Goal: Information Seeking & Learning: Learn about a topic

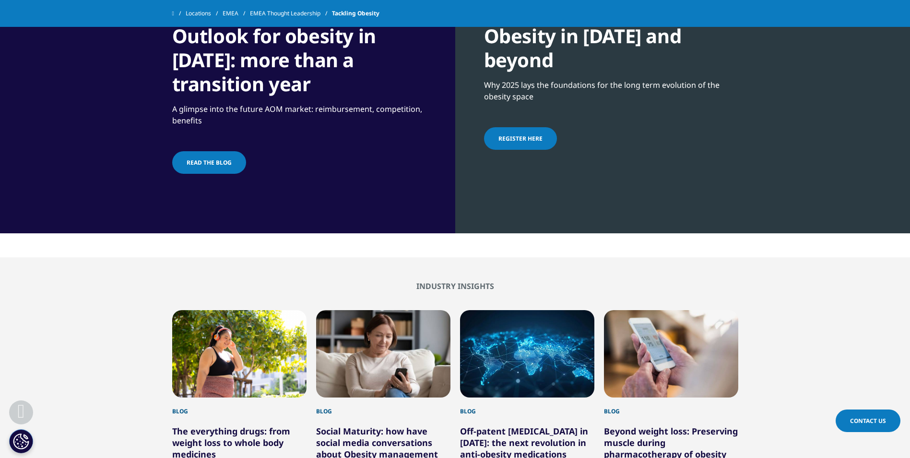
scroll to position [864, 0]
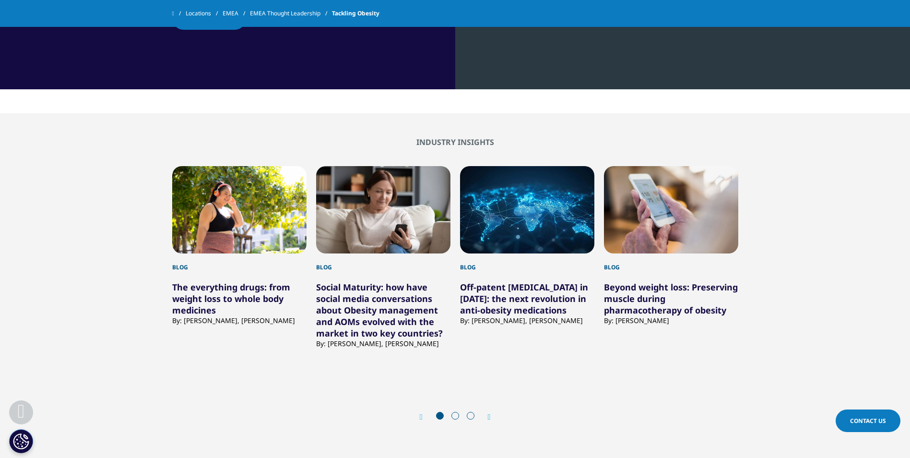
click at [232, 293] on link "The everything drugs: from weight loss to whole body medicines" at bounding box center [231, 298] width 118 height 35
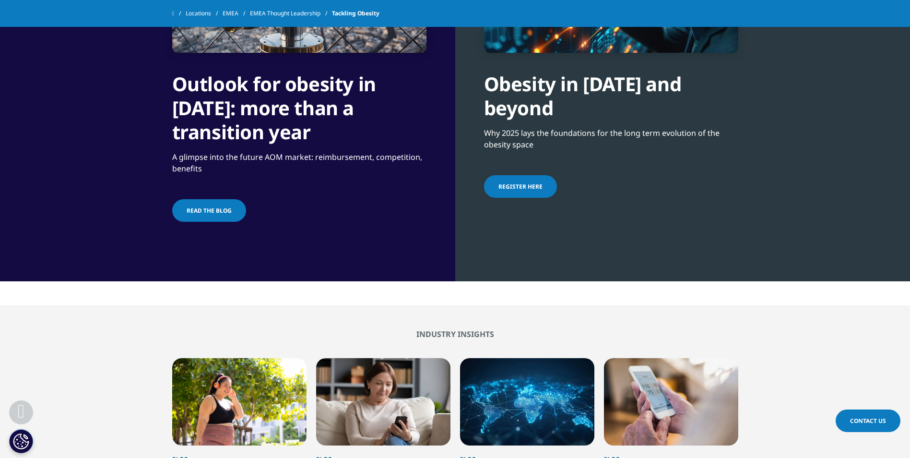
scroll to position [528, 0]
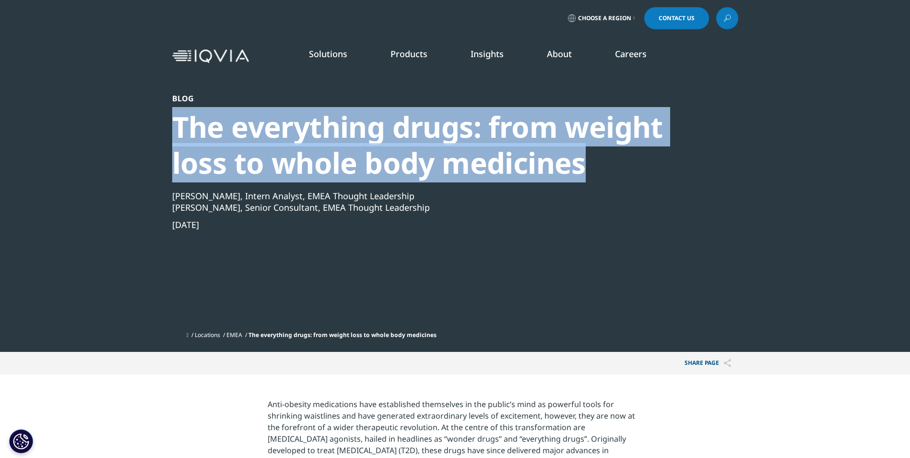
drag, startPoint x: 154, startPoint y: 113, endPoint x: 596, endPoint y: 154, distance: 443.9
click at [596, 154] on section "Blog The everything drugs: from weight loss to whole body medicines Emily Clark…" at bounding box center [455, 176] width 910 height 352
copy div "The everything drugs: from weight loss to whole body medicines"
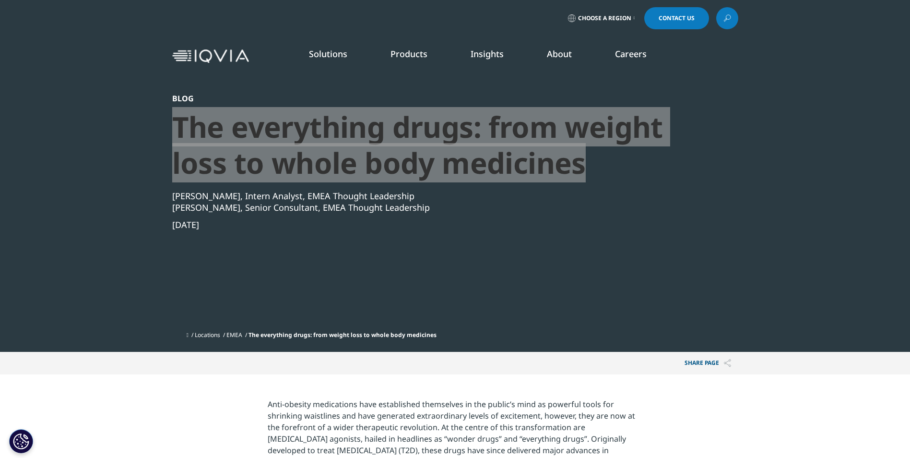
scroll to position [96, 0]
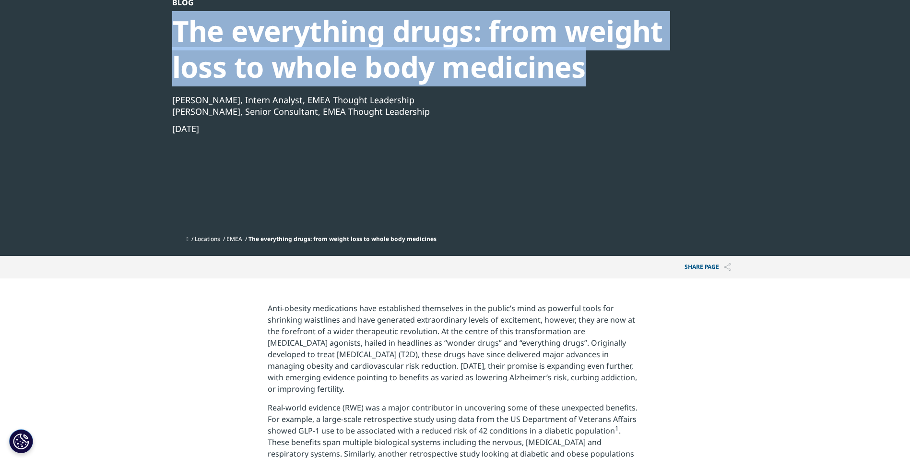
drag, startPoint x: 238, startPoint y: 130, endPoint x: 143, endPoint y: 129, distance: 95.0
click at [143, 129] on section "Blog The everything drugs: from weight loss to whole body medicines Emily Clark…" at bounding box center [455, 80] width 910 height 352
copy div "Sep 17, 2025"
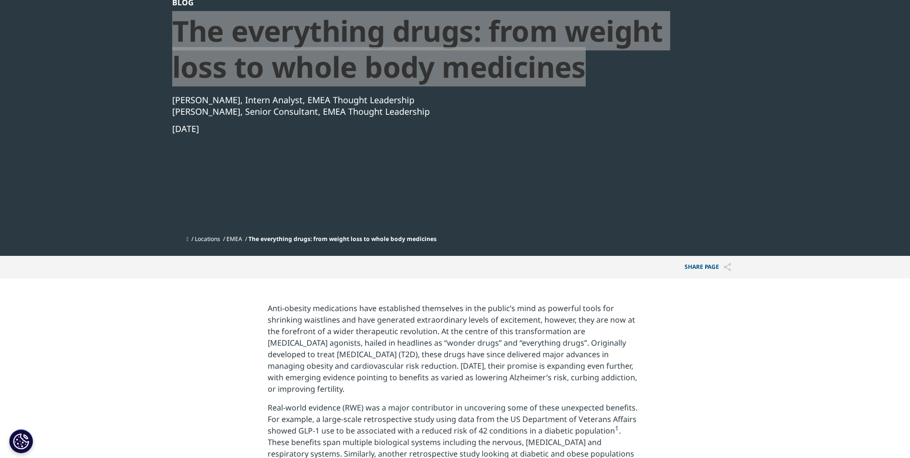
scroll to position [192, 0]
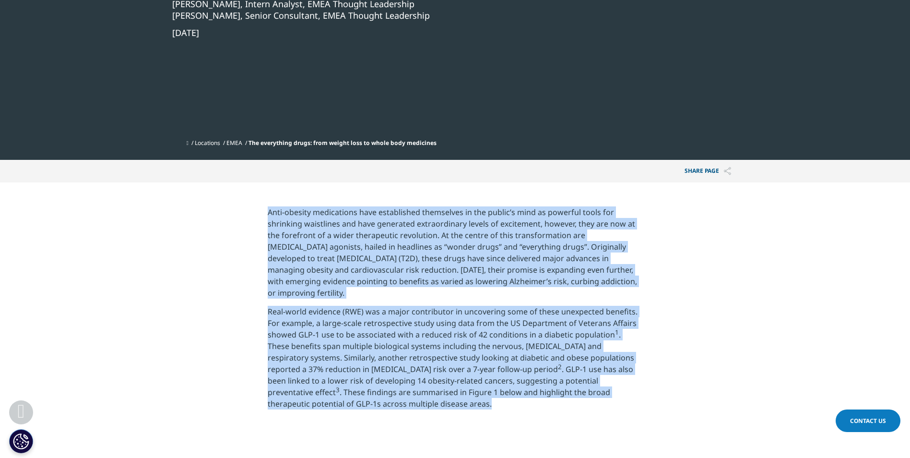
drag, startPoint x: 260, startPoint y: 210, endPoint x: 415, endPoint y: 401, distance: 246.1
click at [415, 401] on section "Anti-obesity medications have established themselves in the public’s mind as po…" at bounding box center [455, 311] width 910 height 258
copy div "Anti-obesity medications have established themselves in the public’s mind as po…"
click at [741, 316] on section "Anti-obesity medications have established themselves in the public’s mind as po…" at bounding box center [455, 311] width 910 height 258
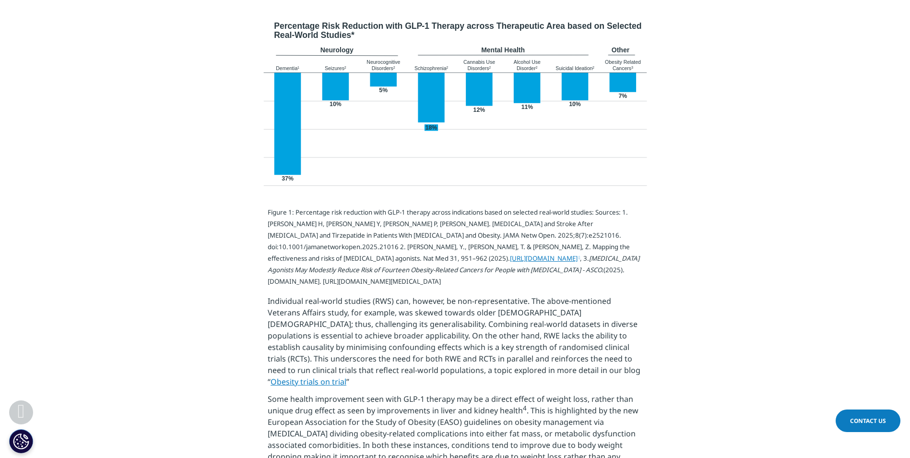
scroll to position [624, 0]
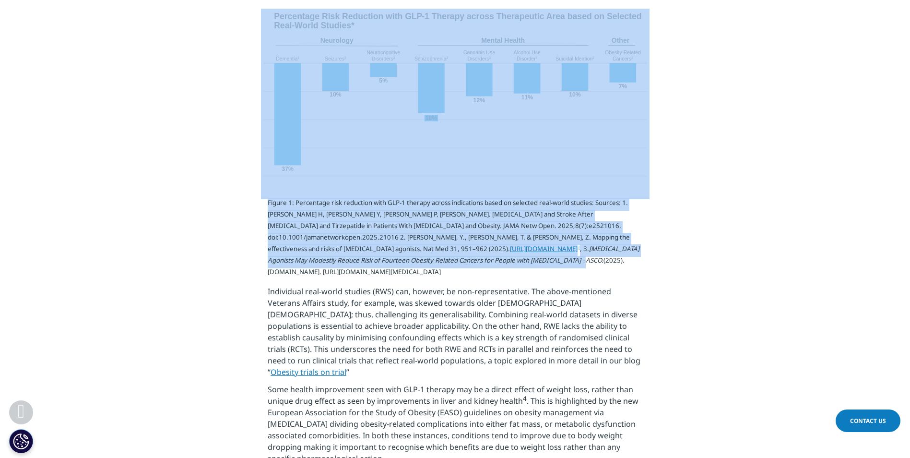
drag, startPoint x: 248, startPoint y: 191, endPoint x: 320, endPoint y: 273, distance: 108.5
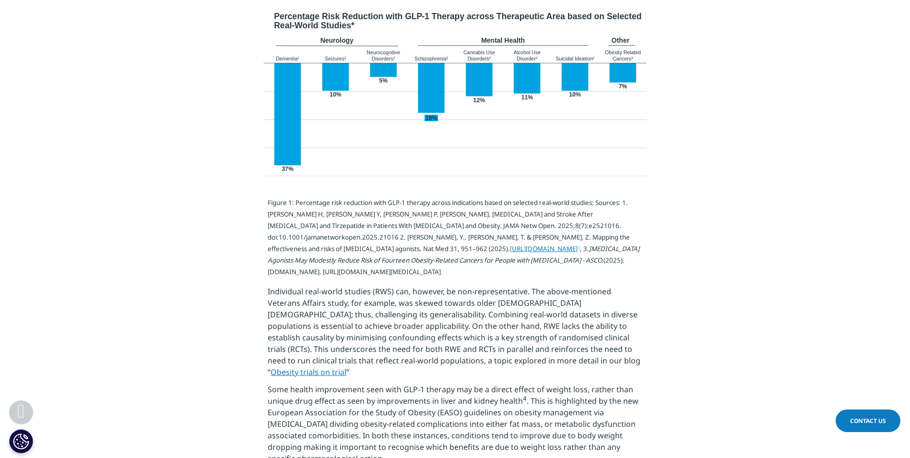
drag, startPoint x: 320, startPoint y: 273, endPoint x: 346, endPoint y: 272, distance: 26.4
click at [320, 273] on sup "Figure 1: Percentage risk reduction with GLP-1 therapy across indications based…" at bounding box center [454, 237] width 372 height 78
drag, startPoint x: 528, startPoint y: 281, endPoint x: 214, endPoint y: 209, distance: 323.1
copy sup "Figure 1: Percentage risk reduction with GLP-1 therapy across indications based…"
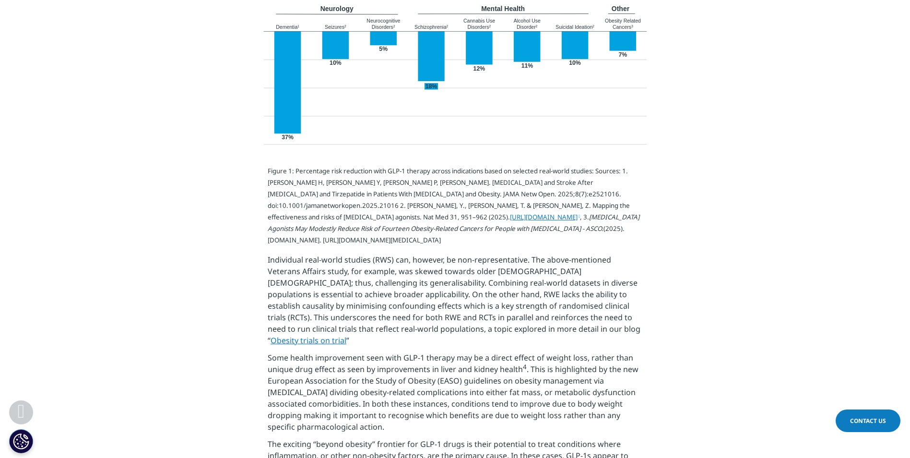
scroll to position [672, 0]
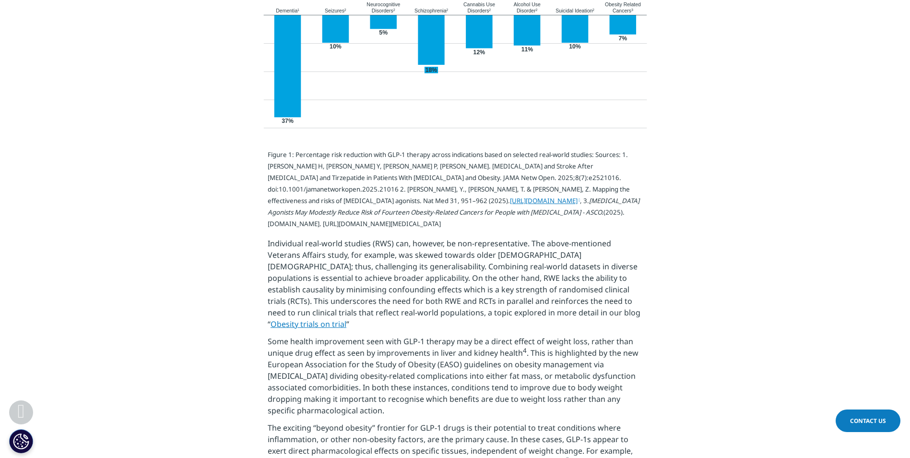
drag, startPoint x: 254, startPoint y: 258, endPoint x: 276, endPoint y: 260, distance: 21.6
click at [259, 258] on section "Figure 1: Percentage risk reduction with GLP-1 therapy across indications based…" at bounding box center [455, 435] width 910 height 568
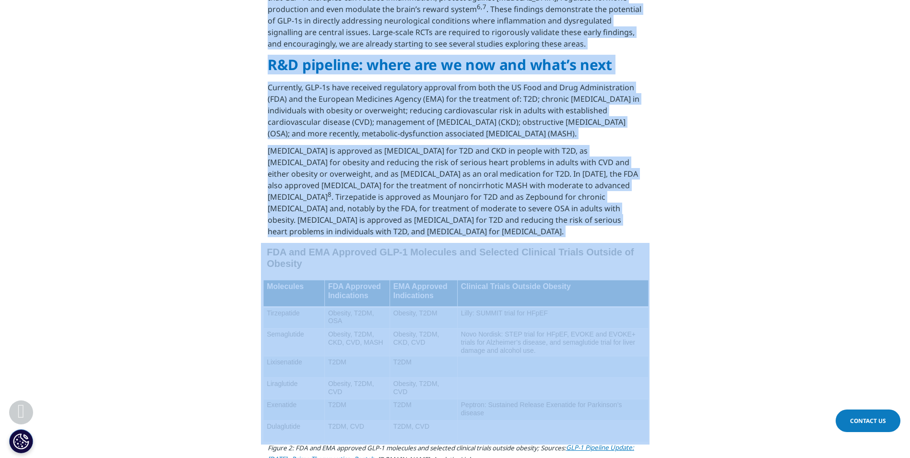
scroll to position [1165, 0]
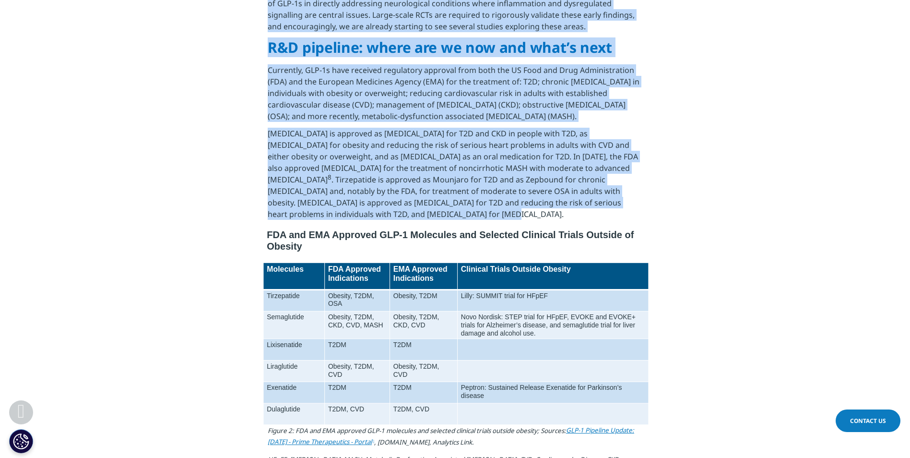
drag, startPoint x: 263, startPoint y: 257, endPoint x: 559, endPoint y: 223, distance: 298.6
copy div "Individual real-world studies (RWS) can, however, be non-representative. The ab…"
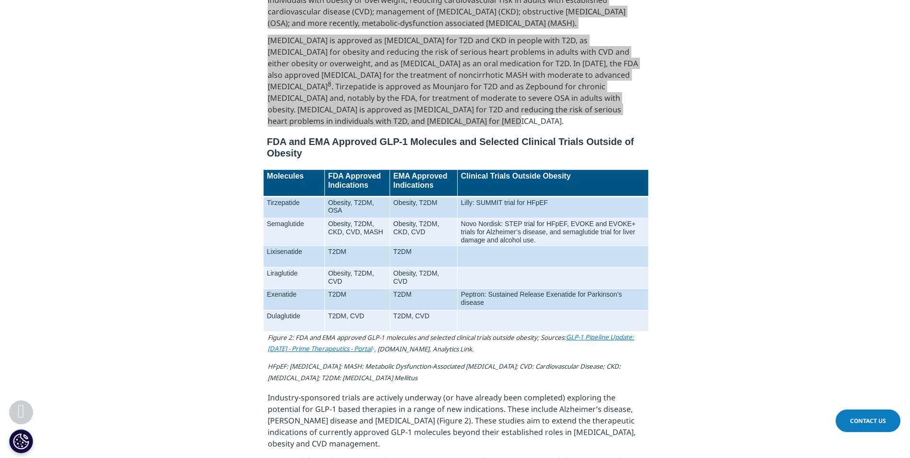
scroll to position [1261, 0]
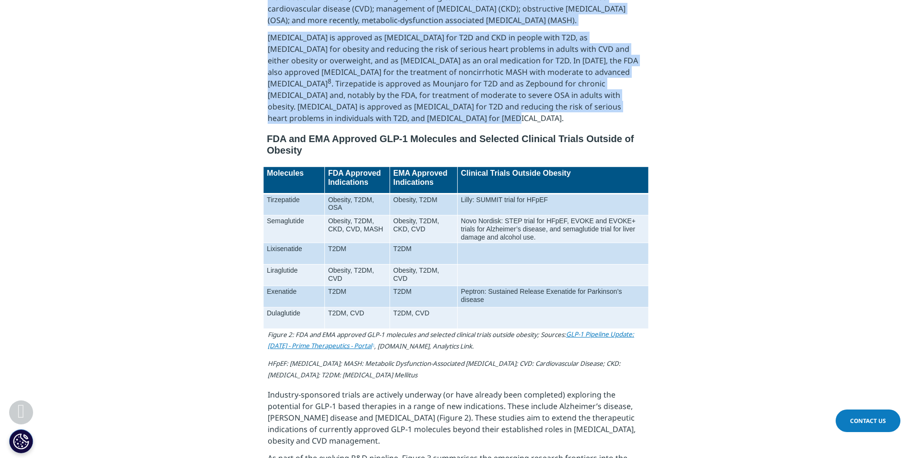
drag, startPoint x: 329, startPoint y: 251, endPoint x: 317, endPoint y: 247, distance: 12.5
click at [329, 251] on img at bounding box center [455, 230] width 389 height 200
click at [518, 206] on img at bounding box center [455, 230] width 389 height 200
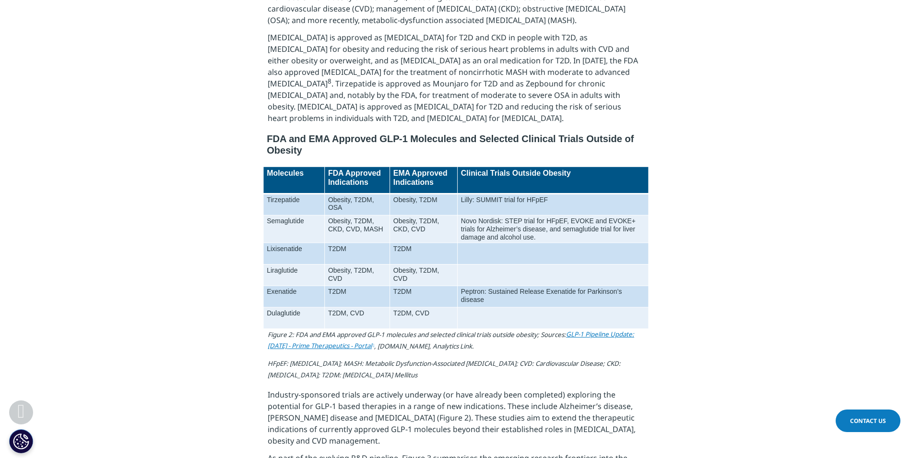
click at [715, 157] on div at bounding box center [456, 231] width 538 height 202
click at [282, 153] on img at bounding box center [455, 230] width 389 height 200
click at [279, 150] on img at bounding box center [455, 230] width 389 height 200
drag, startPoint x: 331, startPoint y: 141, endPoint x: 328, endPoint y: 146, distance: 6.0
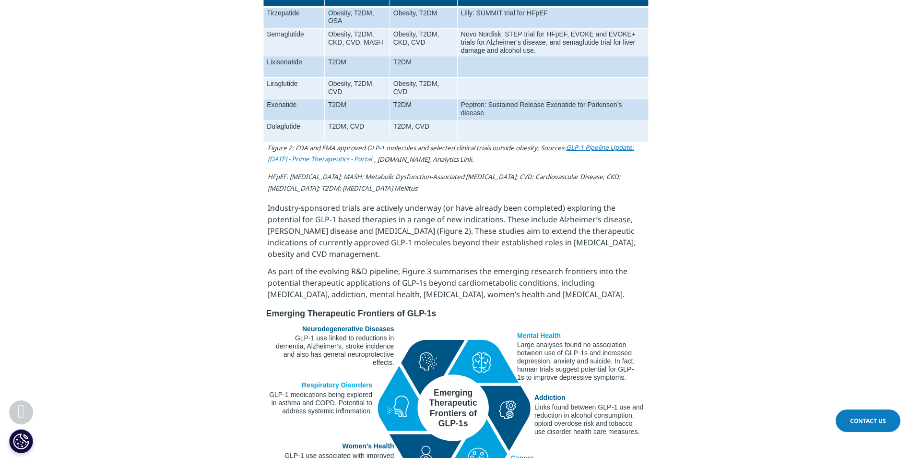
scroll to position [1453, 0]
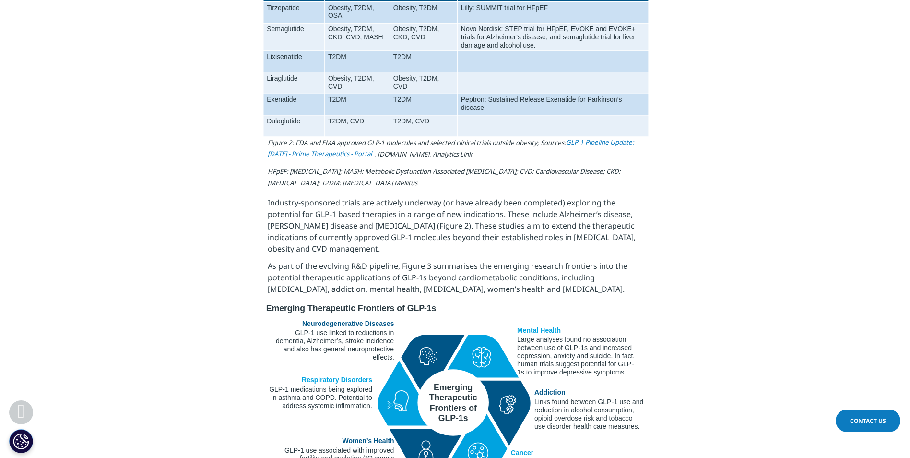
drag, startPoint x: 255, startPoint y: 156, endPoint x: 569, endPoint y: 216, distance: 320.0
click at [569, 216] on section "Figure 2: FDA and EMA approved GLP-1 molecules and selected clinical trials out…" at bounding box center [455, 219] width 910 height 161
copy div "Figure 2: FDA and EMA approved GLP-1 molecules and selected clinical trials out…"
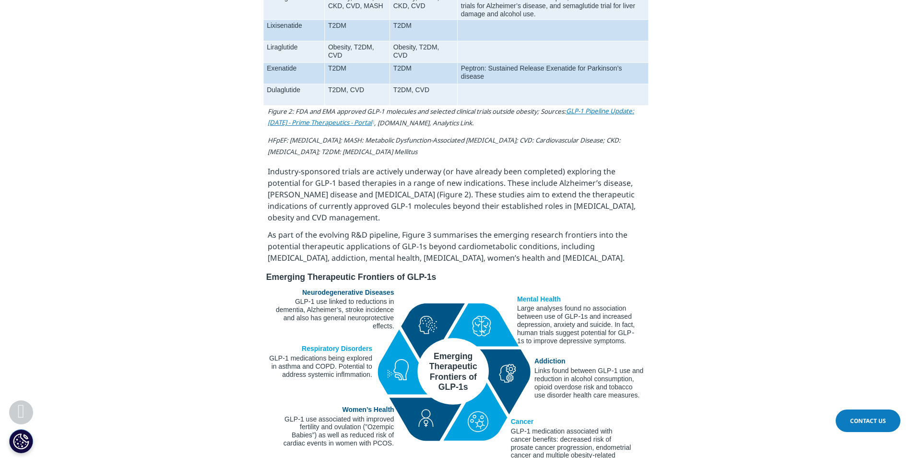
scroll to position [1501, 0]
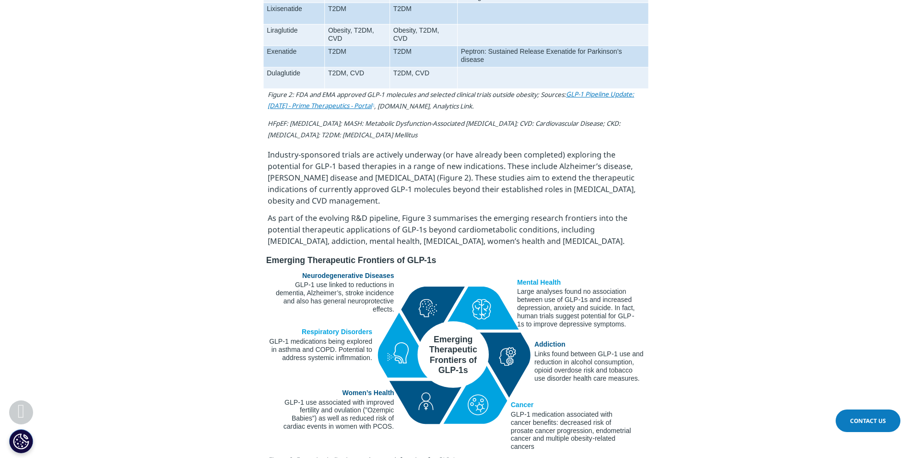
click at [268, 174] on p "Industry-sponsored trials are actively underway (or have already been completed…" at bounding box center [455, 180] width 375 height 63
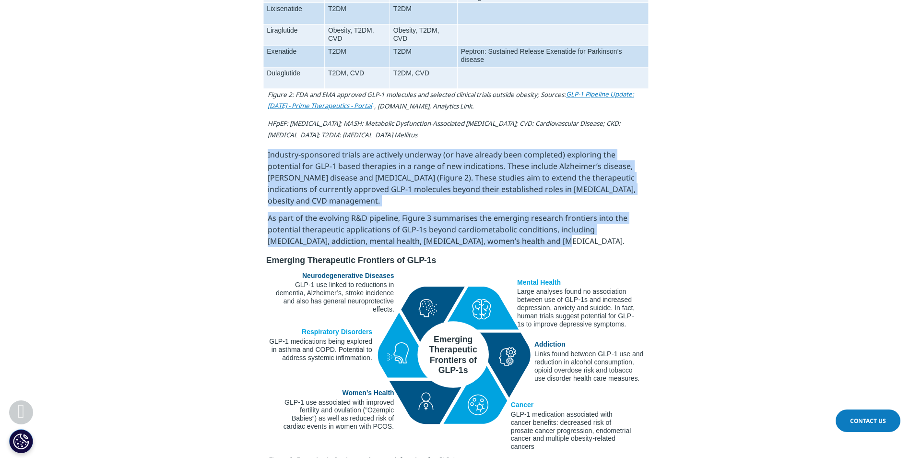
drag, startPoint x: 268, startPoint y: 177, endPoint x: 591, endPoint y: 261, distance: 334.1
click at [591, 252] on div "Figure 2: FDA and EMA approved GLP-1 molecules and selected clinical trials out…" at bounding box center [455, 171] width 375 height 161
copy div "Industry-sponsored trials are actively underway (or have already been completed…"
click at [706, 204] on section "Figure 2: FDA and EMA approved GLP-1 molecules and selected clinical trials out…" at bounding box center [455, 171] width 910 height 161
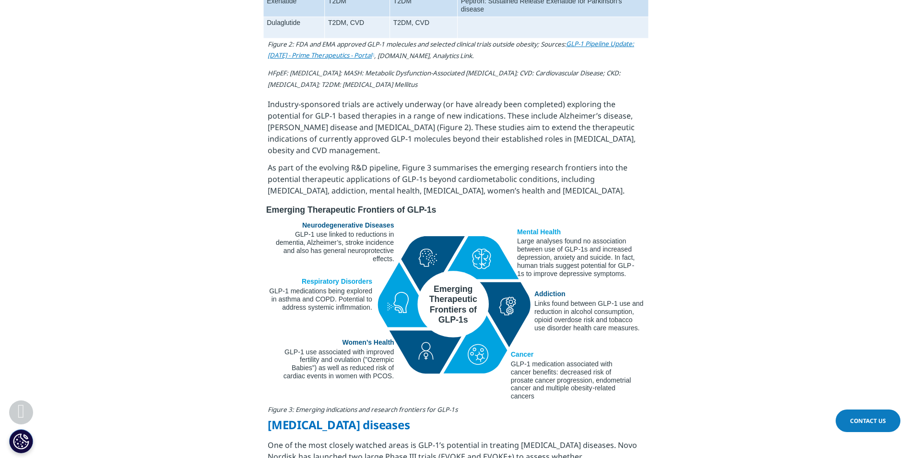
scroll to position [1693, 0]
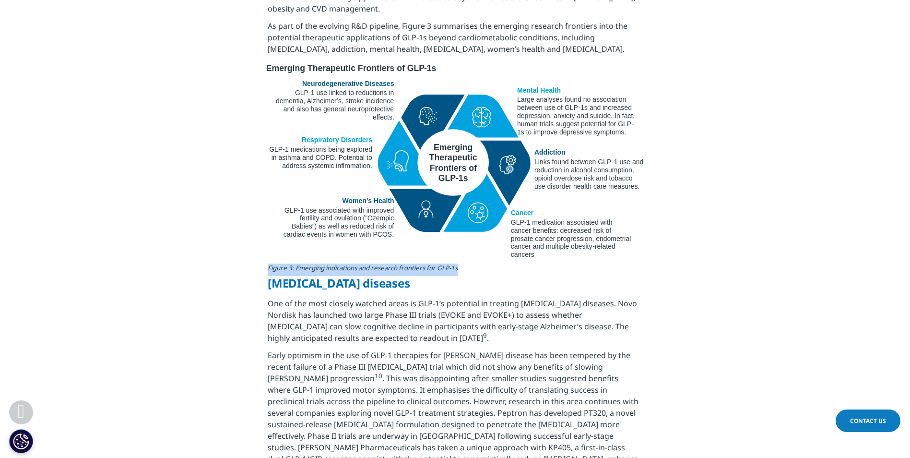
drag, startPoint x: 265, startPoint y: 294, endPoint x: 481, endPoint y: 293, distance: 215.5
copy em "Figure 3: Emerging indications and research frontiers for GLP-1s"
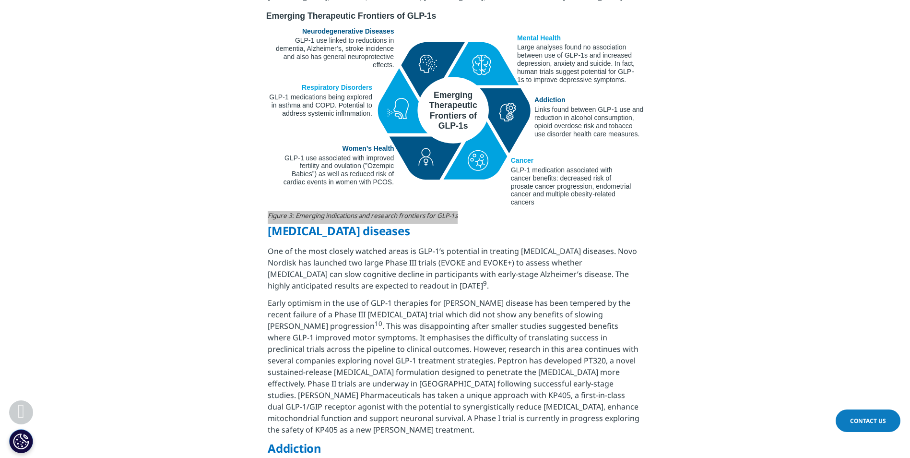
scroll to position [1837, 0]
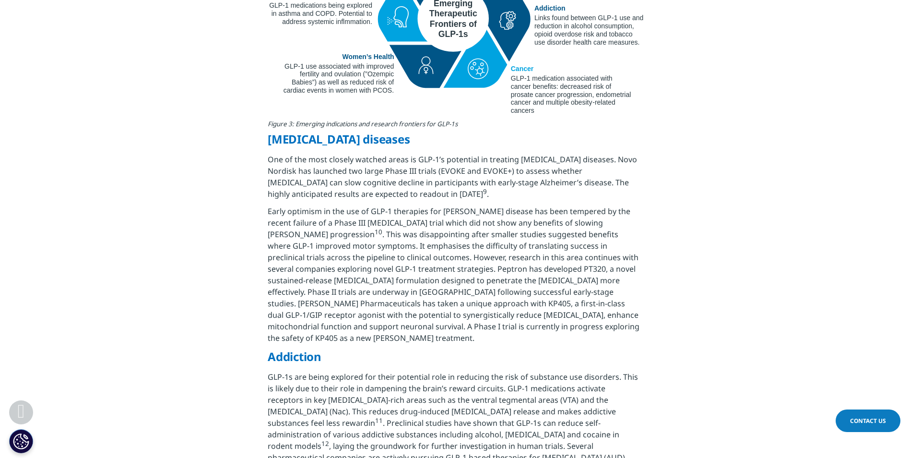
drag, startPoint x: 192, startPoint y: 185, endPoint x: 220, endPoint y: 175, distance: 29.6
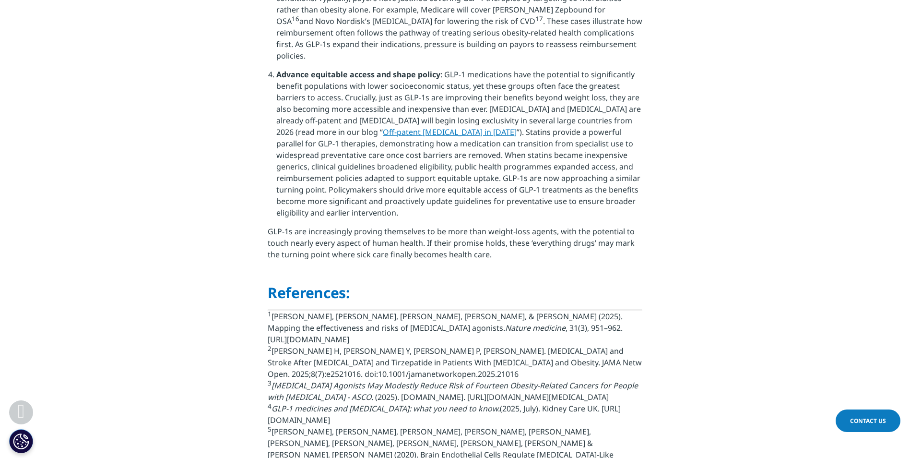
scroll to position [3000, 0]
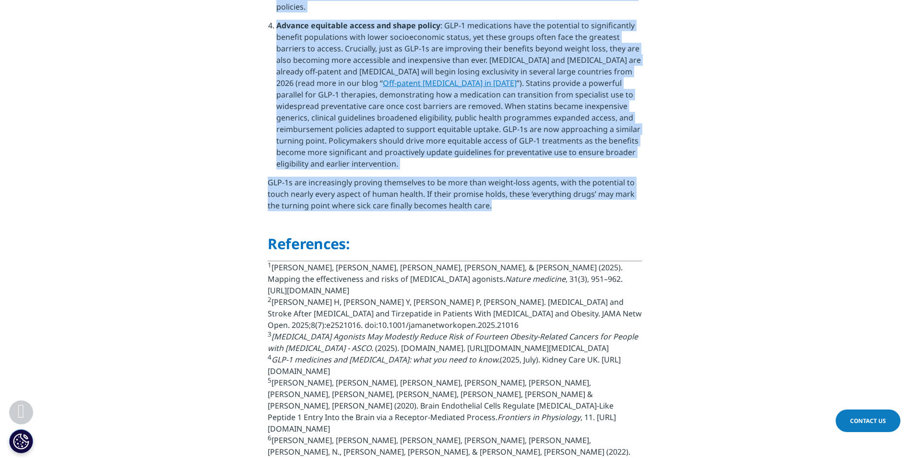
drag, startPoint x: 255, startPoint y: 166, endPoint x: 549, endPoint y: 223, distance: 299.1
copy div "Neurodegenerative diseases One of the most closely watched areas is GLP-1’s pot…"
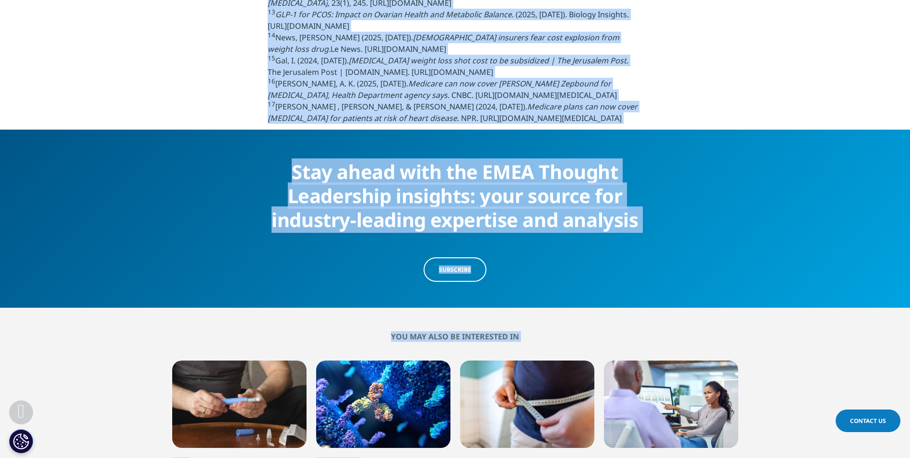
scroll to position [3789, 0]
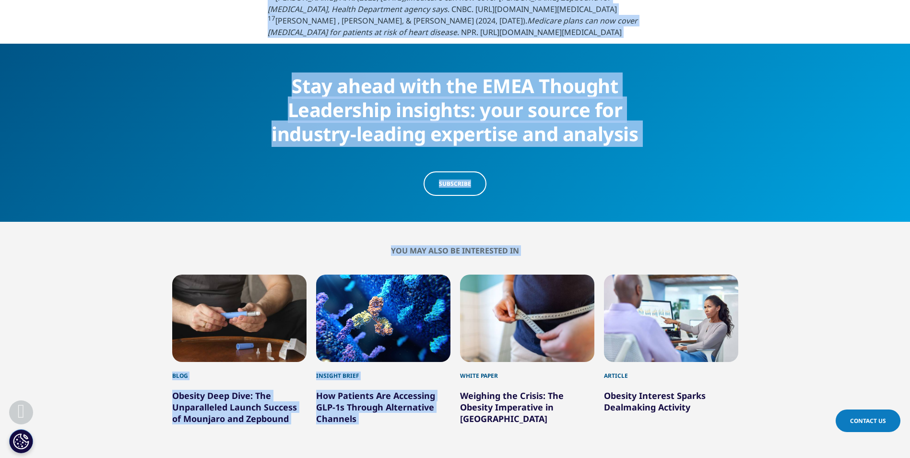
drag, startPoint x: 239, startPoint y: 151, endPoint x: 573, endPoint y: 90, distance: 339.1
copy div "References: 1 Xie, Y., Choi, T., & Al-Aly, Z. (2025). Mapping the effectiveness…"
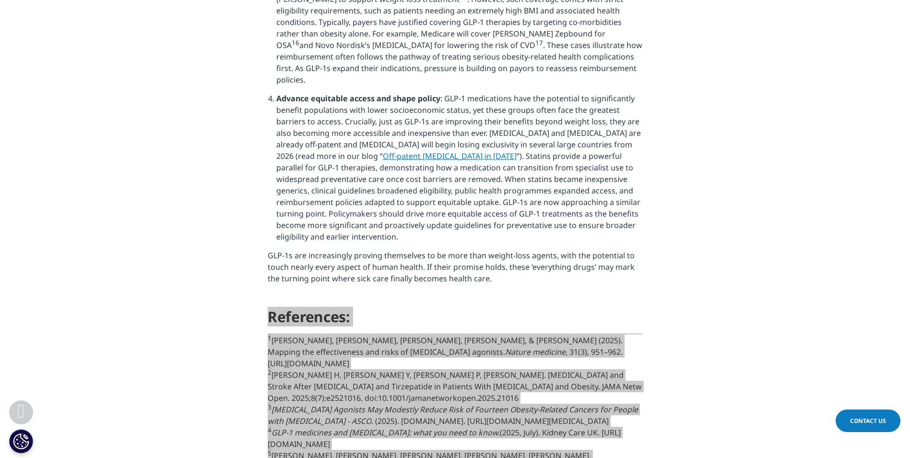
scroll to position [2928, 0]
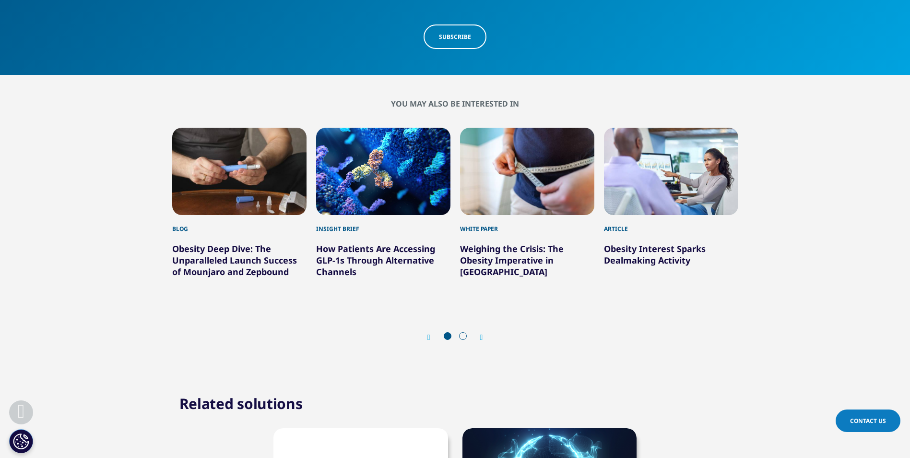
scroll to position [4080, 0]
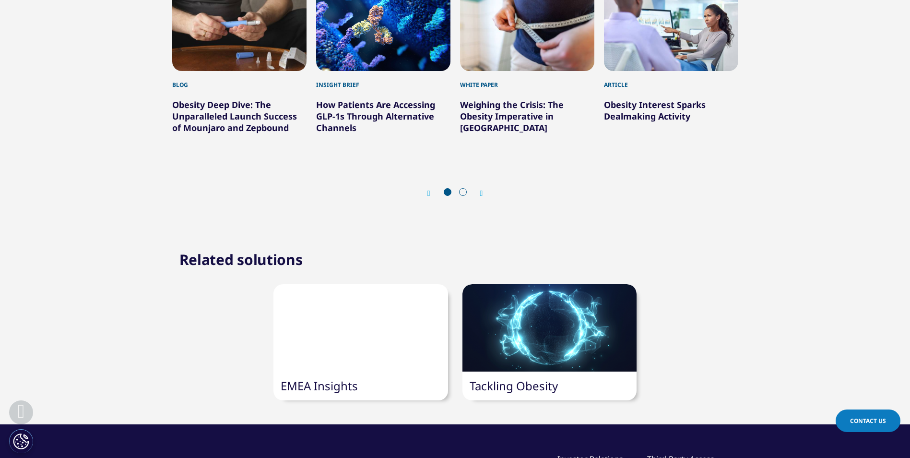
click at [182, 133] on link "Obesity Deep Dive: The Unparalleled Launch Success of Mounjaro and Zepbound" at bounding box center [234, 116] width 125 height 35
click at [181, 133] on link "Obesity Deep Dive: The Unparalleled Launch Success of Mounjaro and Zepbound" at bounding box center [234, 116] width 125 height 35
click at [243, 133] on link "Obesity Deep Dive: The Unparalleled Launch Success of Mounjaro and Zepbound" at bounding box center [234, 116] width 125 height 35
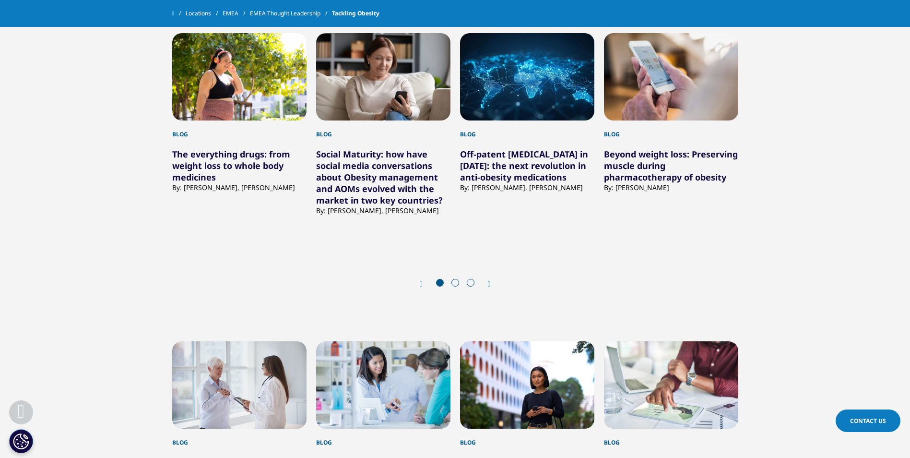
scroll to position [1008, 0]
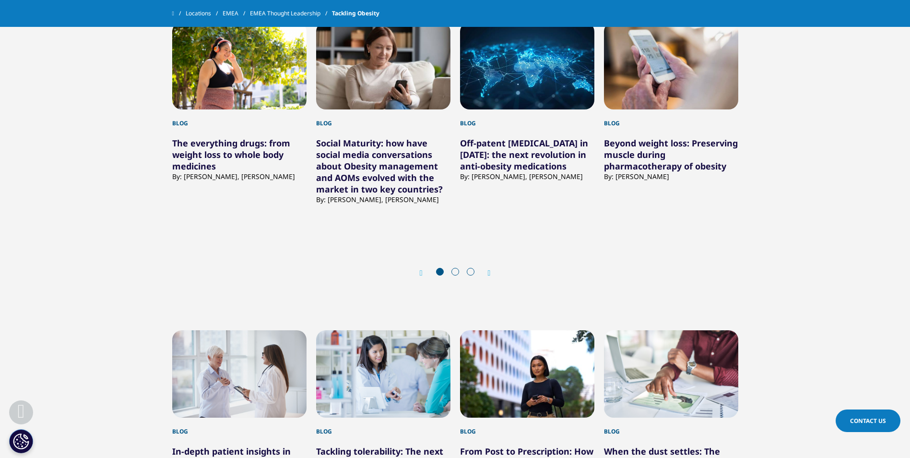
click at [486, 273] on div "Next" at bounding box center [485, 272] width 12 height 9
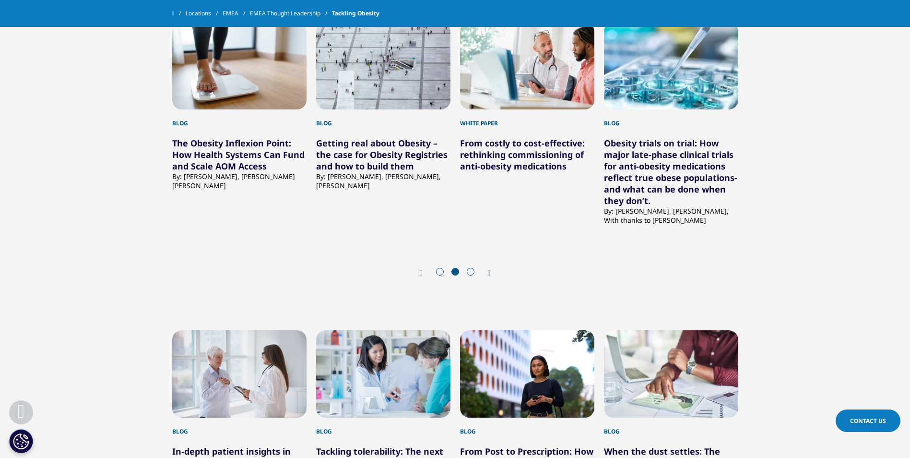
click at [180, 154] on link "The Obesity Inflexion Point: How Health Systems Can Fund and Scale AOM Access" at bounding box center [238, 154] width 132 height 35
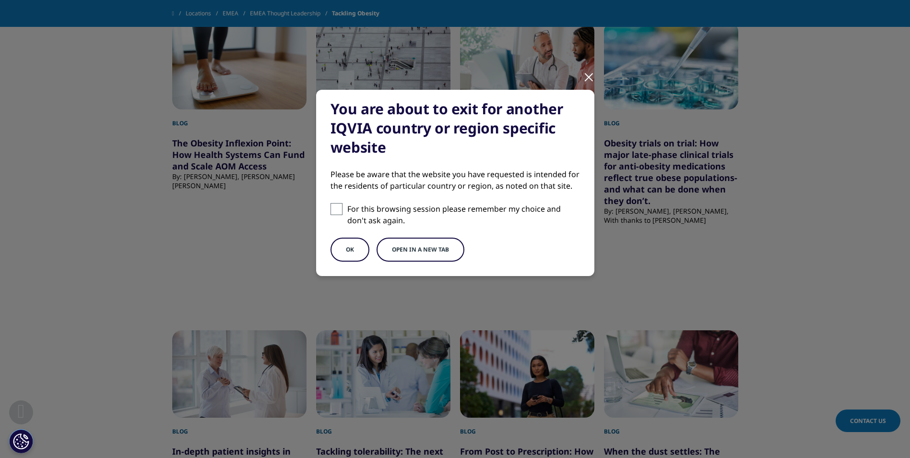
click at [336, 241] on button "OK" at bounding box center [350, 250] width 39 height 24
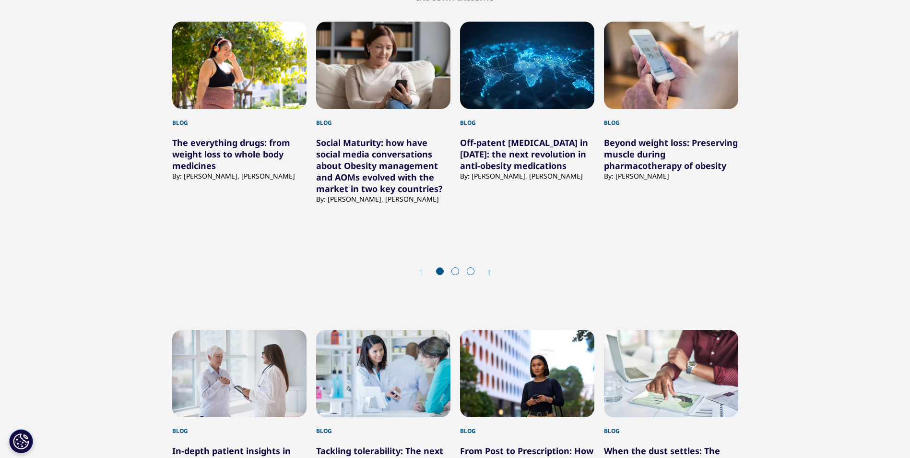
click at [417, 269] on div "Prev Next" at bounding box center [455, 272] width 566 height 29
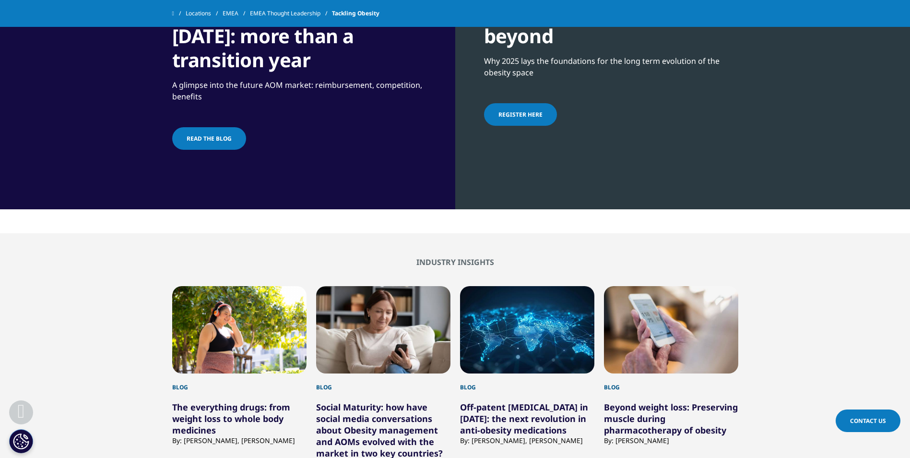
scroll to position [651, 0]
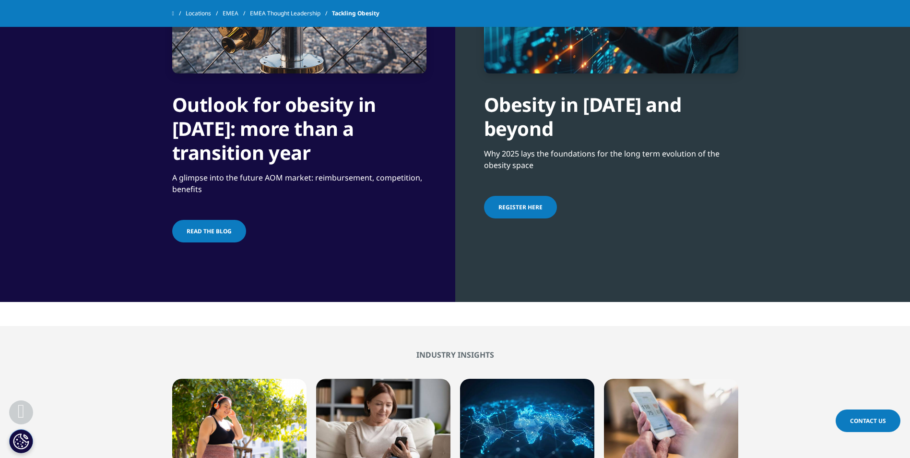
click at [194, 229] on span "Read the blog" at bounding box center [209, 231] width 45 height 8
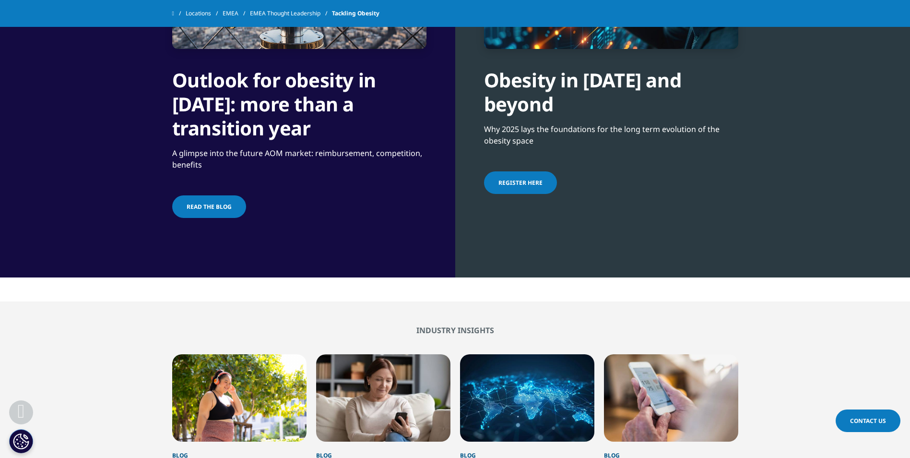
scroll to position [816, 0]
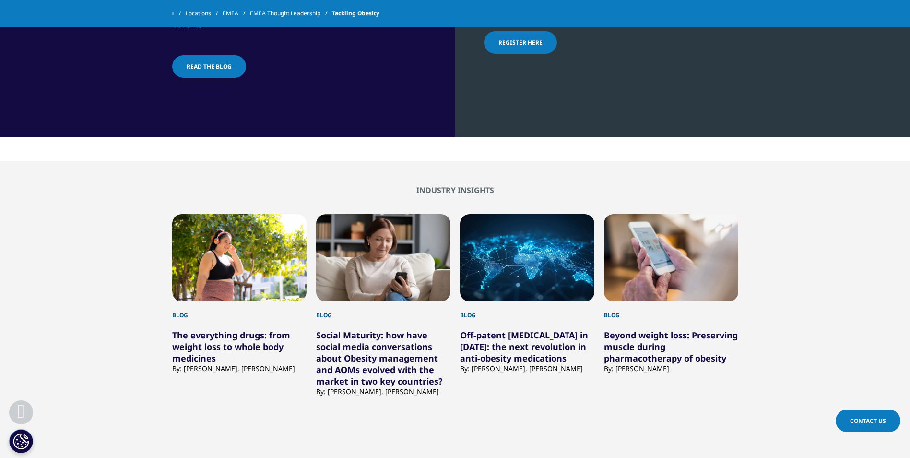
click at [207, 349] on link "The everything drugs: from weight loss to whole body medicines" at bounding box center [231, 346] width 118 height 35
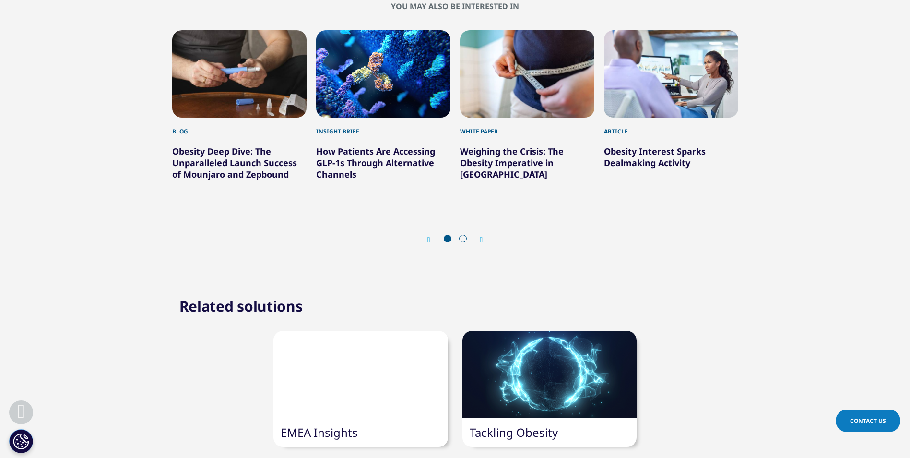
scroll to position [4080, 0]
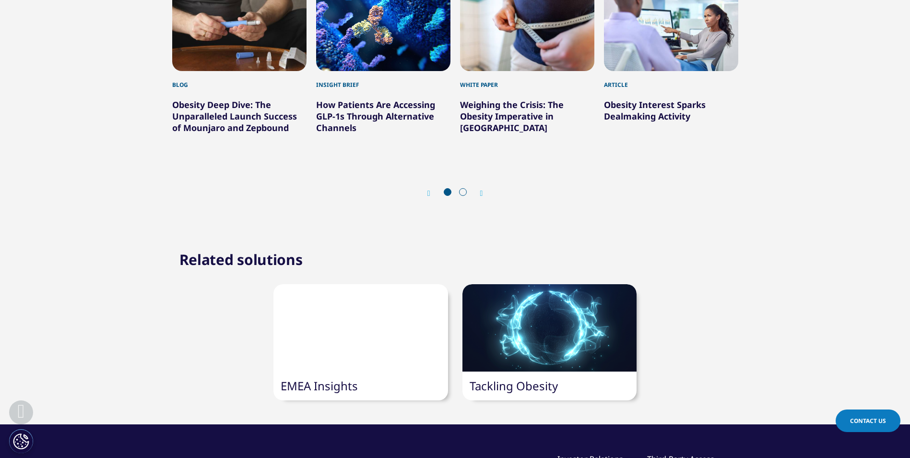
click at [483, 197] on icon "Next slide" at bounding box center [481, 194] width 3 height 8
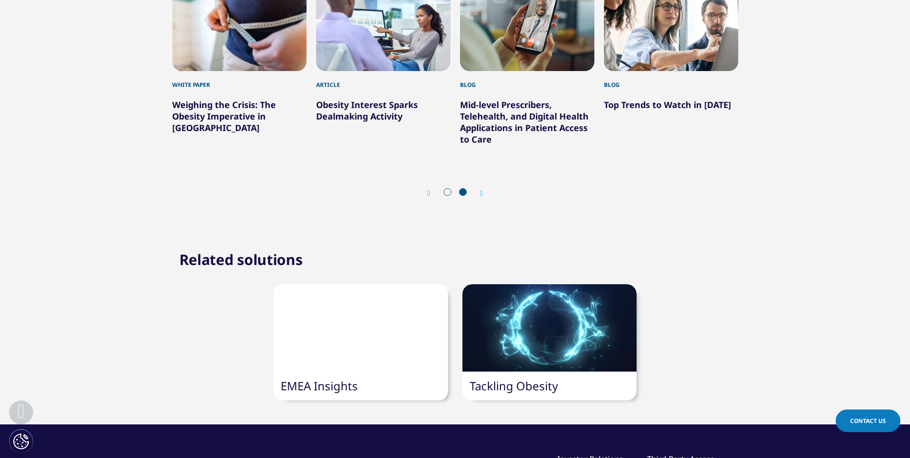
click at [635, 110] on link "Top Trends to Watch in [DATE]" at bounding box center [667, 105] width 127 height 12
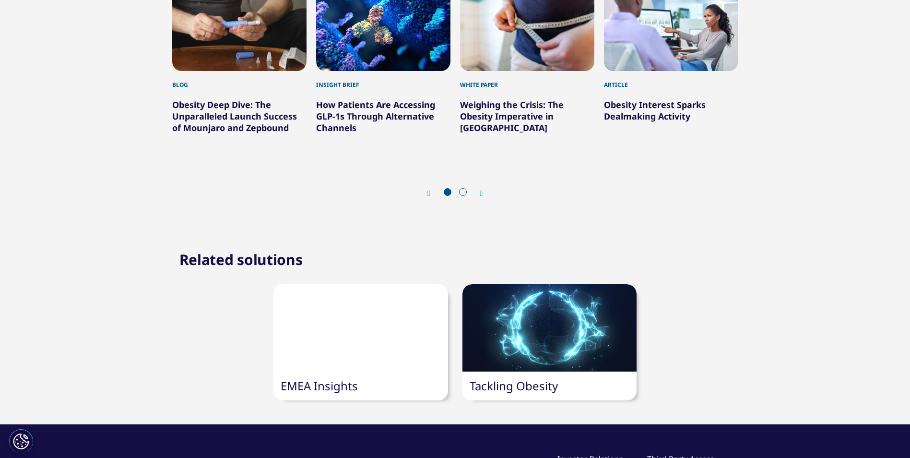
click at [482, 198] on div "Prev Next" at bounding box center [456, 193] width 56 height 10
click at [482, 197] on icon "Next slide" at bounding box center [481, 194] width 3 height 8
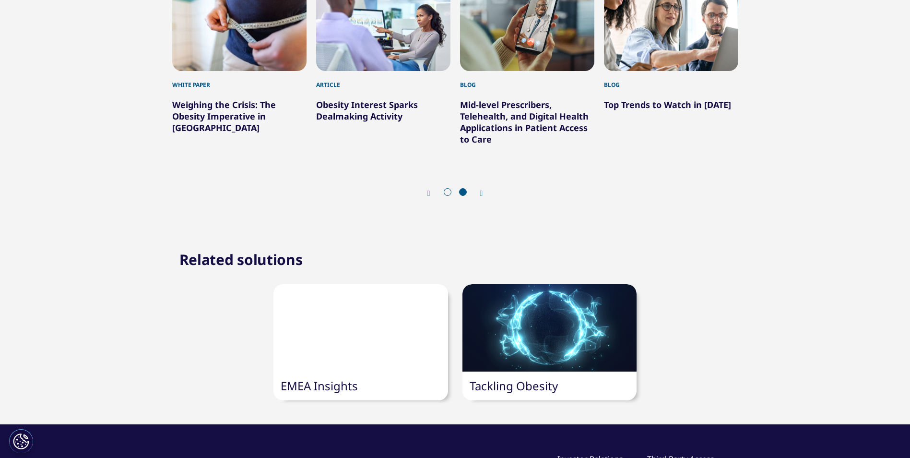
click at [483, 145] on link "Mid-level Prescribers, Telehealth, and Digital Health Applications in Patient A…" at bounding box center [524, 122] width 129 height 46
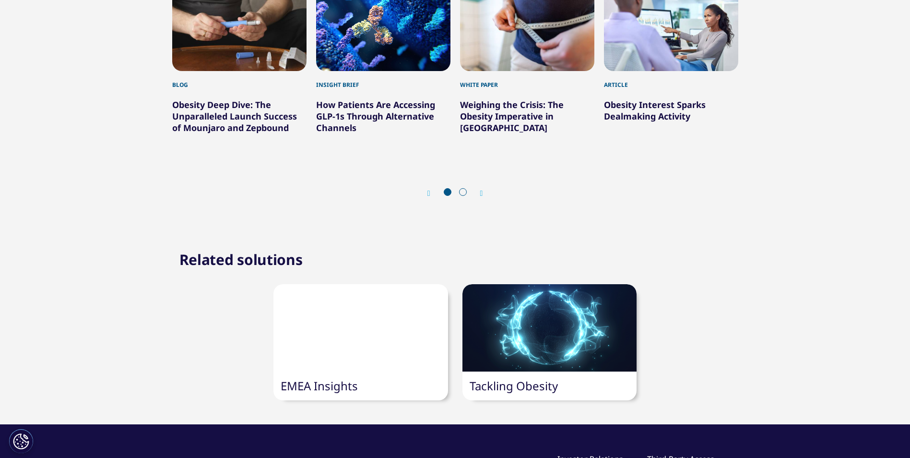
click at [481, 197] on icon "Next slide" at bounding box center [481, 194] width 3 height 8
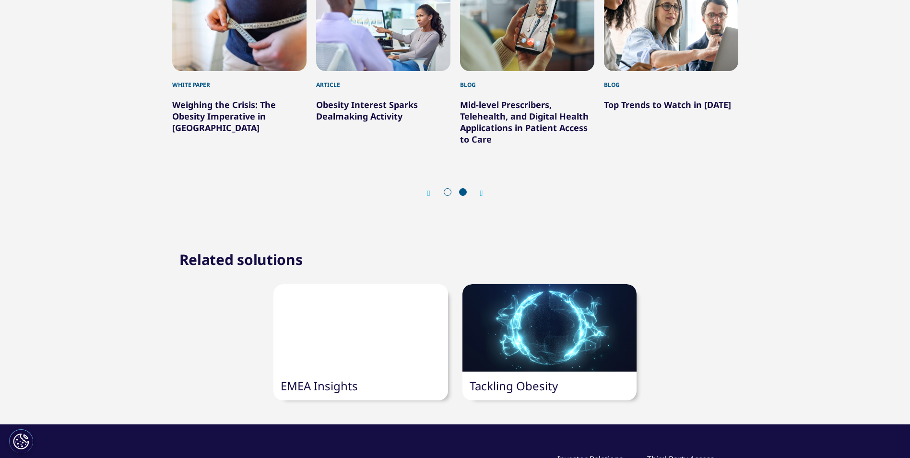
click at [430, 197] on icon "Previous slide" at bounding box center [429, 194] width 3 height 8
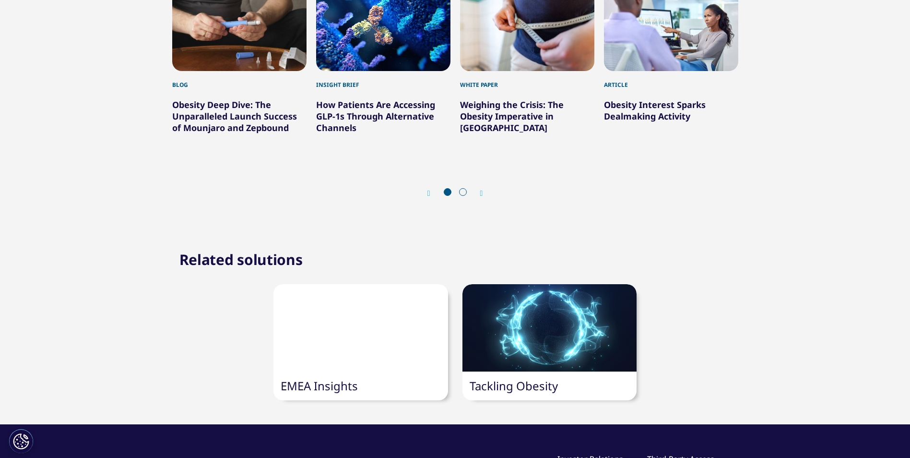
click at [251, 133] on link "Obesity Deep Dive: The Unparalleled Launch Success of Mounjaro and Zepbound" at bounding box center [234, 116] width 125 height 35
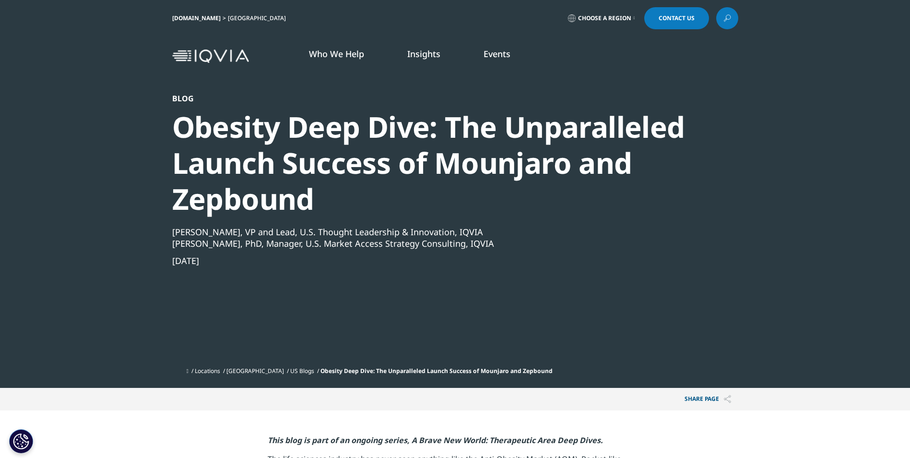
click at [732, 18] on link at bounding box center [728, 18] width 22 height 22
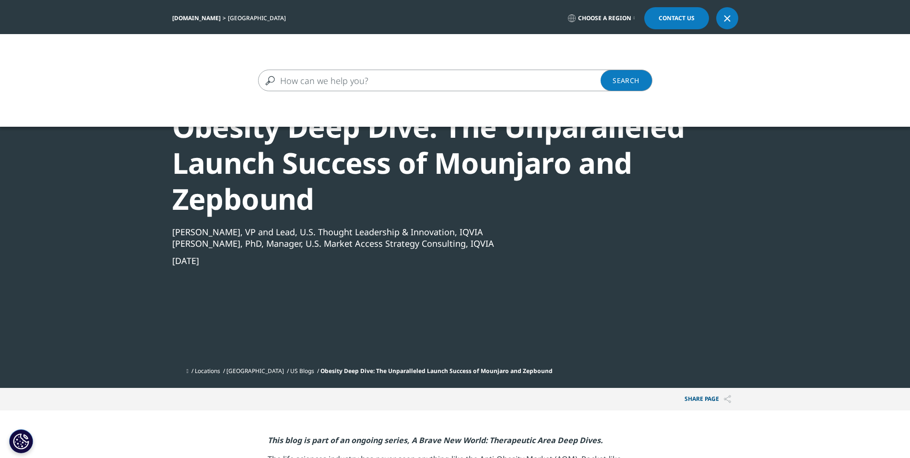
click at [401, 79] on input "Search" at bounding box center [441, 81] width 367 height 22
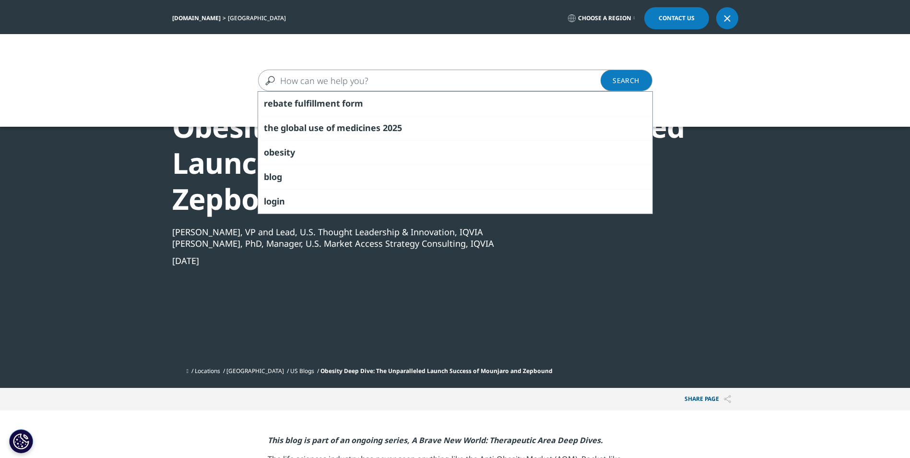
type input "b"
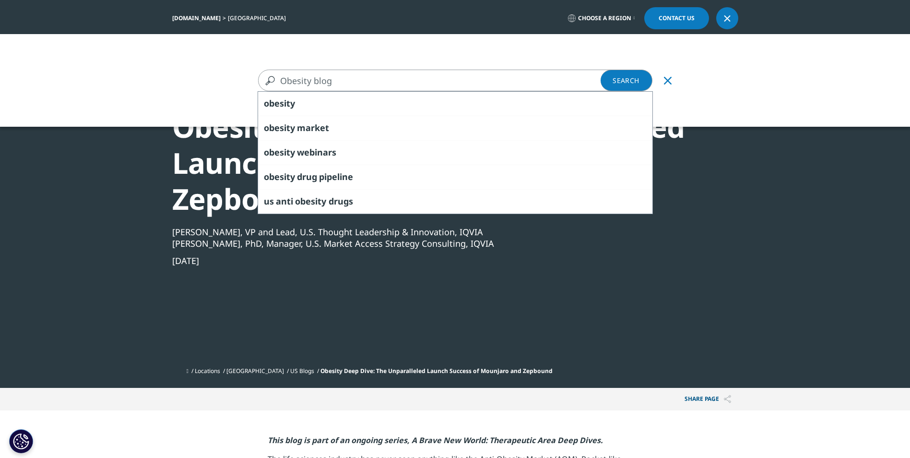
type input "Obesity blog"
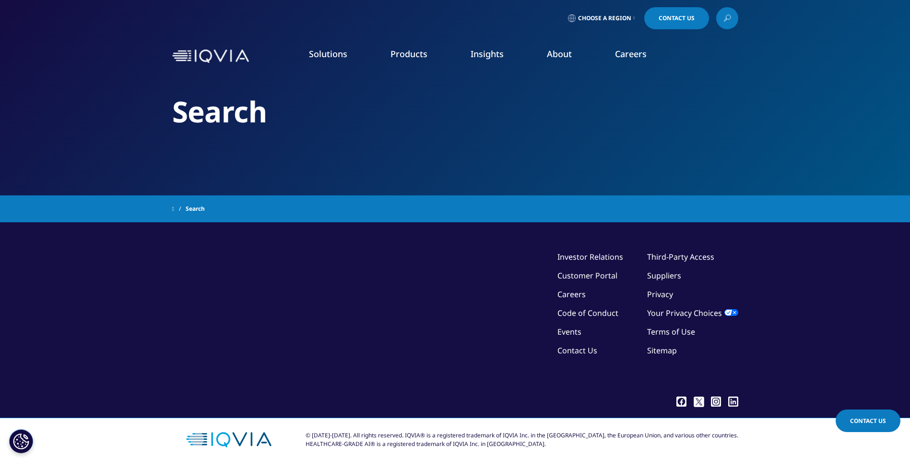
type input "Obesity blog"
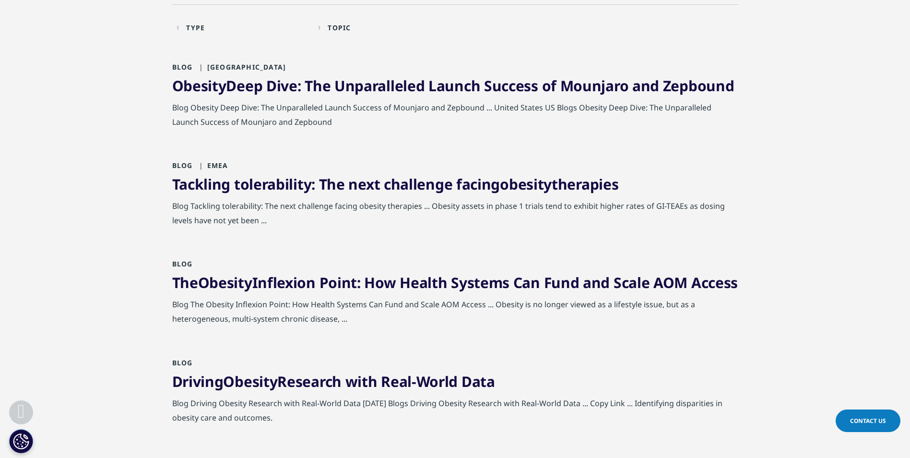
scroll to position [240, 0]
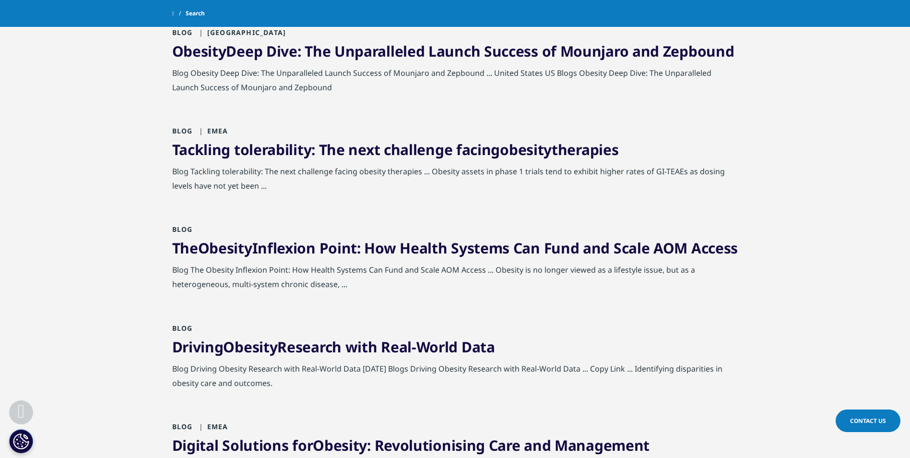
click at [246, 252] on span "Obesity" at bounding box center [225, 248] width 54 height 20
click at [247, 250] on span "Obesity" at bounding box center [225, 248] width 54 height 20
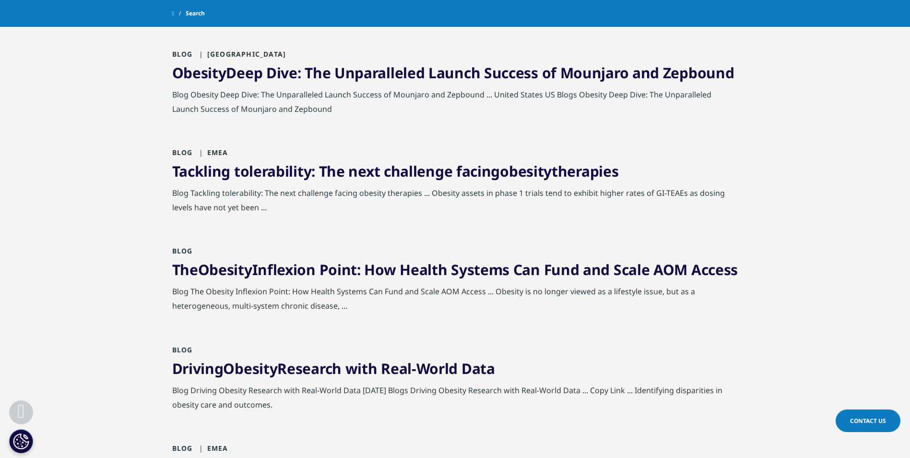
scroll to position [288, 0]
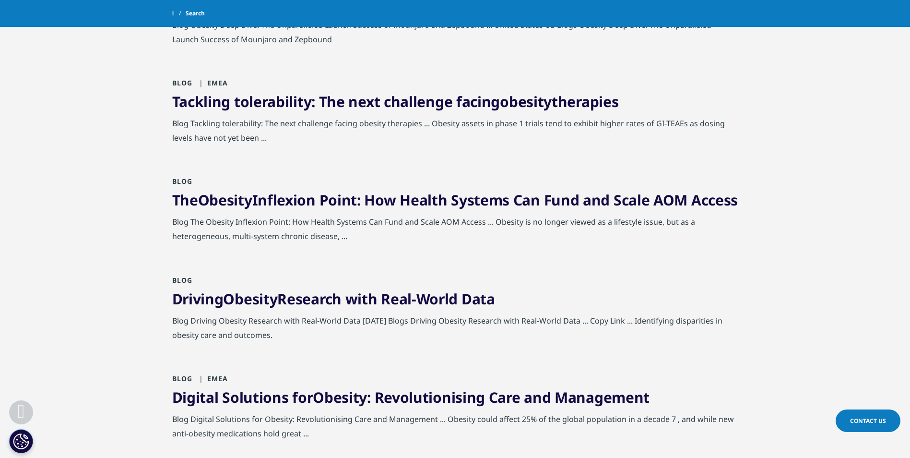
click at [278, 194] on link "The Obesity Inflexion Point: How Health Systems Can Fund and Scale AOM Access" at bounding box center [455, 200] width 566 height 20
click at [265, 200] on link "The Obesity Inflexion Point: How Health Systems Can Fund and Scale AOM Access" at bounding box center [455, 200] width 566 height 20
click at [346, 201] on link "The Obesity Inflexion Point: How Health Systems Can Fund and Scale AOM Access" at bounding box center [455, 200] width 566 height 20
click at [319, 309] on link "Driving Obesity Research with Real-World Data" at bounding box center [333, 299] width 323 height 20
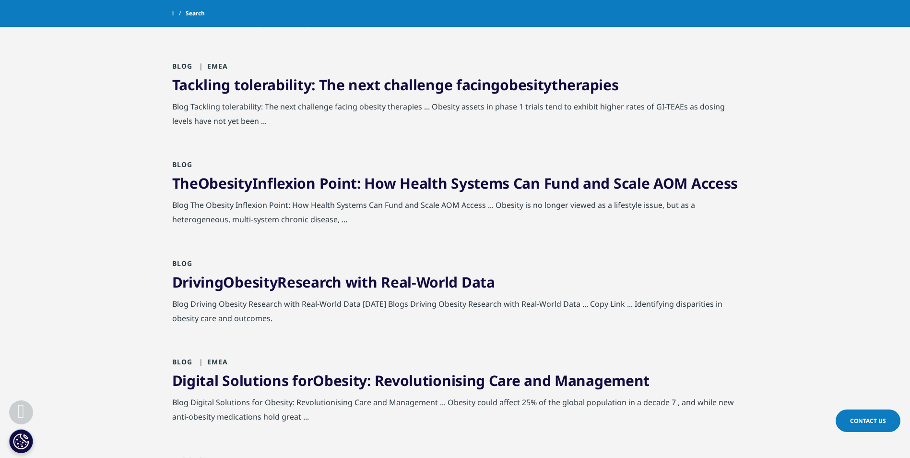
scroll to position [288, 0]
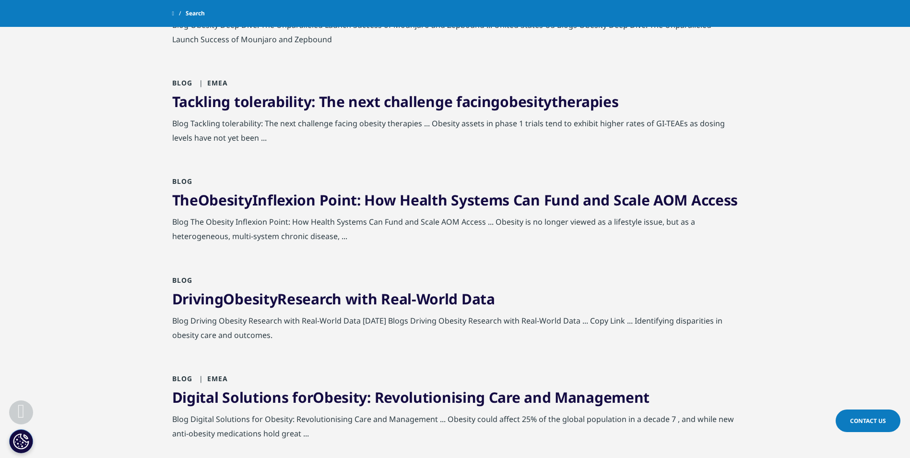
click at [323, 96] on link "Tackling tolerability: The next challenge facing obesity therapies" at bounding box center [395, 102] width 447 height 20
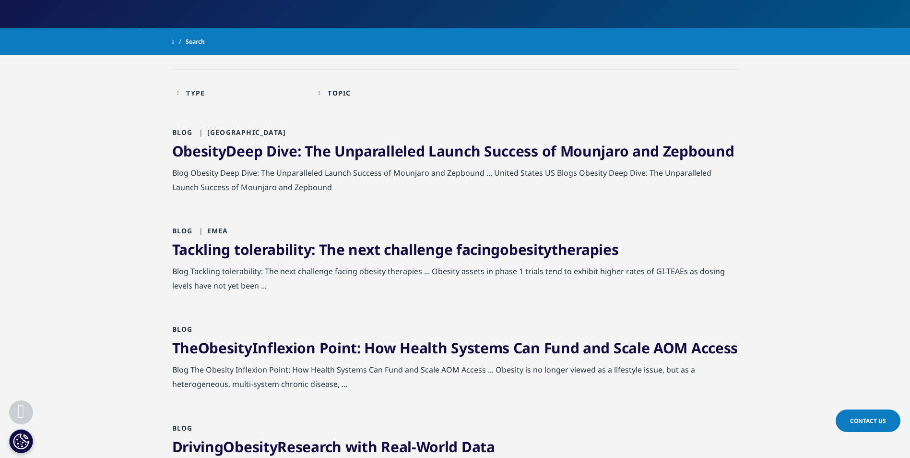
scroll to position [144, 0]
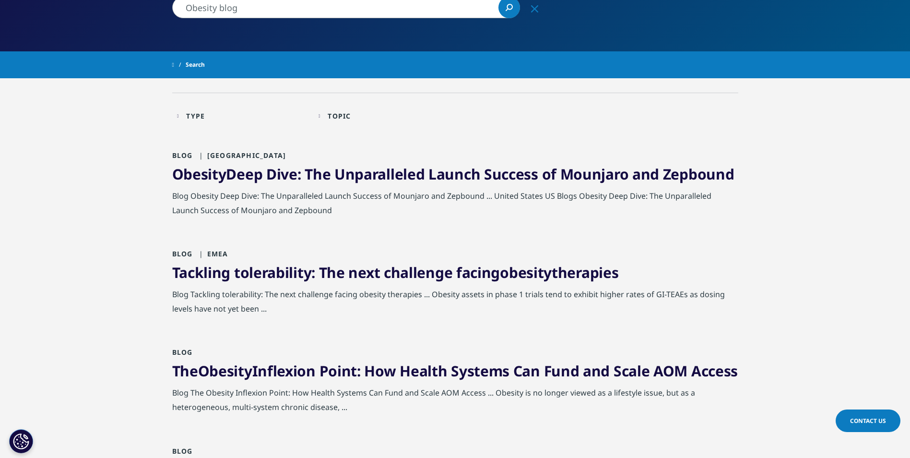
click at [319, 173] on link "Obesity Deep Dive: The Unparalleled Launch Success of Mounjaro and Zepbound" at bounding box center [453, 174] width 563 height 20
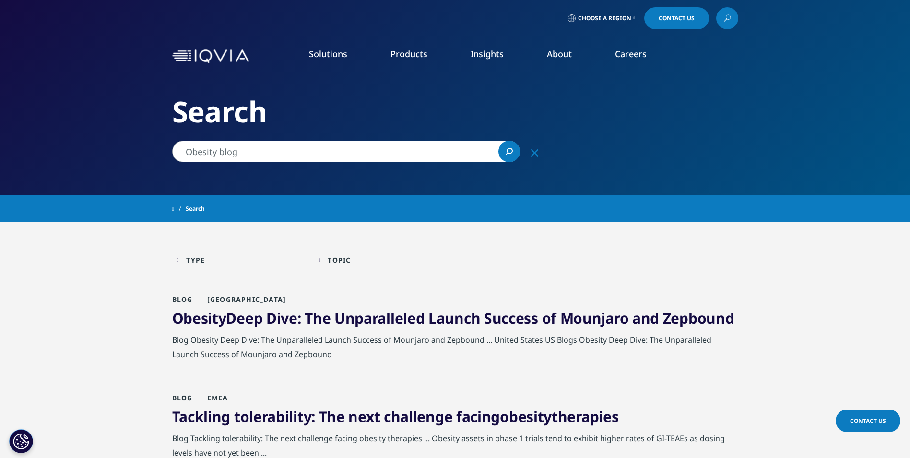
click at [222, 60] on img at bounding box center [210, 56] width 77 height 14
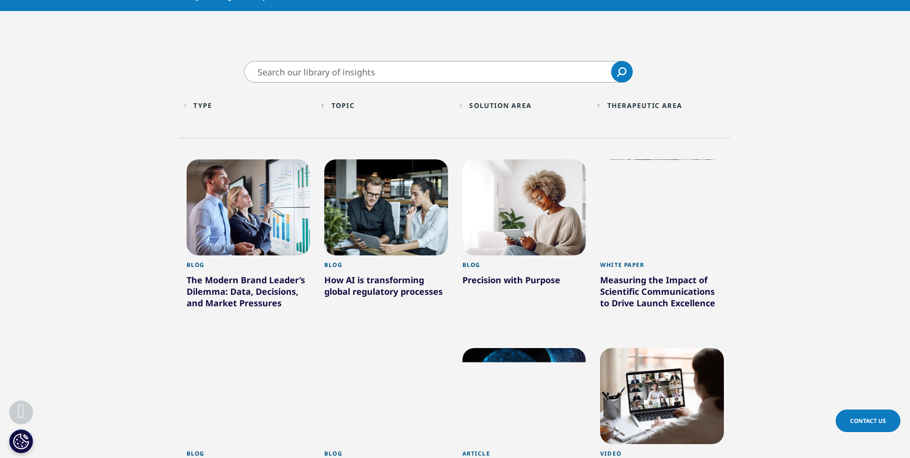
scroll to position [336, 0]
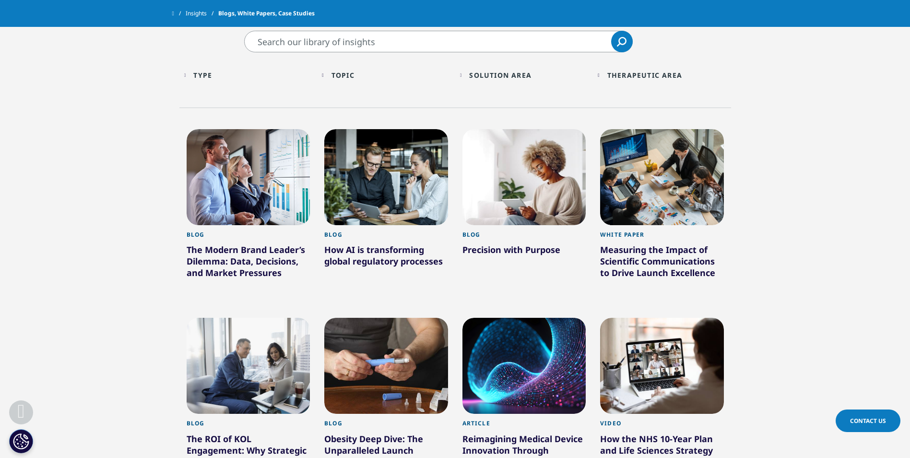
click at [348, 78] on div "Topic" at bounding box center [343, 75] width 23 height 9
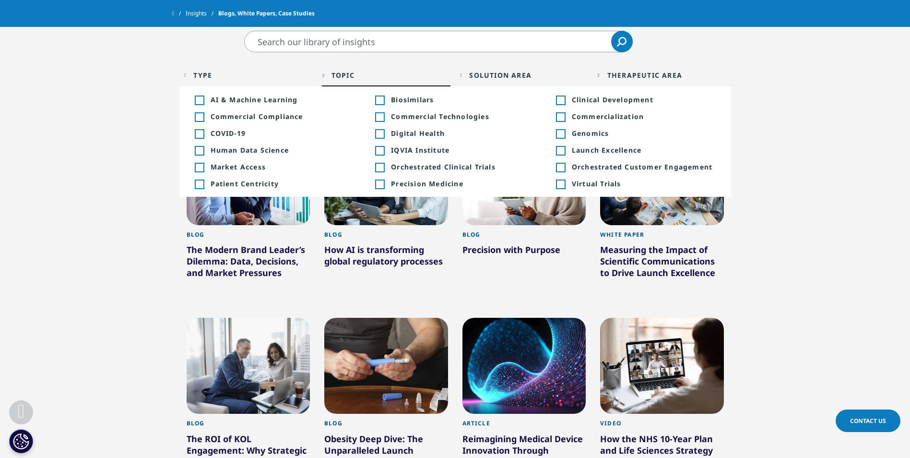
click at [348, 78] on div "Topic" at bounding box center [343, 75] width 23 height 9
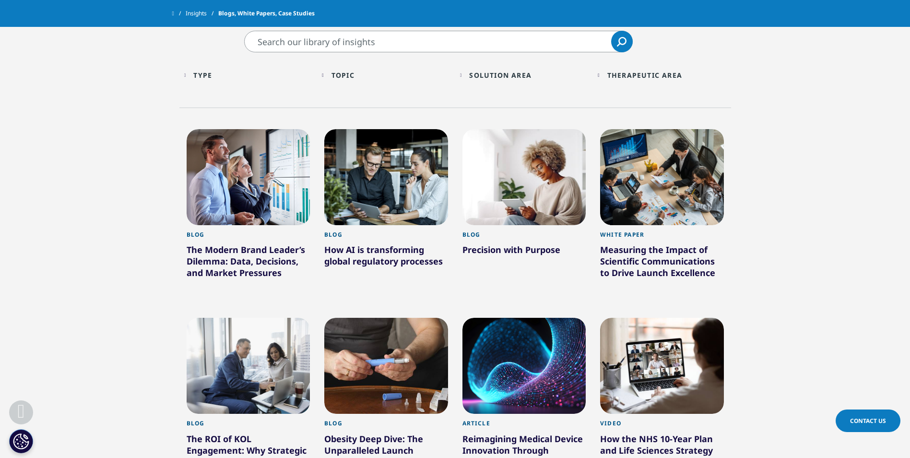
click at [219, 75] on div "Type Loading" at bounding box center [252, 75] width 119 height 9
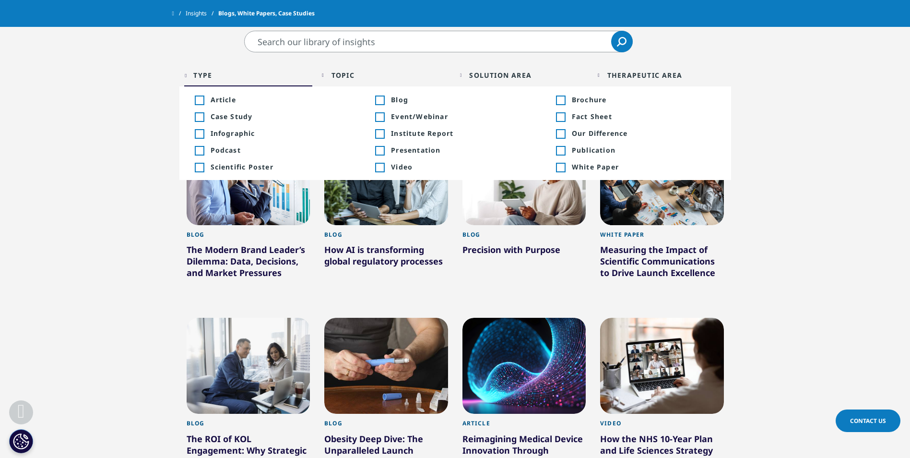
click at [394, 98] on span "Blog" at bounding box center [463, 99] width 144 height 9
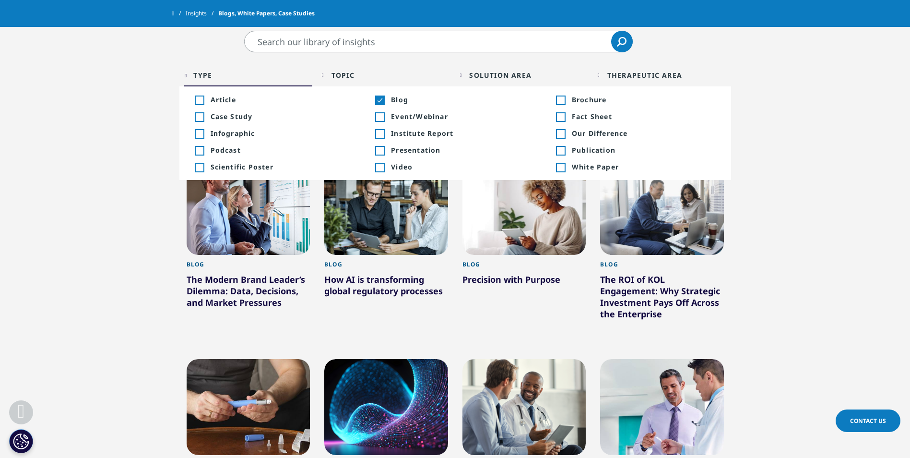
click at [766, 178] on section "Clear Search Loading Type Loading Clear Or/And Operator Toggle Article +223 Tog…" at bounding box center [455, 435] width 910 height 808
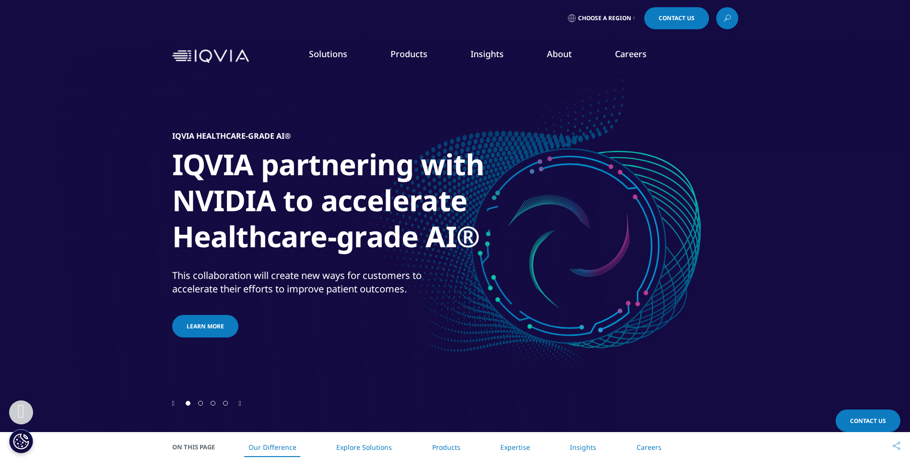
scroll to position [288, 0]
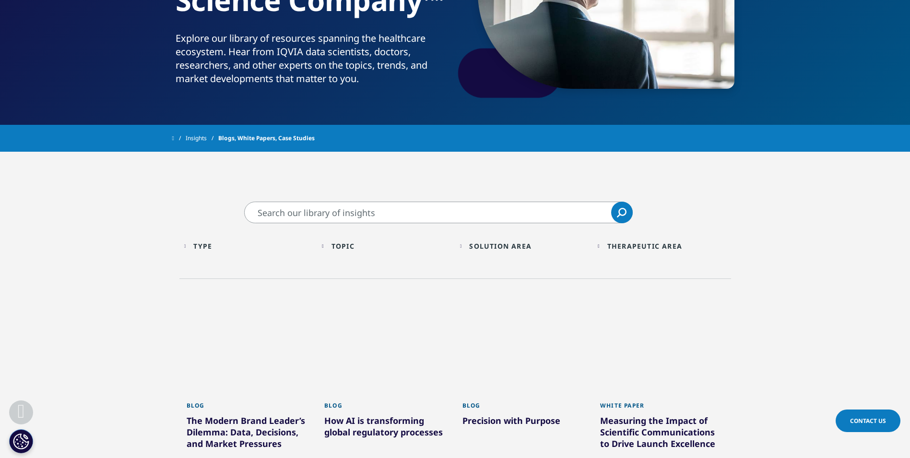
scroll to position [336, 0]
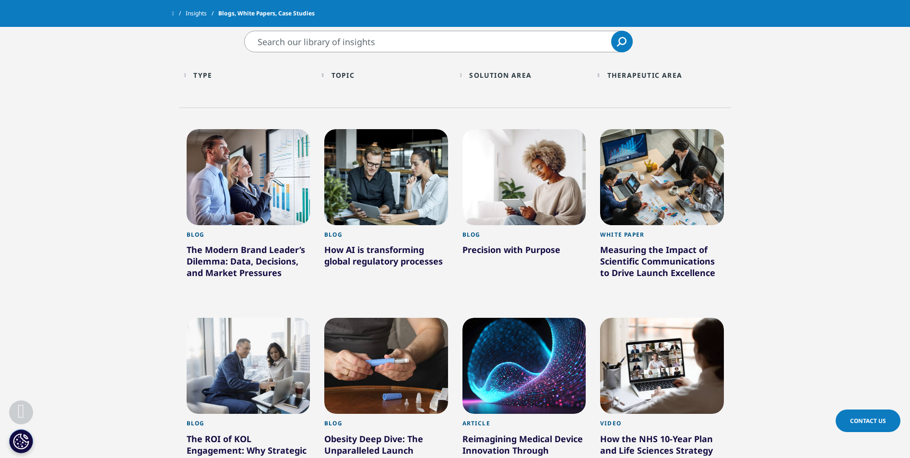
click at [221, 84] on div "Type Loading Clear Or/And Operator" at bounding box center [248, 75] width 129 height 23
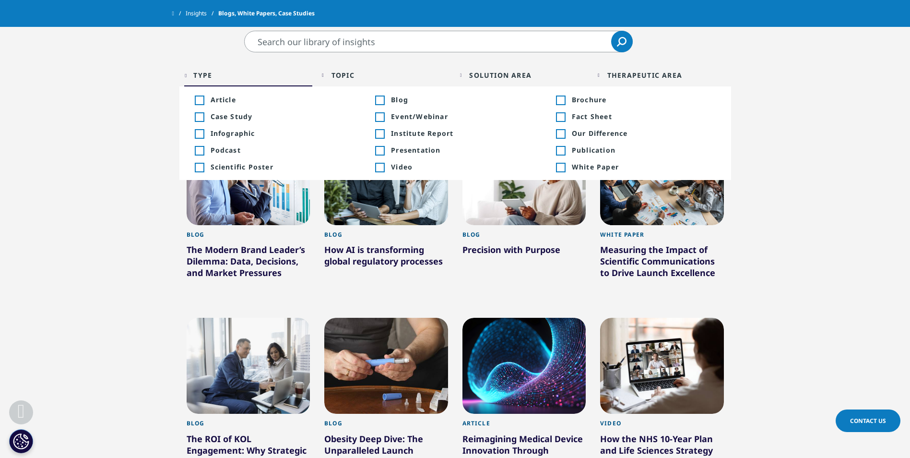
click at [384, 97] on div "Toggle" at bounding box center [379, 100] width 9 height 9
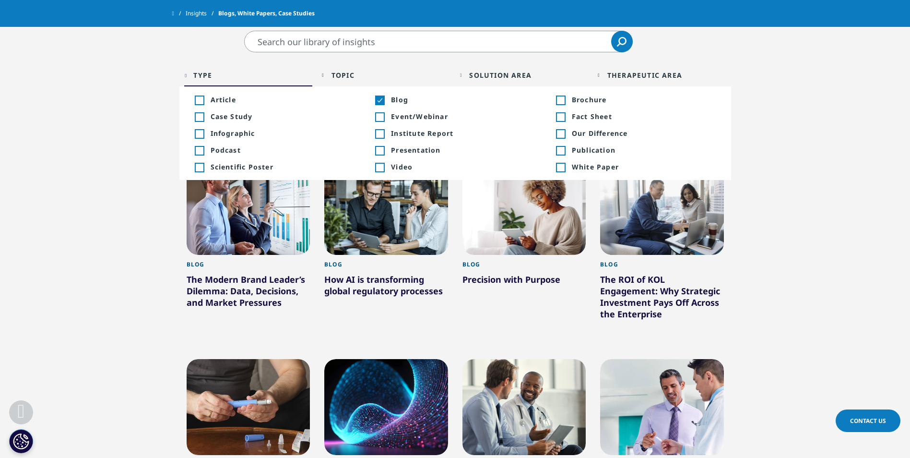
click at [753, 89] on section "Clear Search Loading Type Loading Clear Or/And Operator Toggle Article +223 Tog…" at bounding box center [455, 435] width 910 height 808
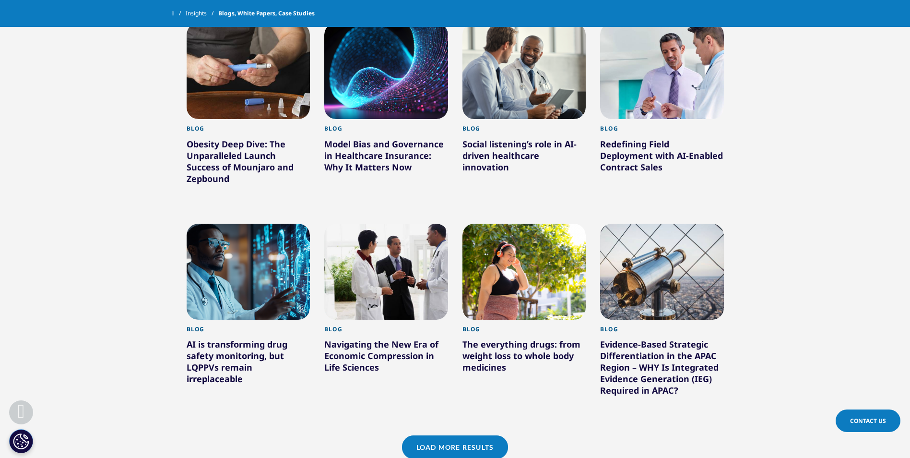
scroll to position [816, 0]
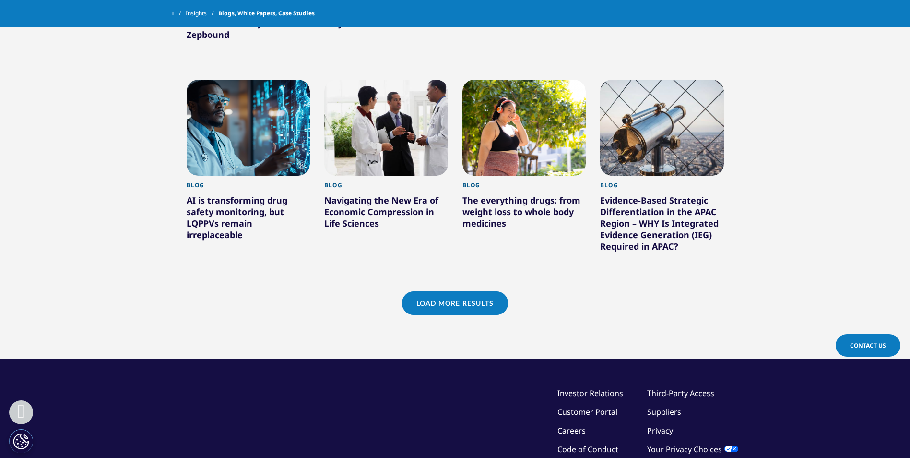
click at [449, 293] on link "Load More Results" at bounding box center [455, 303] width 106 height 24
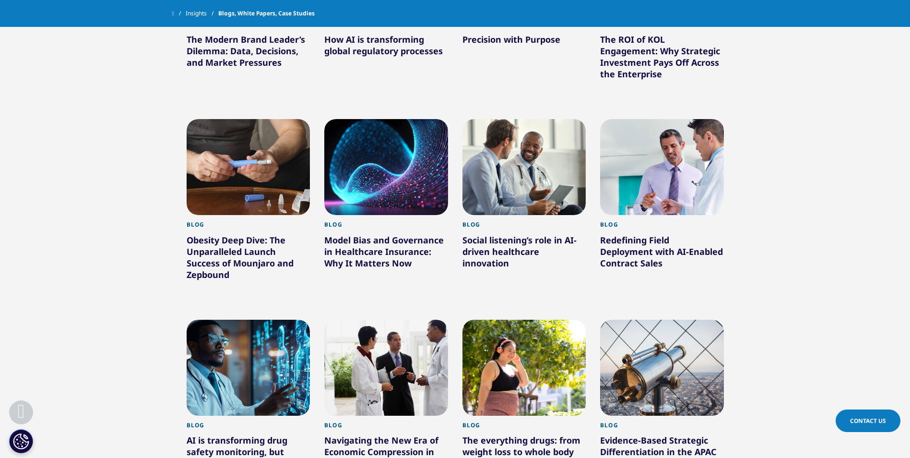
scroll to position [240, 0]
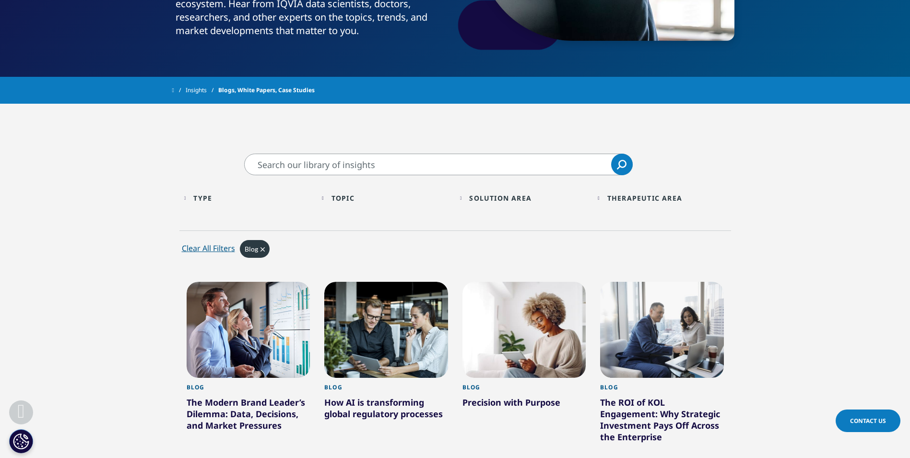
click at [509, 197] on div "Solution Area" at bounding box center [500, 197] width 62 height 9
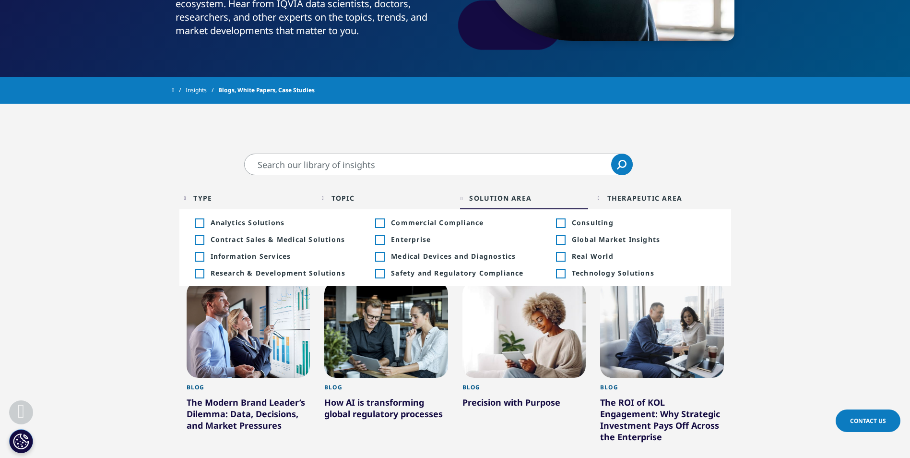
click at [671, 199] on div "Therapeutic Area" at bounding box center [645, 197] width 75 height 9
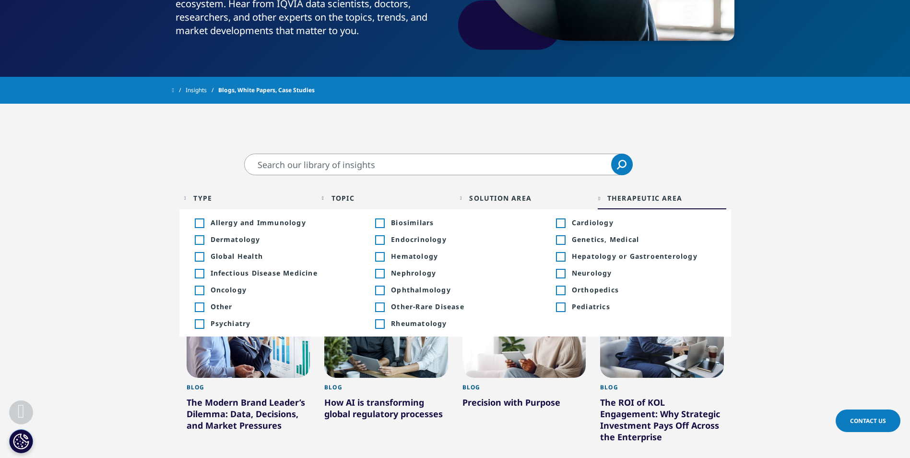
click at [605, 198] on div "Therapeutic Area Loading Clear Or/And Operator" at bounding box center [662, 198] width 129 height 23
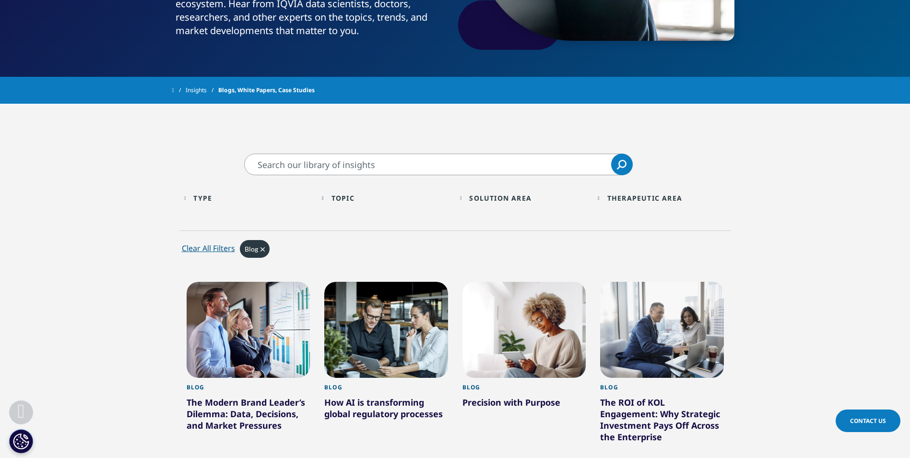
click at [350, 199] on div "Topic" at bounding box center [343, 197] width 23 height 9
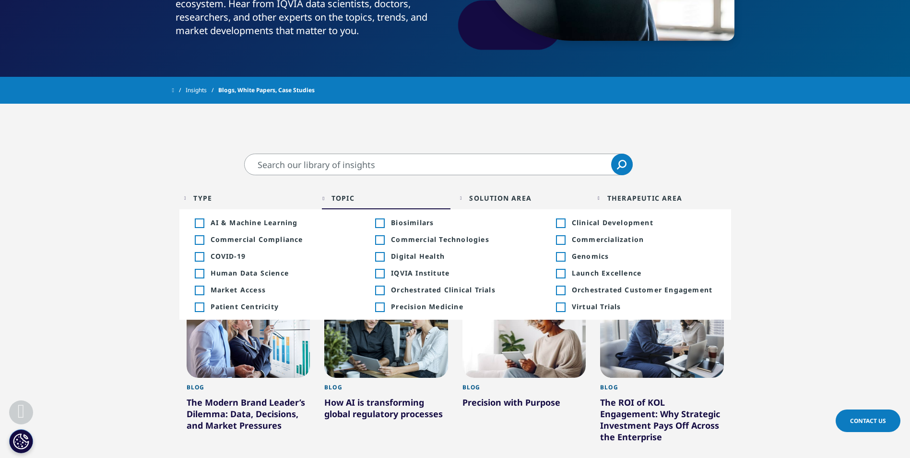
drag, startPoint x: 336, startPoint y: 203, endPoint x: 311, endPoint y: 203, distance: 25.4
click at [336, 203] on div "Topic Loading Clear Or/And Operator" at bounding box center [386, 198] width 129 height 23
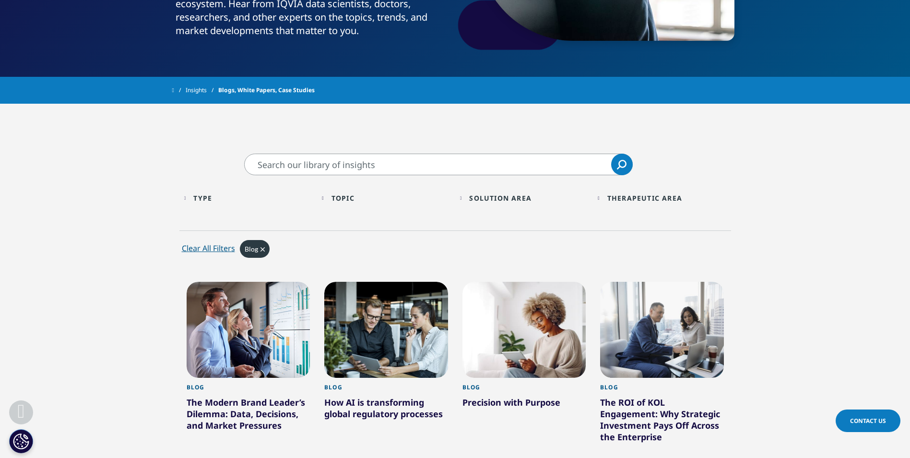
click at [302, 157] on input "Search" at bounding box center [438, 165] width 389 height 22
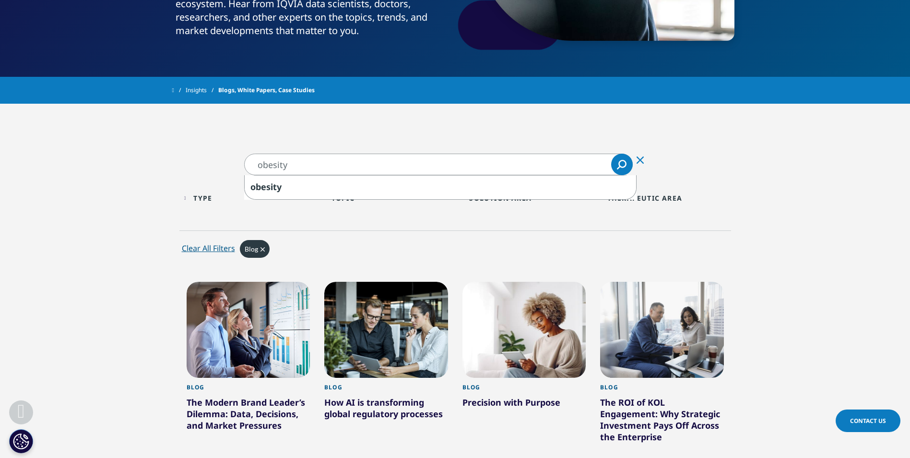
type input "obesity"
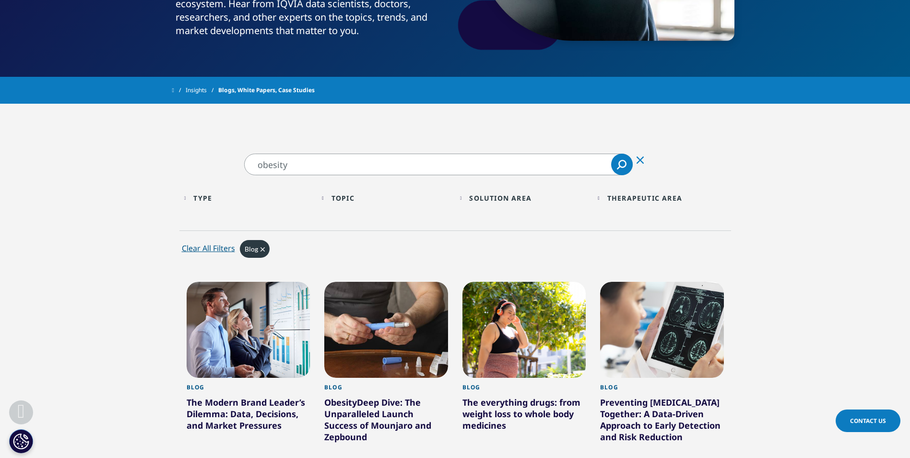
click at [627, 163] on link "Search Loading" at bounding box center [622, 165] width 22 height 22
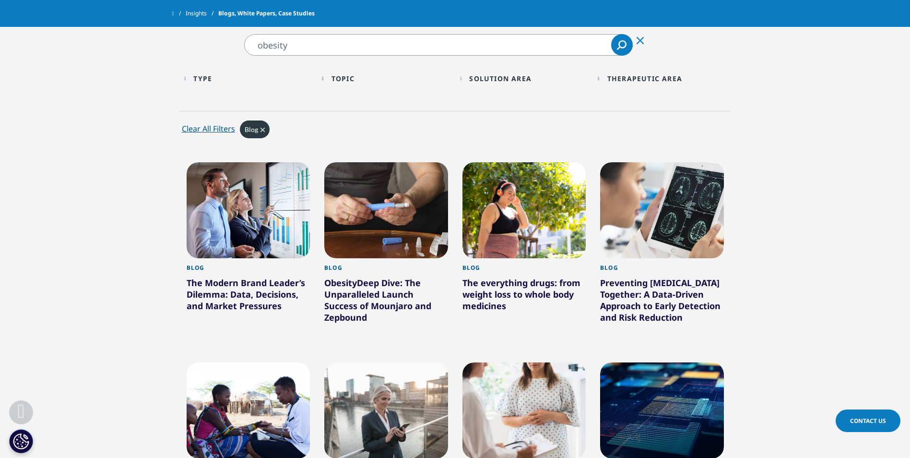
scroll to position [336, 0]
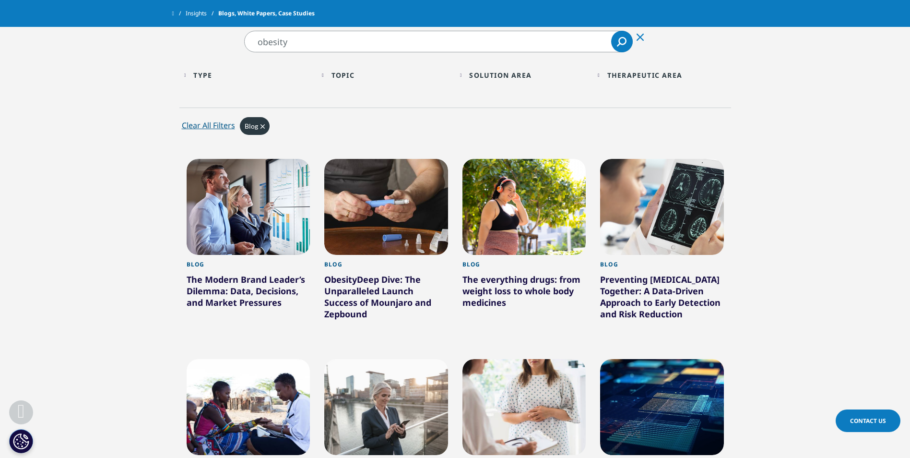
click at [652, 292] on div "Preventing Dementia Together: A Data-Driven Approach to Early Detection and Ris…" at bounding box center [662, 299] width 124 height 50
click at [658, 281] on div "Preventing Dementia Together: A Data-Driven Approach to Early Detection and Ris…" at bounding box center [662, 299] width 124 height 50
click at [657, 304] on div "Preventing Dementia Together: A Data-Driven Approach to Early Detection and Ris…" at bounding box center [662, 299] width 124 height 50
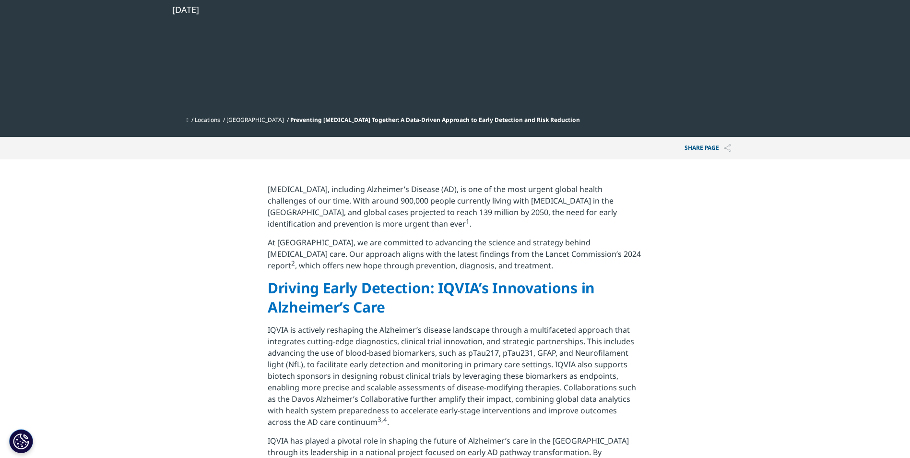
scroll to position [288, 0]
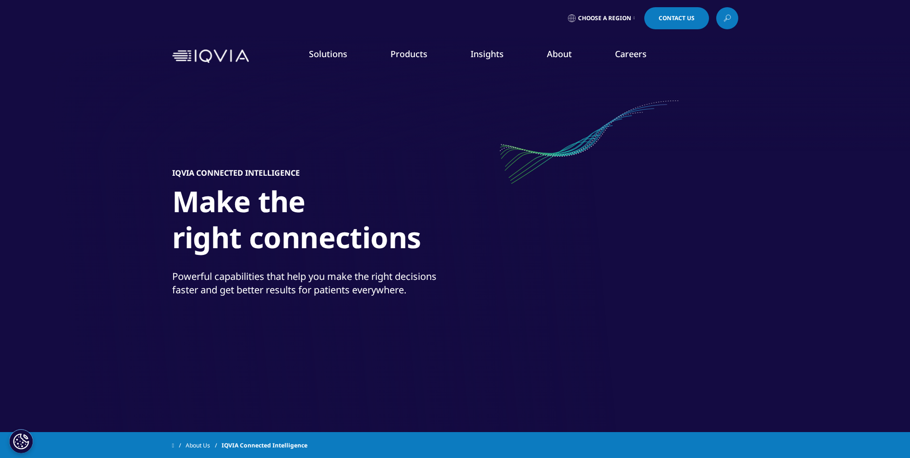
click at [496, 48] on nav "Solutions quick find a capability Clear Search Loading SOLUTIONS Research & Dev…" at bounding box center [496, 56] width 486 height 45
click at [496, 54] on link "Insights" at bounding box center [487, 54] width 33 height 12
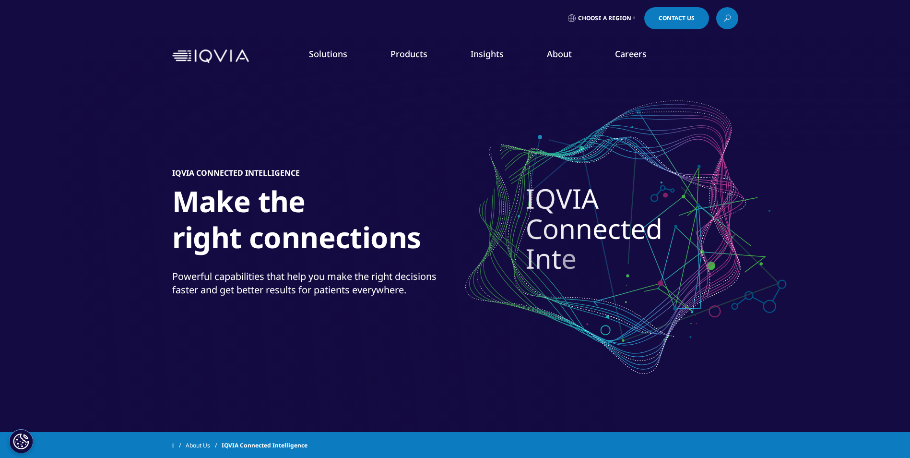
click at [45, 163] on link "DISCOVER INSIGHTS" at bounding box center [135, 164] width 189 height 8
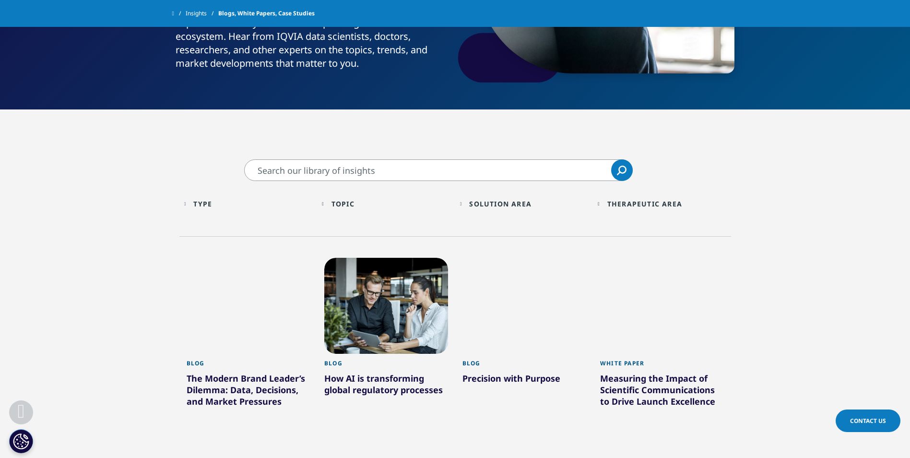
scroll to position [336, 0]
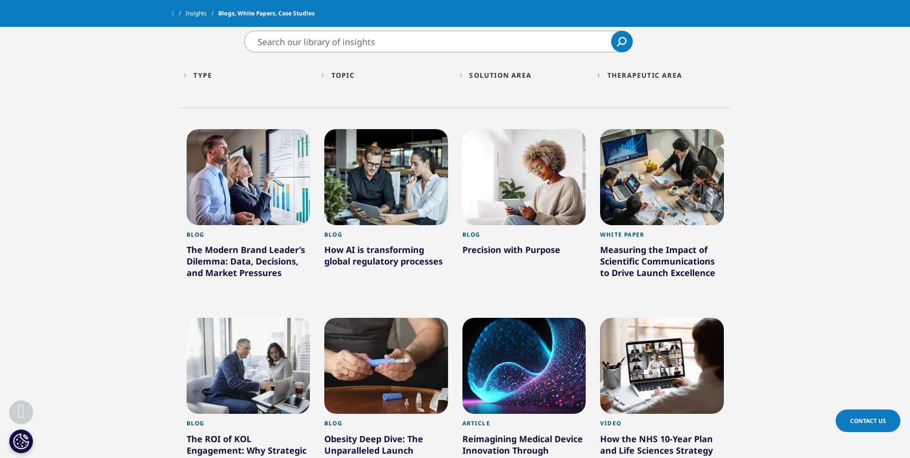
click at [203, 74] on div "Type" at bounding box center [202, 75] width 19 height 9
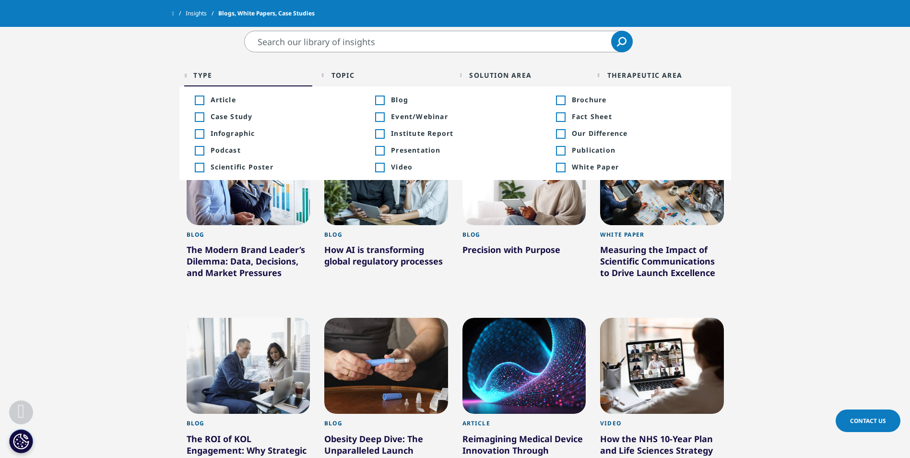
click at [373, 98] on li "Toggle Blog 1,431 Toggle" at bounding box center [455, 99] width 181 height 17
click at [378, 98] on div "Toggle" at bounding box center [379, 100] width 9 height 9
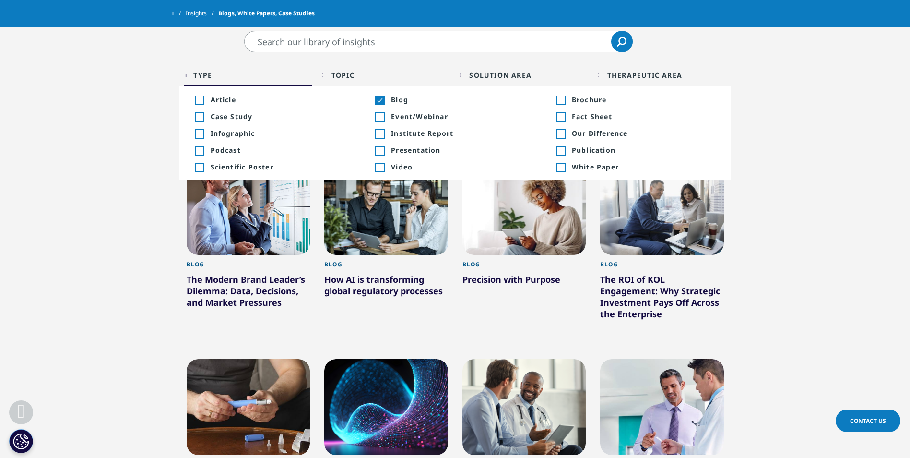
click at [810, 60] on section "Clear Search Loading Type Loading Clear Or/And Operator Toggle Article +223 Tog…" at bounding box center [455, 435] width 910 height 808
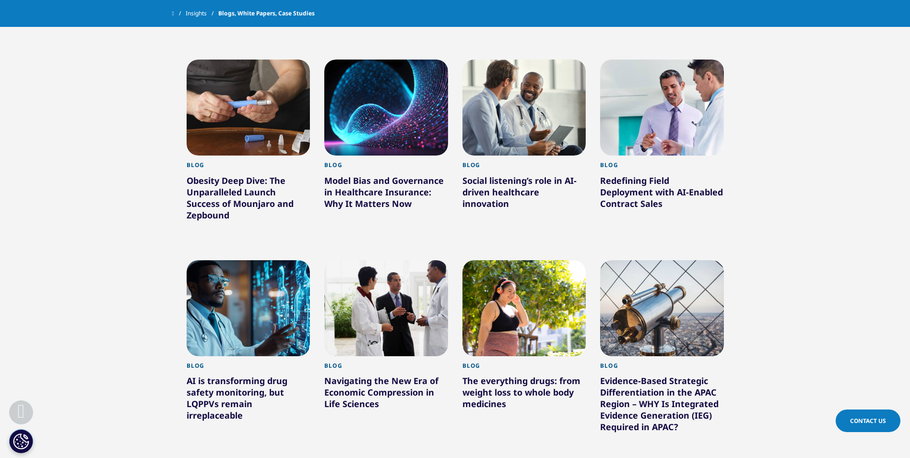
scroll to position [720, 0]
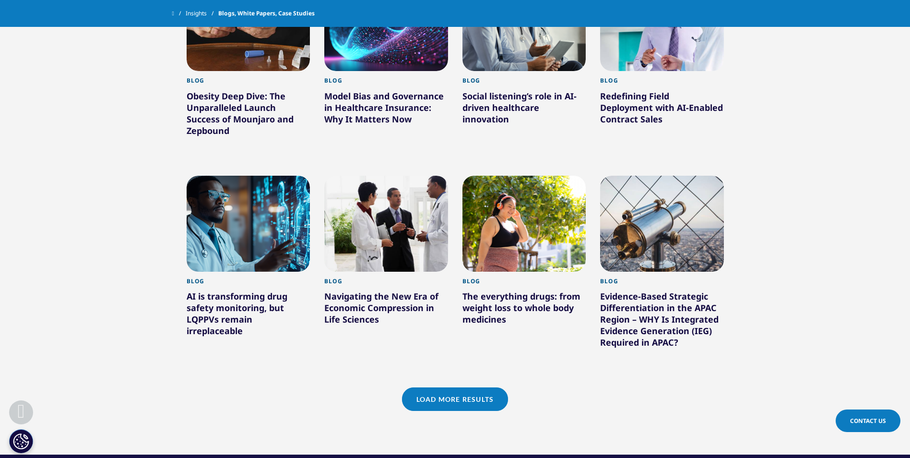
click at [498, 297] on div "The everything drugs: from weight loss to whole body medicines" at bounding box center [525, 309] width 124 height 38
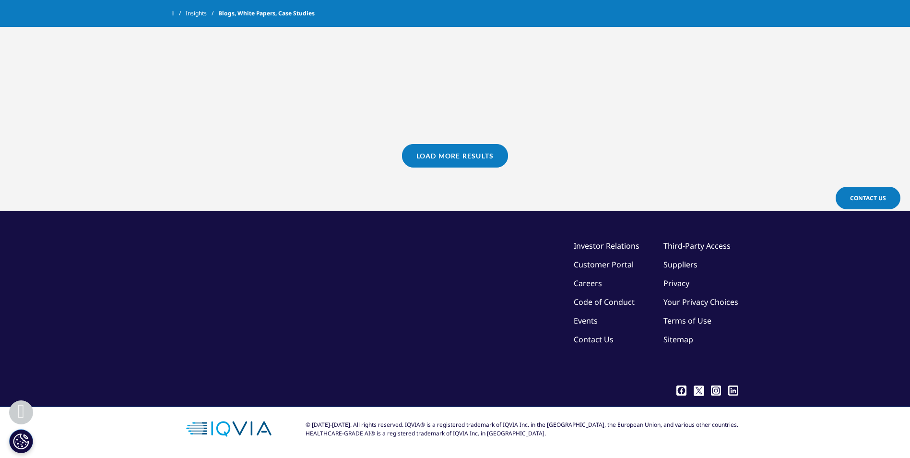
scroll to position [670, 0]
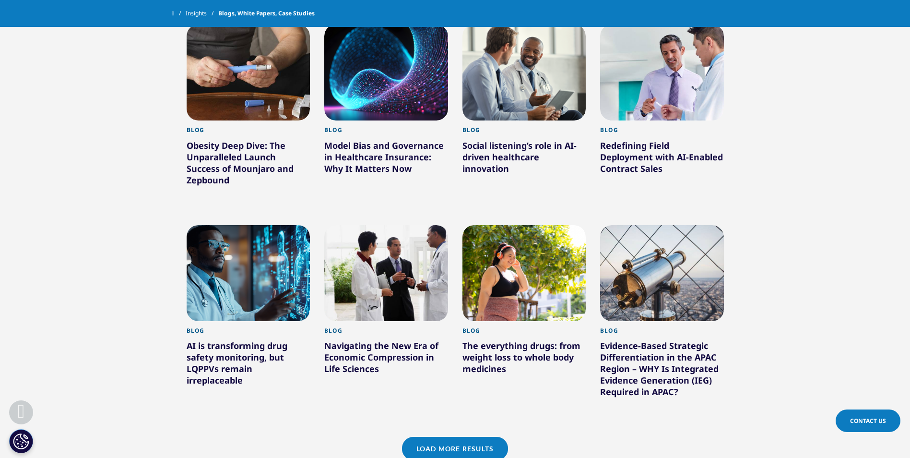
click at [231, 147] on div "Obesity Deep Dive: The Unparalleled Launch Success of Mounjaro and Zepbound" at bounding box center [249, 165] width 124 height 50
click at [259, 156] on div "Obesity Deep Dive: The Unparalleled Launch Success of Mounjaro and Zepbound" at bounding box center [249, 165] width 124 height 50
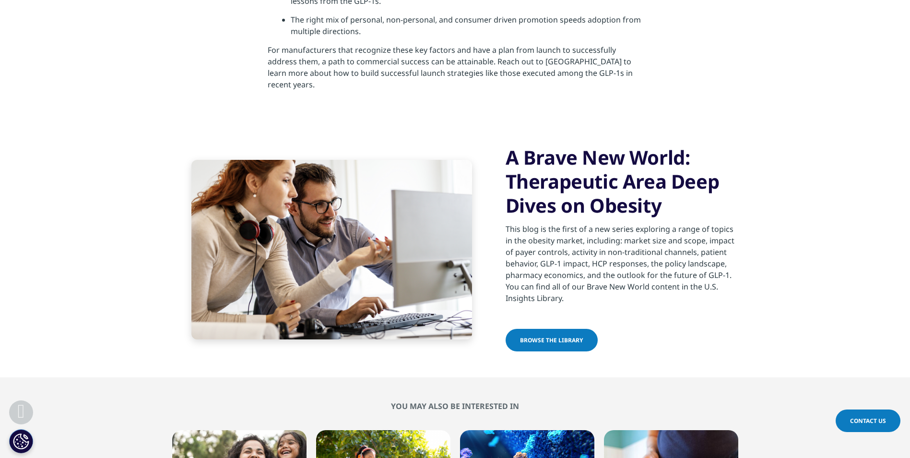
scroll to position [2976, 0]
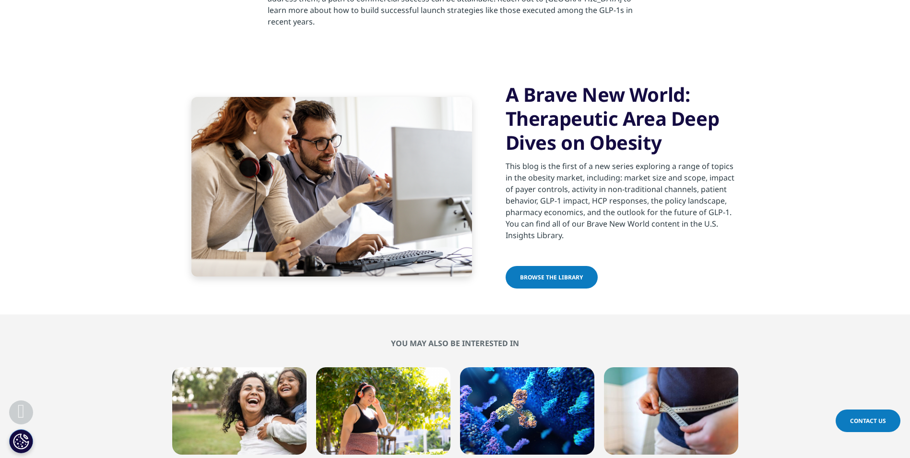
click at [602, 96] on h3 "A Brave New World: Therapeutic Area Deep Dives on Obesity" at bounding box center [622, 119] width 233 height 72
click at [532, 266] on link "Browse the library" at bounding box center [552, 277] width 92 height 23
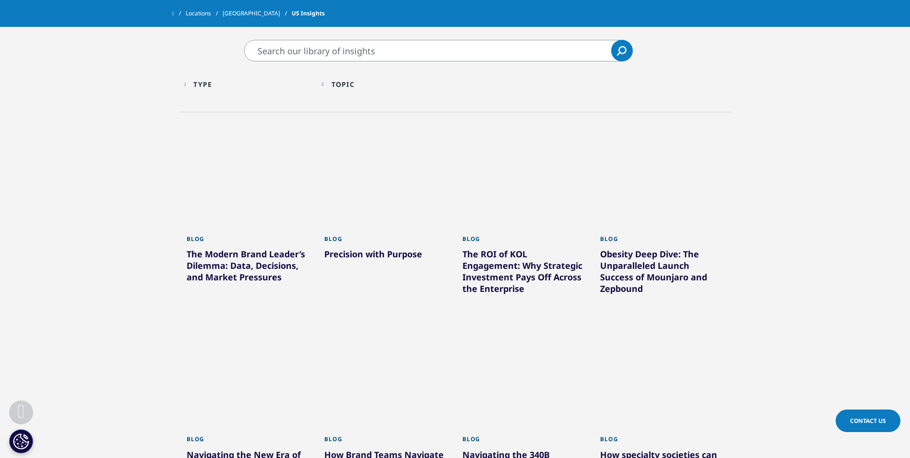
scroll to position [288, 0]
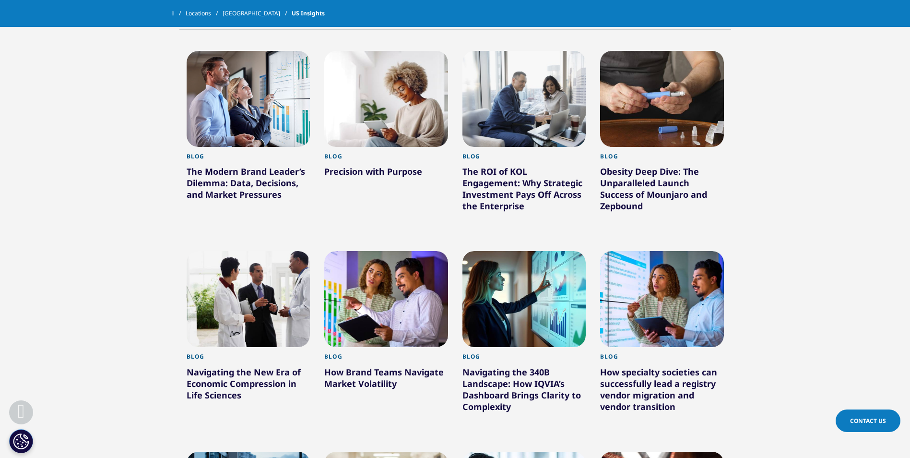
click at [476, 184] on div "The ROI of KOL Engagement: Why Strategic Investment Pays Off Across the Enterpr…" at bounding box center [525, 191] width 124 height 50
click at [528, 192] on div "The ROI of KOL Engagement: Why Strategic Investment Pays Off Across the Enterpr…" at bounding box center [525, 191] width 124 height 50
click at [502, 182] on div "The ROI of KOL Engagement: Why Strategic Investment Pays Off Across the Enterpr…" at bounding box center [525, 191] width 124 height 50
click at [477, 172] on div "The ROI of KOL Engagement: Why Strategic Investment Pays Off Across the Enterpr…" at bounding box center [525, 191] width 124 height 50
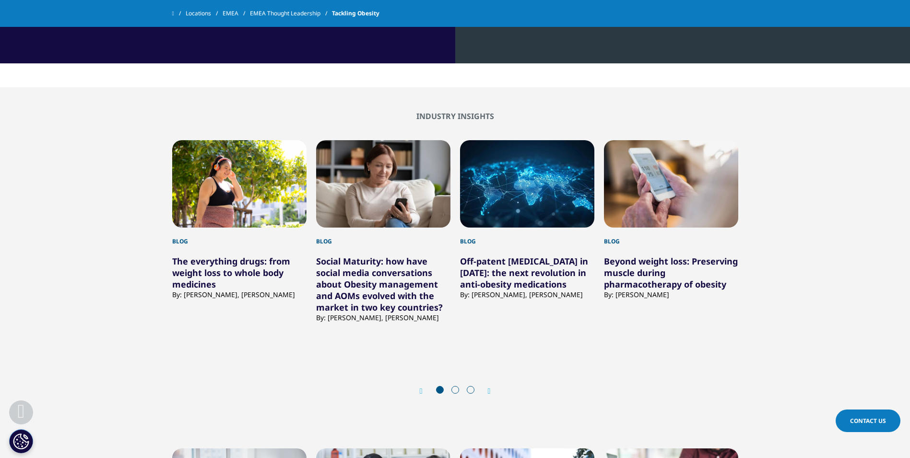
scroll to position [912, 0]
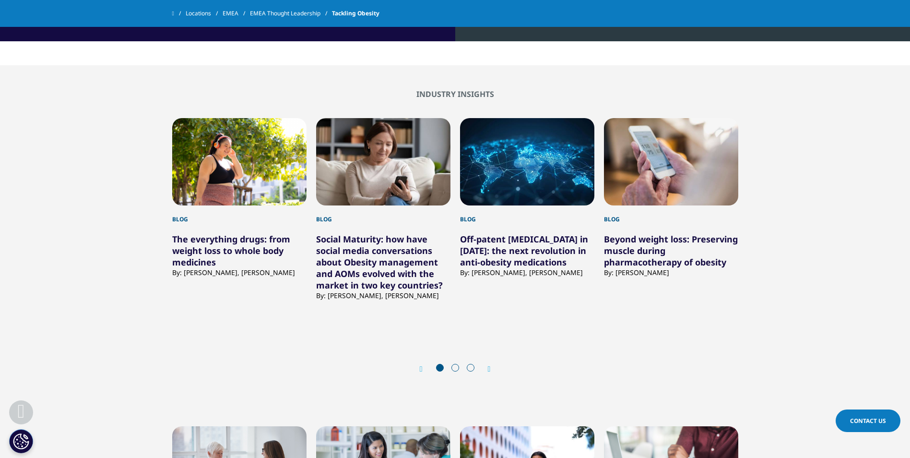
click at [456, 369] on span at bounding box center [456, 368] width 8 height 8
click at [491, 367] on icon "Next slide" at bounding box center [489, 369] width 3 height 8
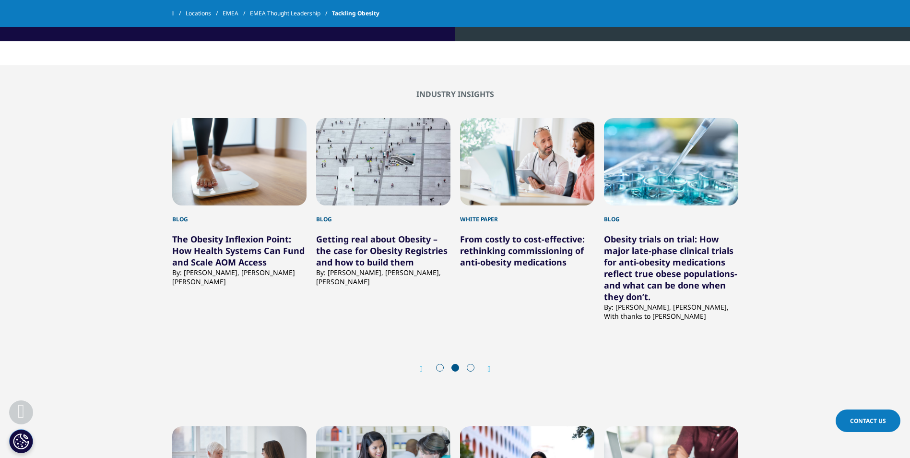
click at [491, 367] on icon "Next slide" at bounding box center [489, 369] width 3 height 8
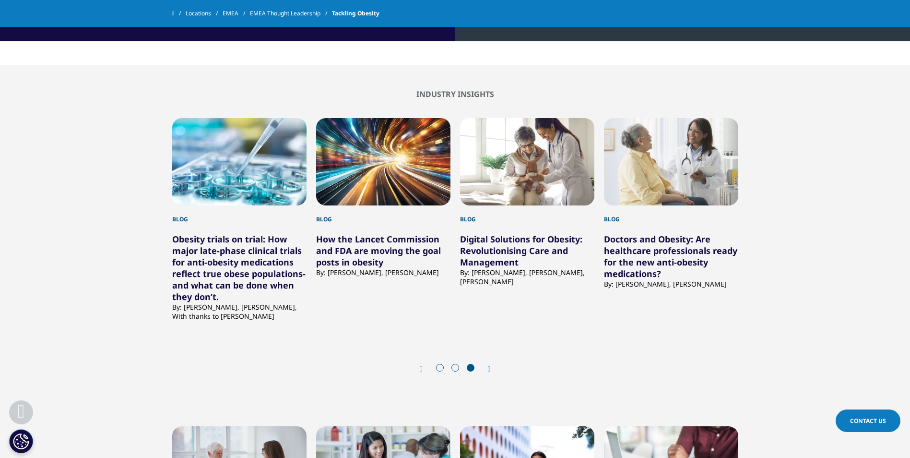
click at [455, 369] on span at bounding box center [456, 368] width 8 height 8
click at [424, 369] on div "Prev" at bounding box center [426, 368] width 12 height 9
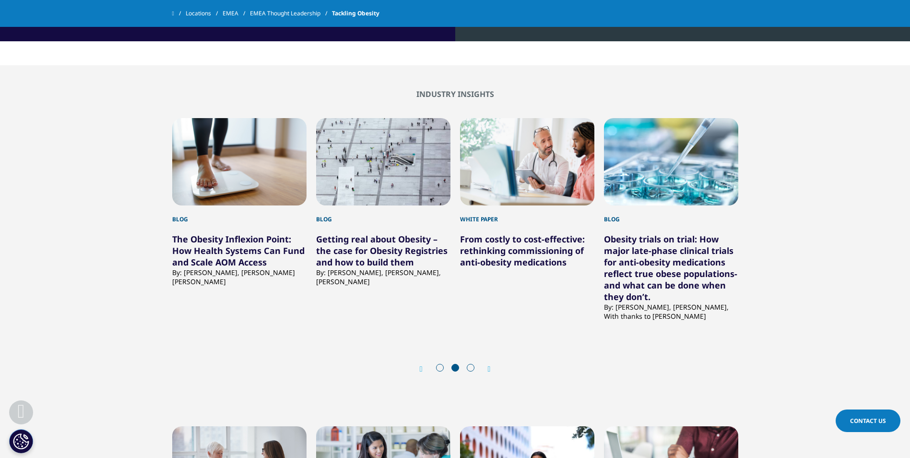
click at [424, 369] on div "Prev" at bounding box center [426, 368] width 12 height 9
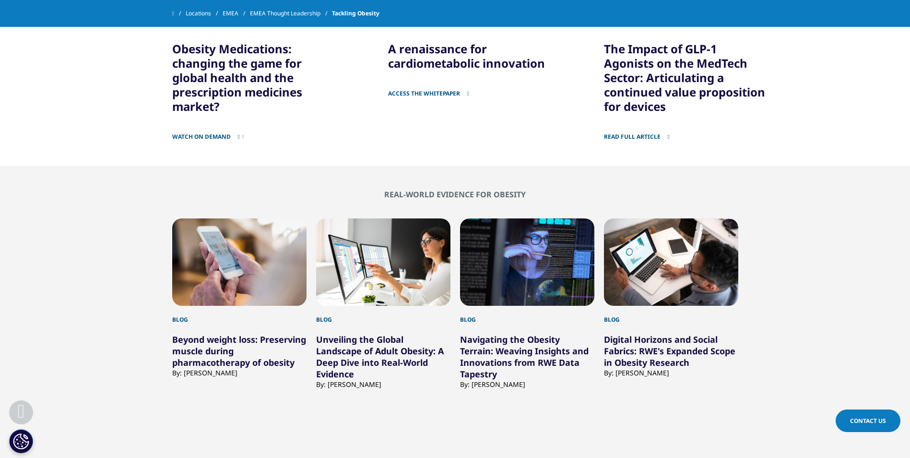
scroll to position [2208, 0]
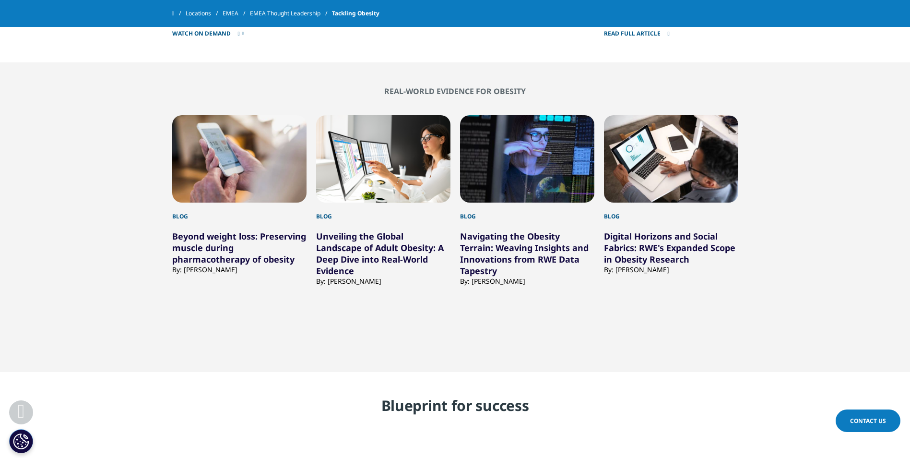
click at [282, 230] on link "Beyond weight loss: Preserving muscle during pharmacotherapy of obesity" at bounding box center [239, 247] width 134 height 35
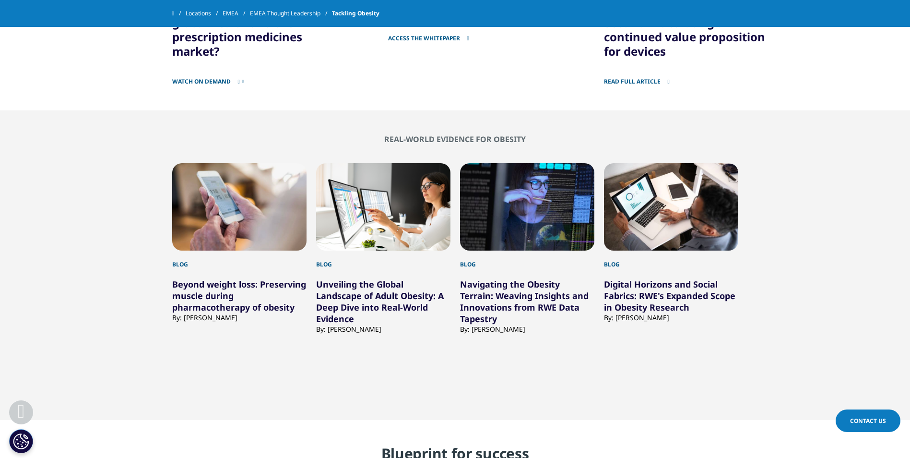
click at [372, 286] on link "Unveiling the Global Landscape of Adult Obesity: A Deep Dive into Real-World Ev…" at bounding box center [380, 301] width 128 height 46
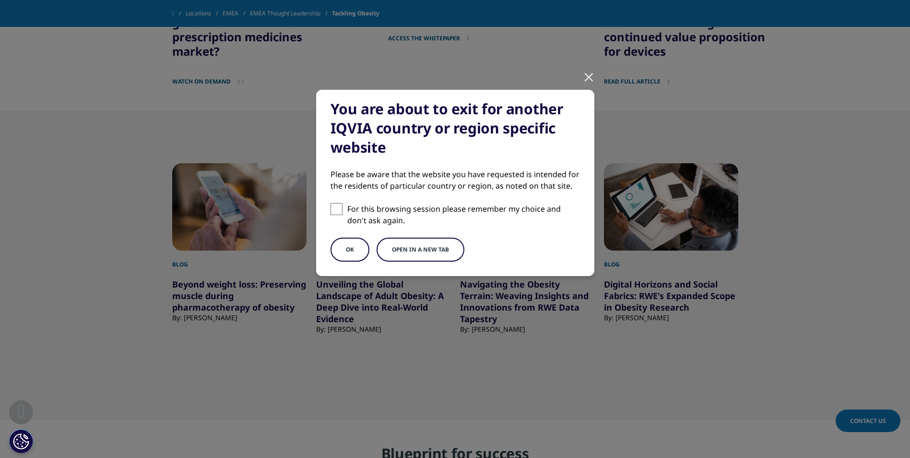
click at [342, 248] on button "OK" at bounding box center [350, 250] width 39 height 24
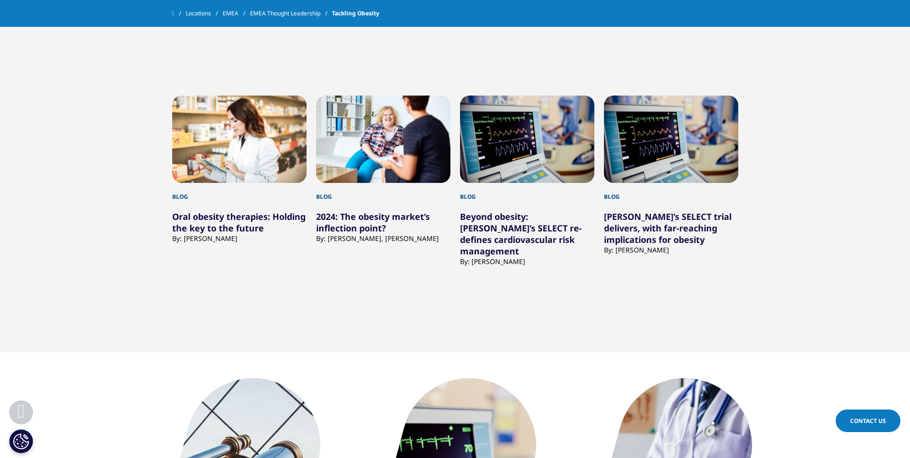
scroll to position [1442, 0]
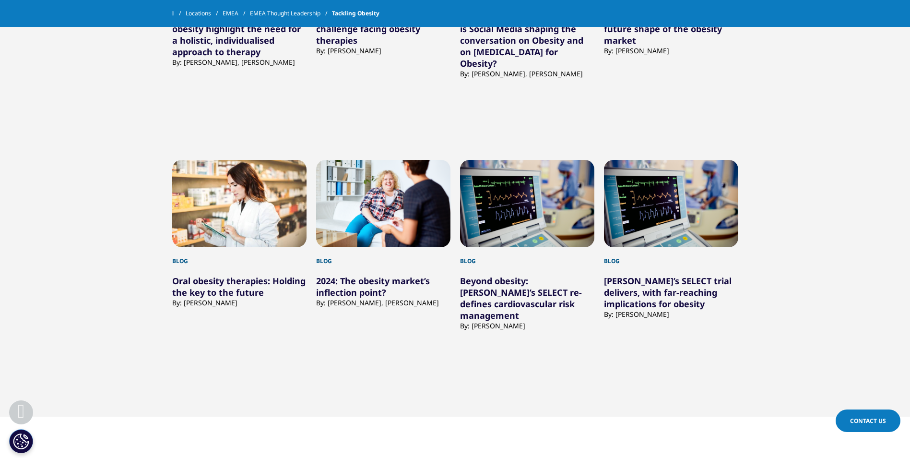
click at [622, 284] on link "[PERSON_NAME]’s SELECT trial delivers, with far-reaching implications for obesi…" at bounding box center [668, 292] width 128 height 35
click at [245, 275] on h5 "Oral obesity therapies: Holding the key to the future" at bounding box center [239, 281] width 134 height 33
click at [245, 285] on link "Oral obesity therapies: Holding the key to the future" at bounding box center [238, 286] width 133 height 23
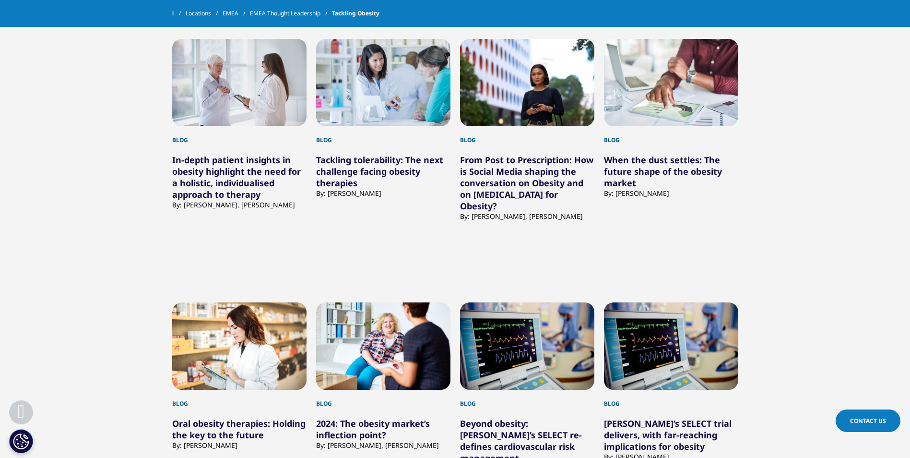
scroll to position [1250, 0]
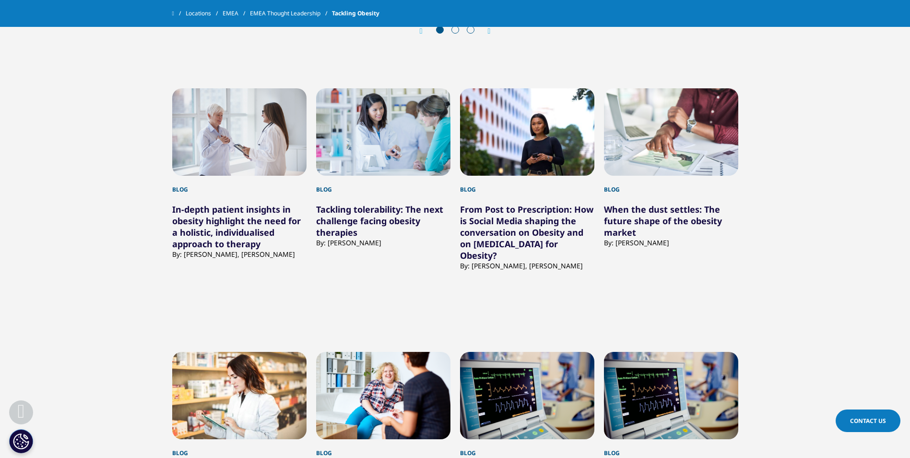
click at [502, 218] on link "From Post to Prescription: How is Social Media shaping the conversation on Obes…" at bounding box center [526, 232] width 133 height 58
click at [197, 217] on link "In-depth patient insights in obesity highlight the need for a holistic, individ…" at bounding box center [236, 226] width 129 height 46
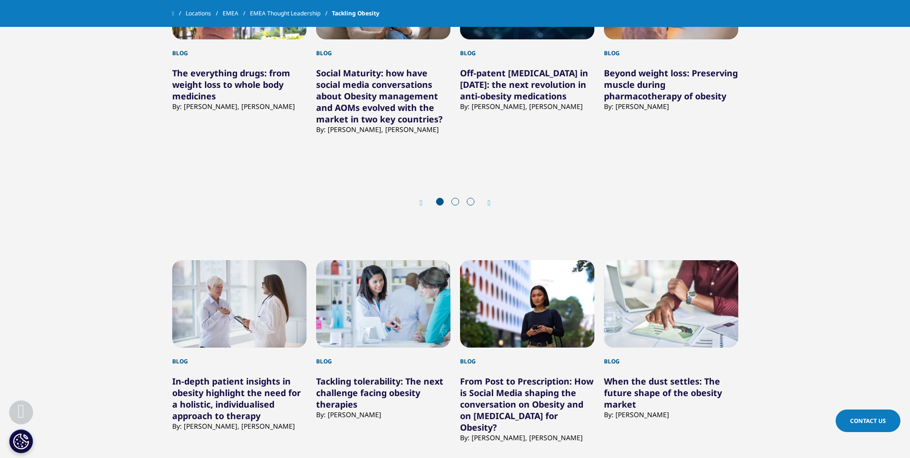
scroll to position [1058, 0]
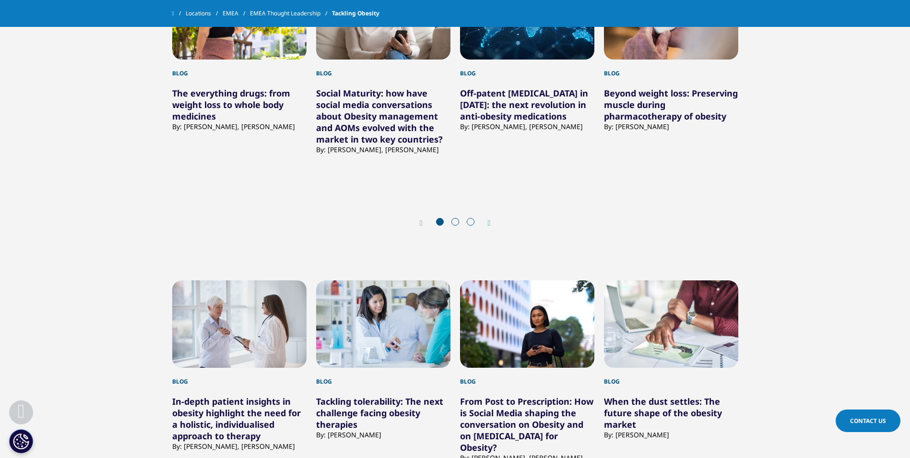
click at [486, 222] on div "Next" at bounding box center [485, 222] width 12 height 9
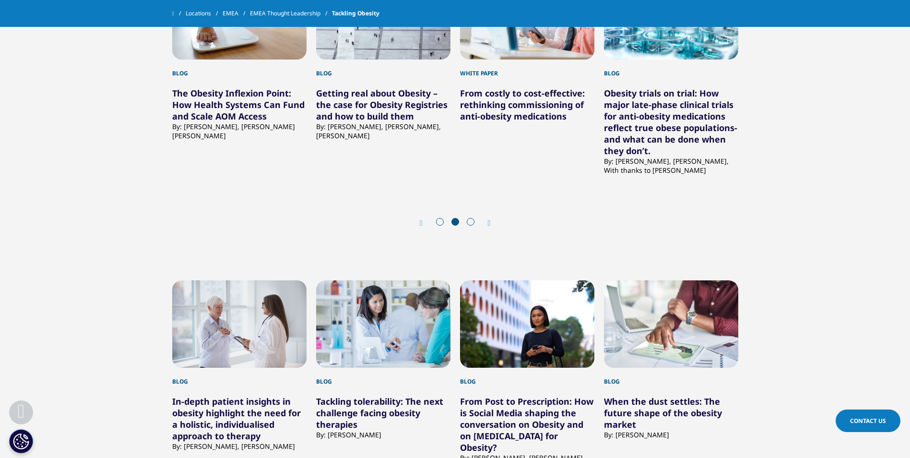
click at [486, 222] on div "Next" at bounding box center [485, 222] width 12 height 9
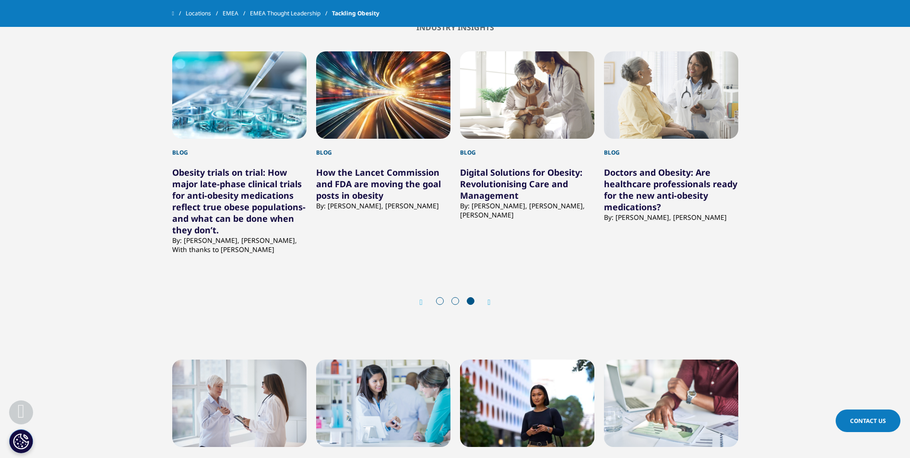
scroll to position [962, 0]
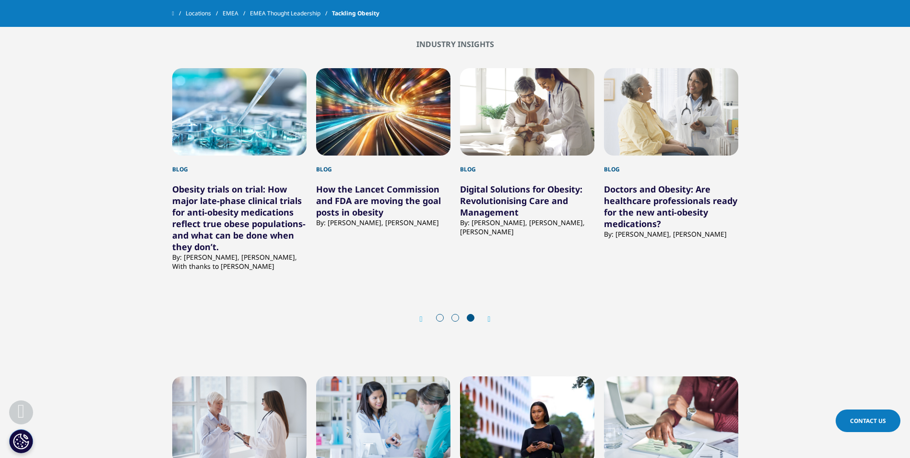
click at [420, 318] on icon "Previous slide" at bounding box center [421, 319] width 3 height 8
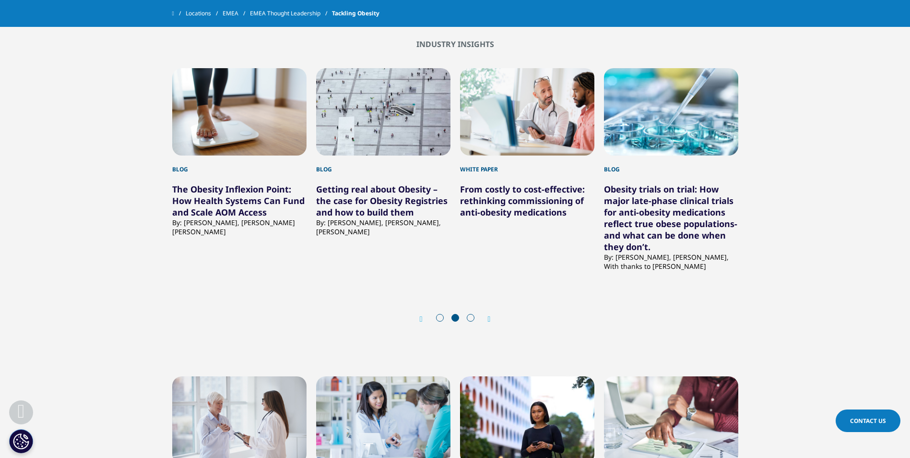
click at [487, 195] on link "From costly to cost-effective: rethinking commissioning of anti-obesity medicat…" at bounding box center [522, 200] width 125 height 35
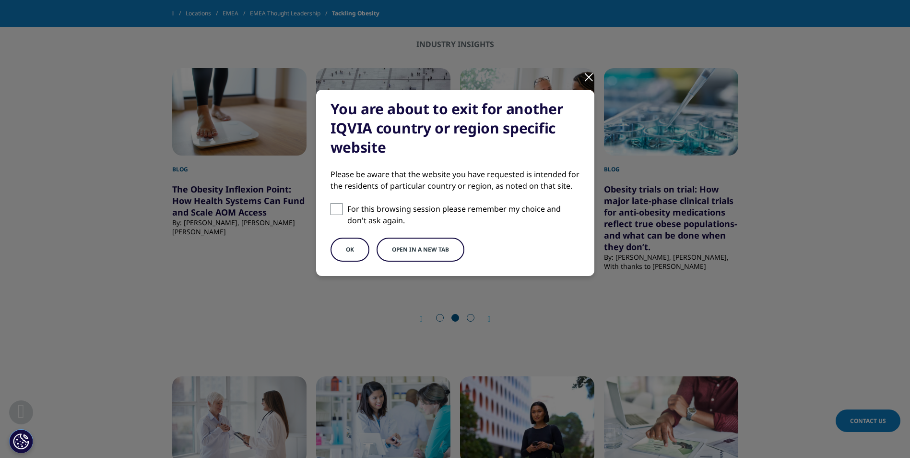
click at [593, 76] on div at bounding box center [589, 76] width 11 height 26
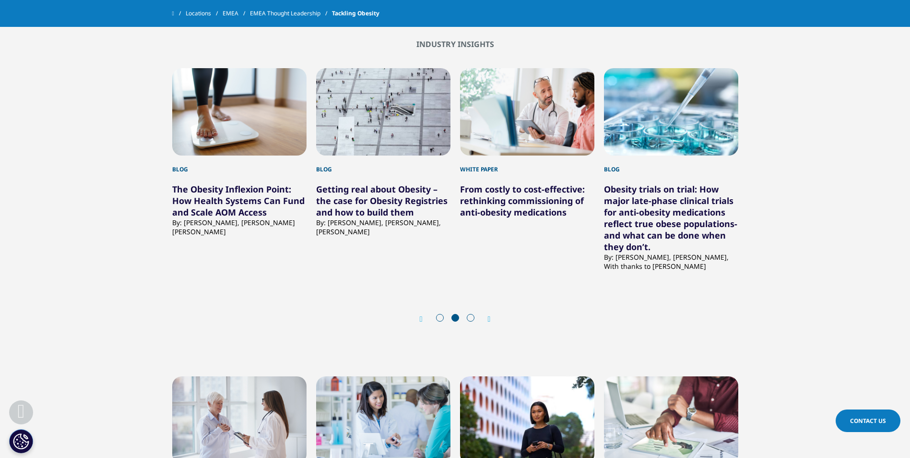
click at [338, 216] on link "Getting real about Obesity – the case for Obesity Registries and how to build t…" at bounding box center [382, 200] width 132 height 35
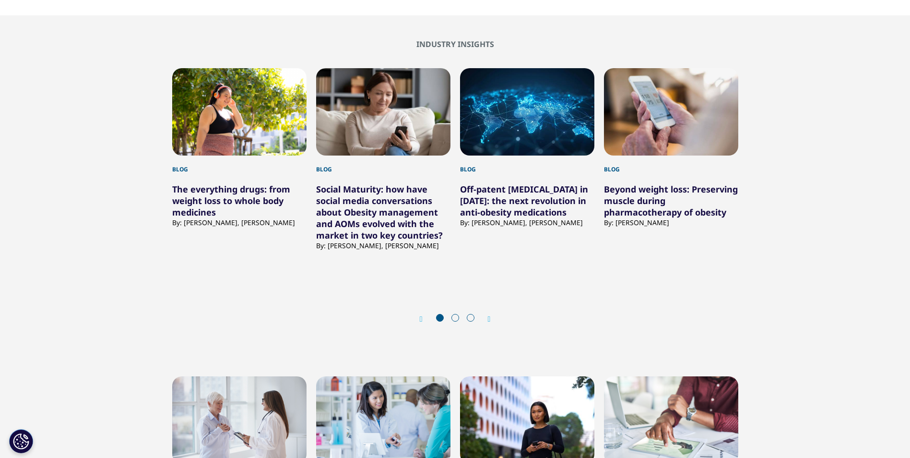
click at [491, 318] on icon "Next slide" at bounding box center [489, 319] width 3 height 8
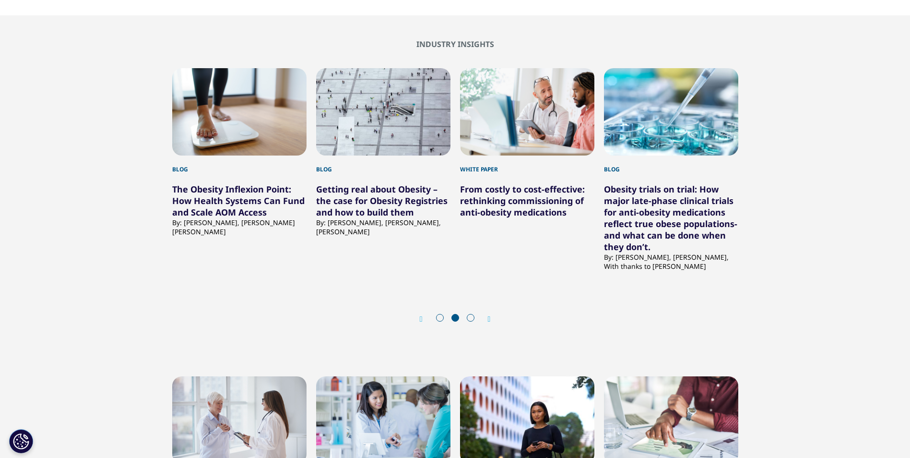
click at [216, 205] on link "The Obesity Inflexion Point: How Health Systems Can Fund and Scale AOM Access" at bounding box center [238, 200] width 132 height 35
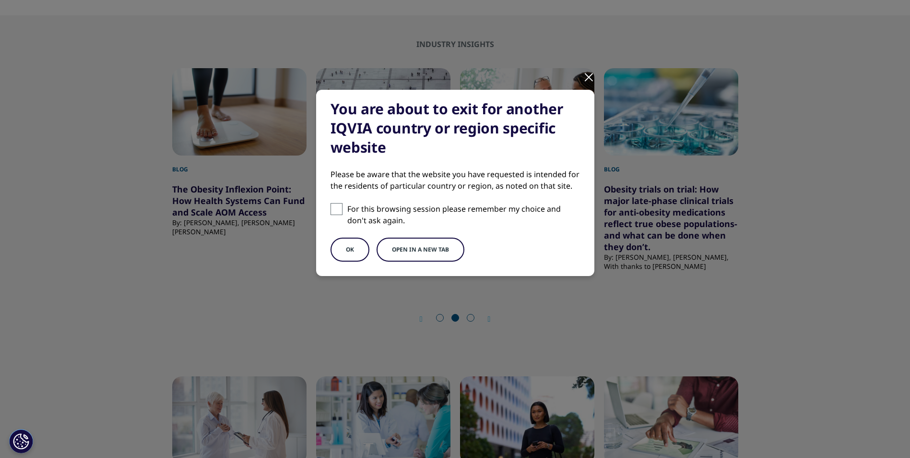
click at [338, 246] on button "OK" at bounding box center [350, 250] width 39 height 24
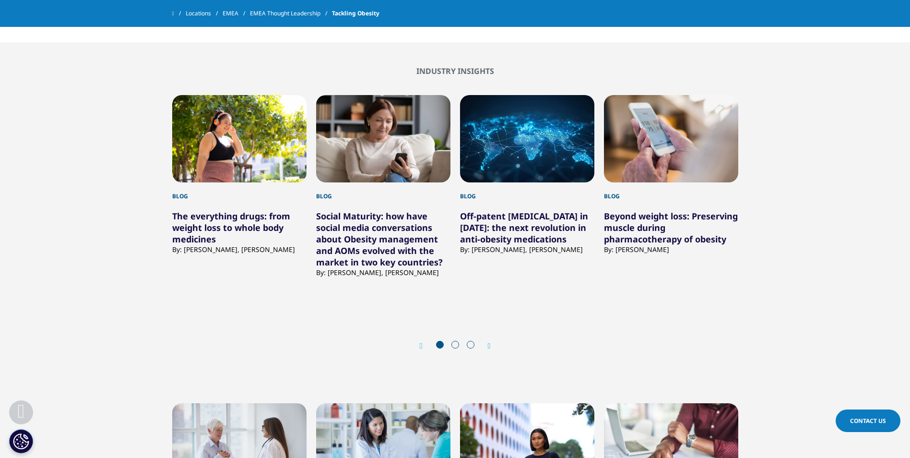
scroll to position [941, 0]
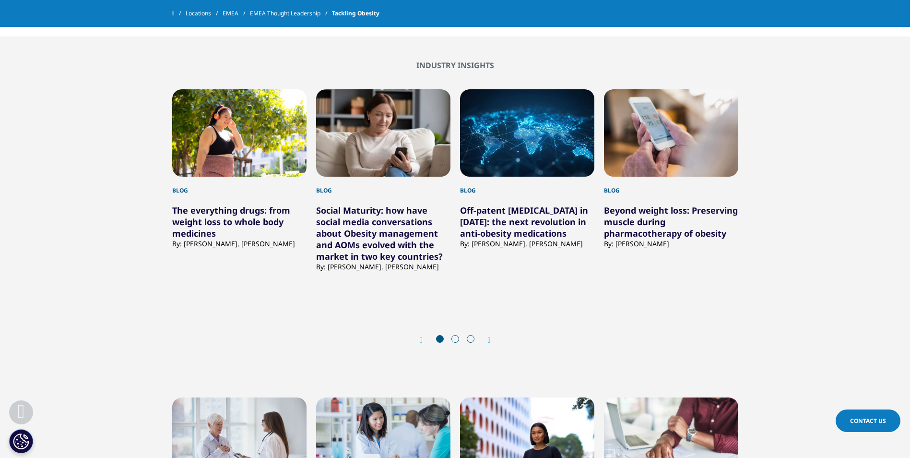
click at [412, 339] on div "Prev Next" at bounding box center [455, 339] width 566 height 29
click at [420, 339] on icon "Previous slide" at bounding box center [421, 340] width 3 height 8
click at [232, 218] on link "The everything drugs: from weight loss to whole body medicines" at bounding box center [231, 221] width 118 height 35
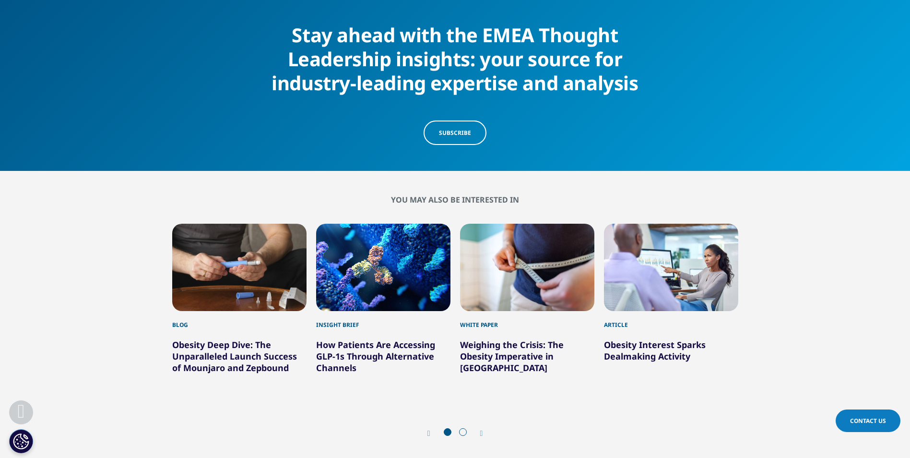
scroll to position [4032, 0]
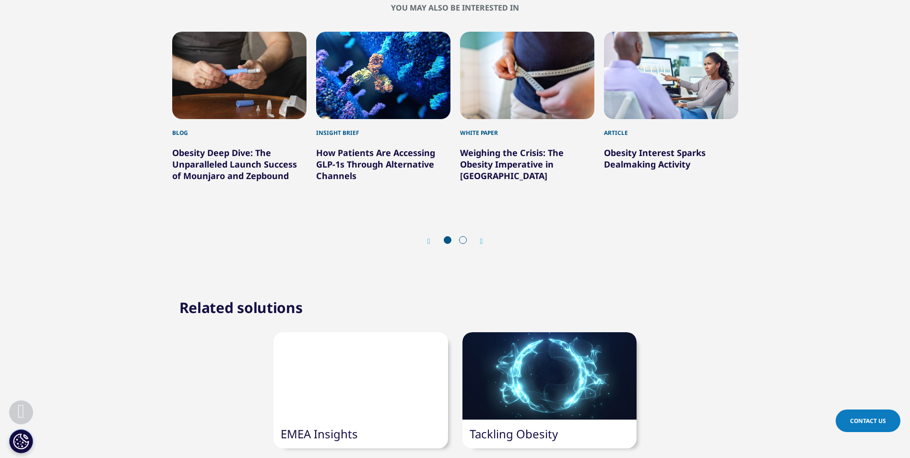
click at [482, 245] on icon "Next slide" at bounding box center [481, 242] width 3 height 8
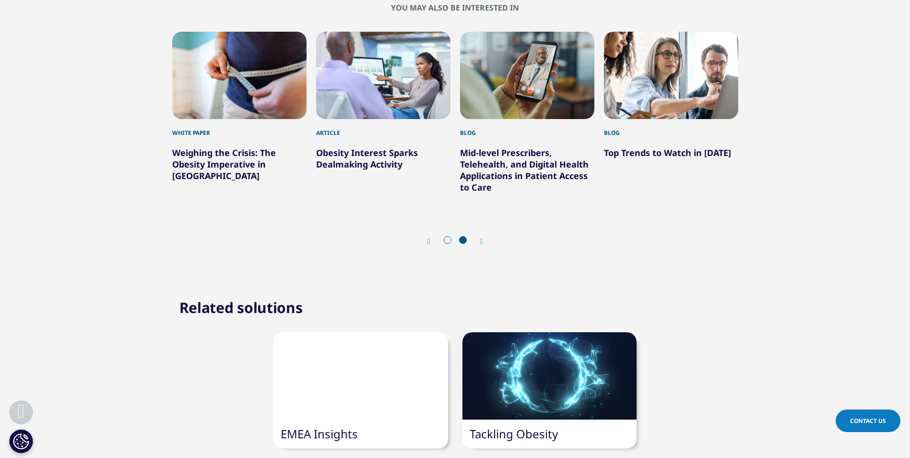
click at [434, 246] on div "Prev" at bounding box center [434, 241] width 12 height 9
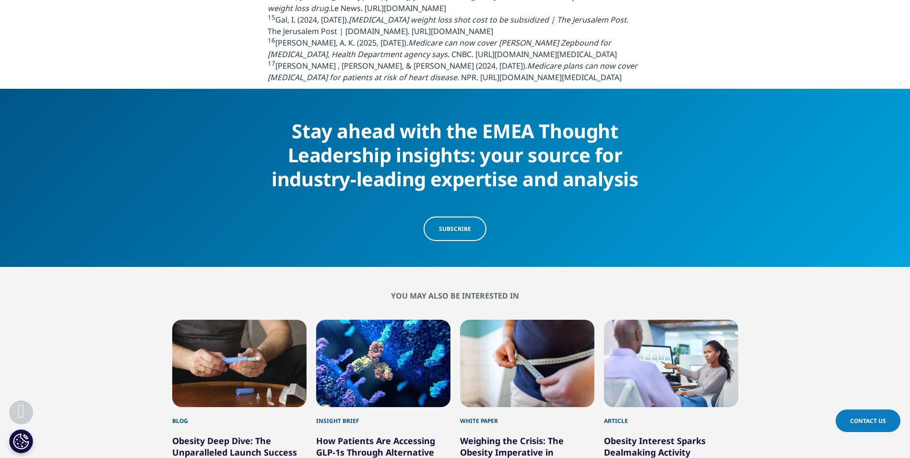
scroll to position [3888, 0]
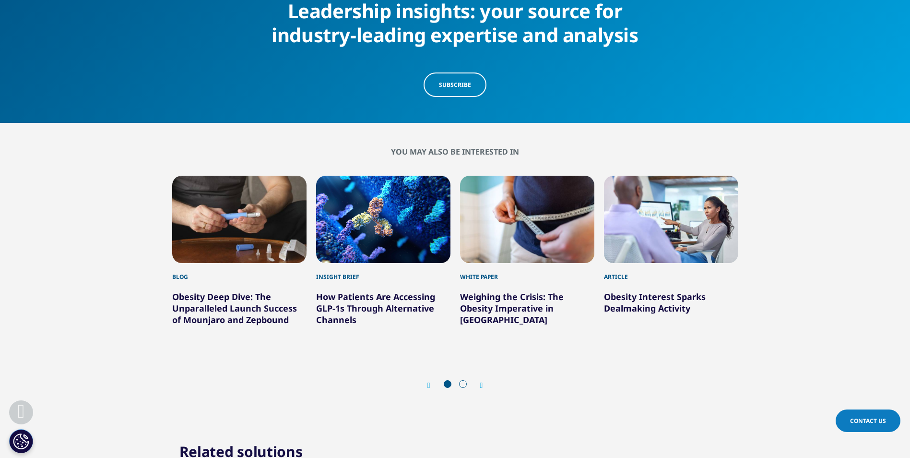
click at [235, 325] on link "Obesity Deep Dive: The Unparalleled Launch Success of Mounjaro and Zepbound" at bounding box center [234, 308] width 125 height 35
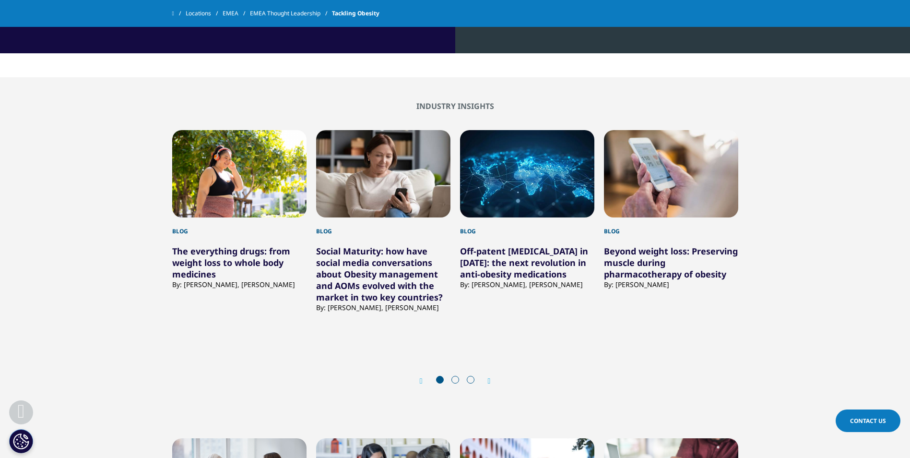
scroll to position [1008, 0]
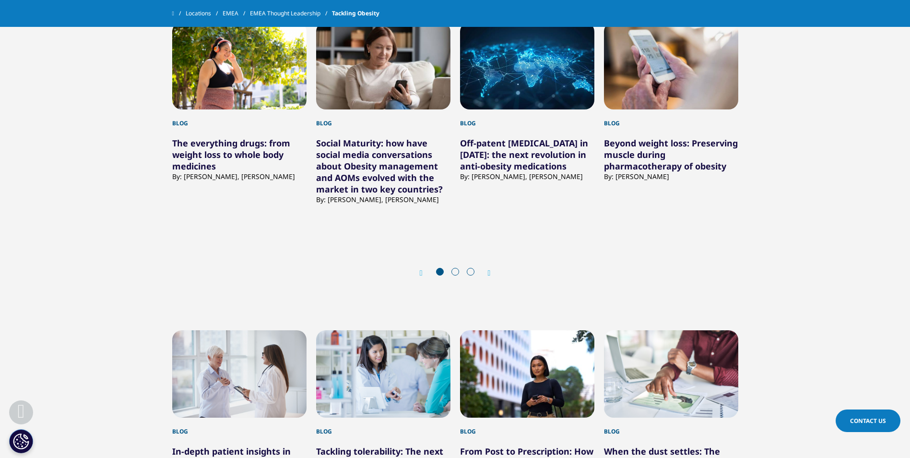
click at [197, 152] on link "The everything drugs: from weight loss to whole body medicines" at bounding box center [231, 154] width 118 height 35
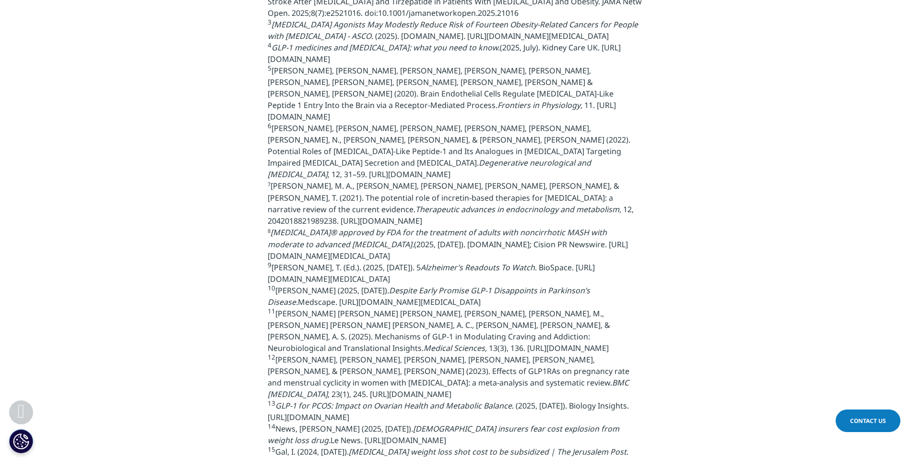
scroll to position [3552, 0]
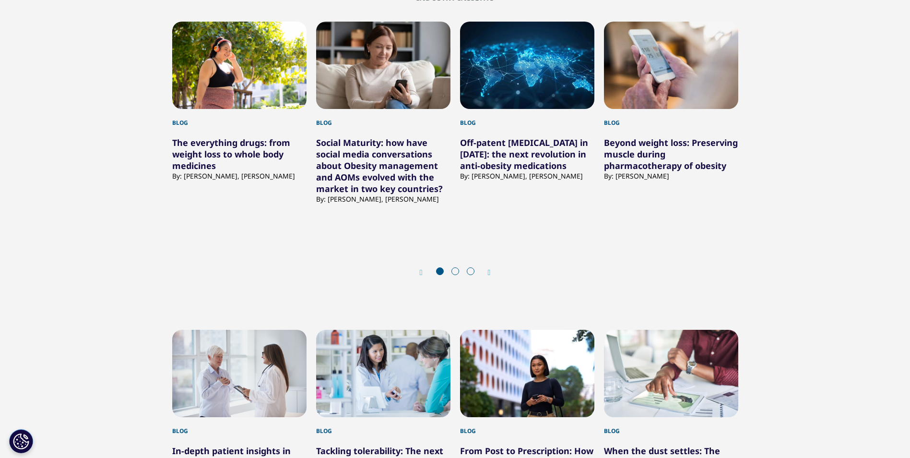
click at [204, 149] on link "The everything drugs: from weight loss to whole body medicines" at bounding box center [231, 154] width 118 height 35
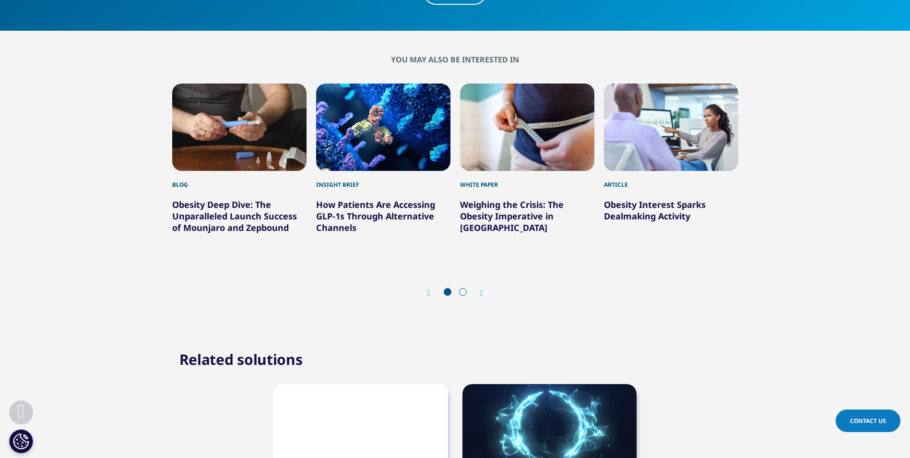
scroll to position [3984, 0]
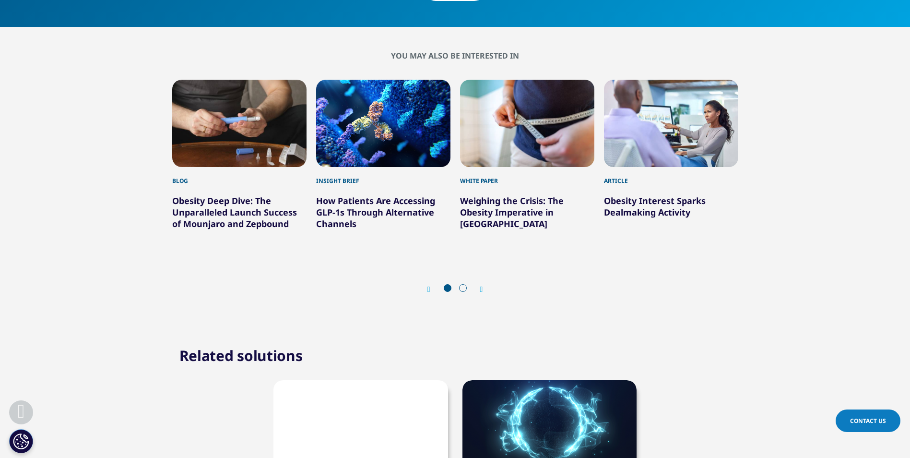
click at [200, 229] on link "Obesity Deep Dive: The Unparalleled Launch Success of Mounjaro and Zepbound" at bounding box center [234, 212] width 125 height 35
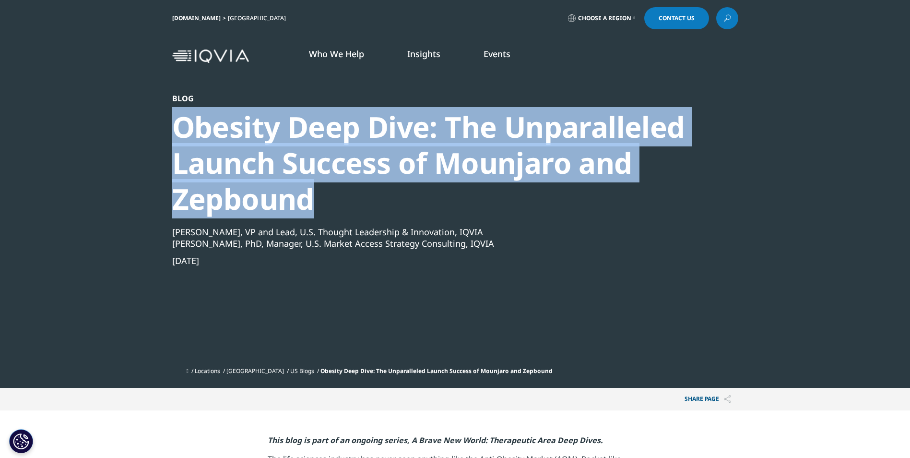
drag, startPoint x: 172, startPoint y: 126, endPoint x: 332, endPoint y: 200, distance: 175.7
click at [332, 200] on div "Obesity Deep Dive: The Unparalleled Launch Success of Mounjaro and Zepbound" at bounding box center [429, 163] width 515 height 108
copy div "Obesity Deep Dive: The Unparalleled Launch Success of Mounjaro and Zepbound"
drag, startPoint x: 231, startPoint y: 261, endPoint x: 121, endPoint y: 261, distance: 109.9
click at [121, 261] on section "Blog Obesity Deep Dive: The Unparalleled Launch Success of Mounjaro and Zepboun…" at bounding box center [455, 194] width 910 height 388
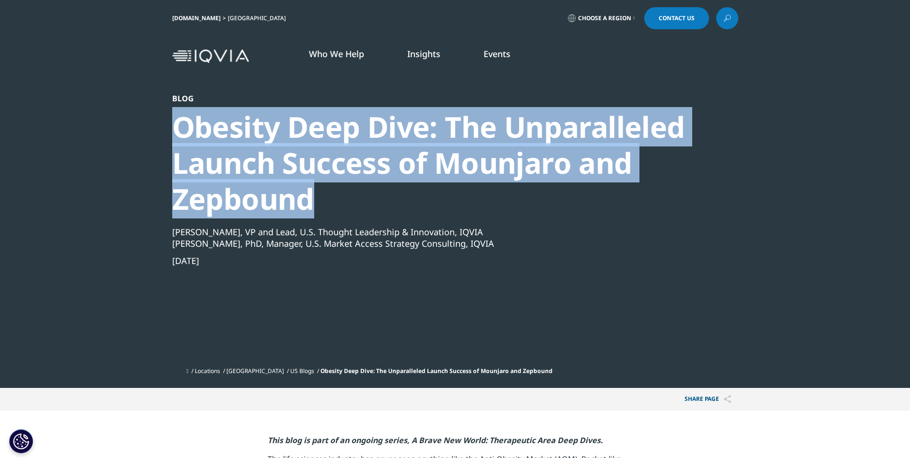
copy div "[DATE]"
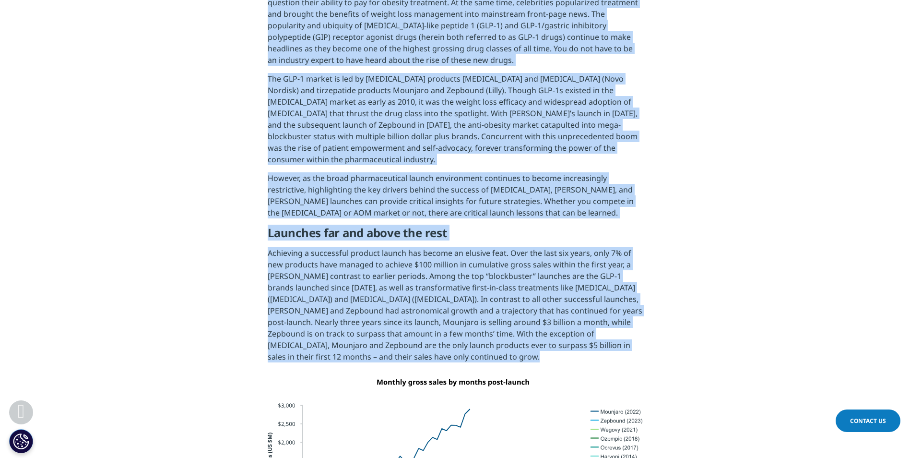
scroll to position [554, 0]
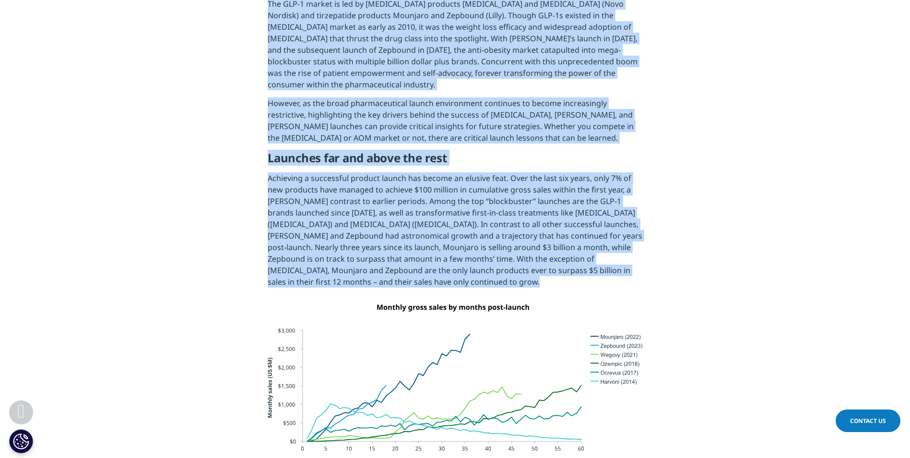
drag, startPoint x: 244, startPoint y: 150, endPoint x: 623, endPoint y: 285, distance: 402.0
copy div "This blog is part of an ongoing series, A Brave New World: Therapeutic Area Dee…"
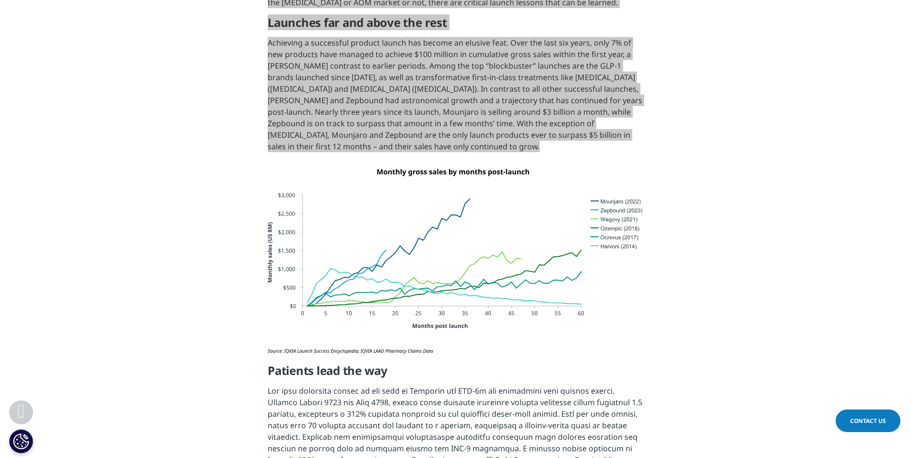
scroll to position [698, 0]
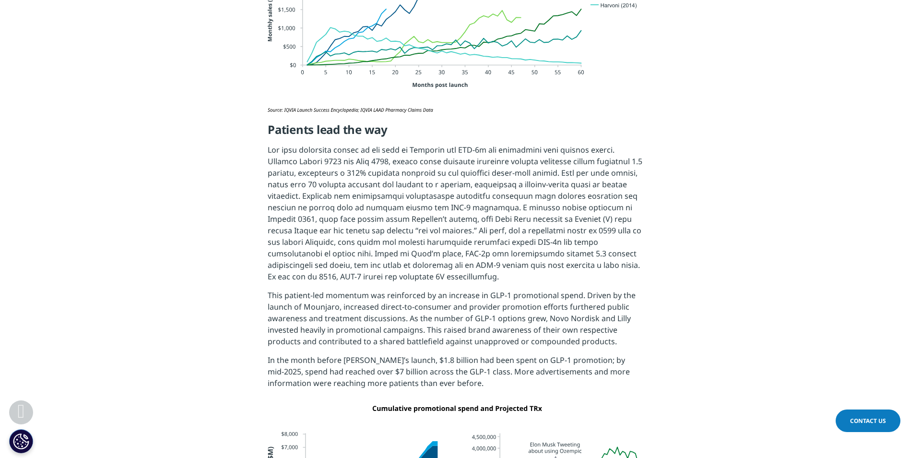
scroll to position [938, 0]
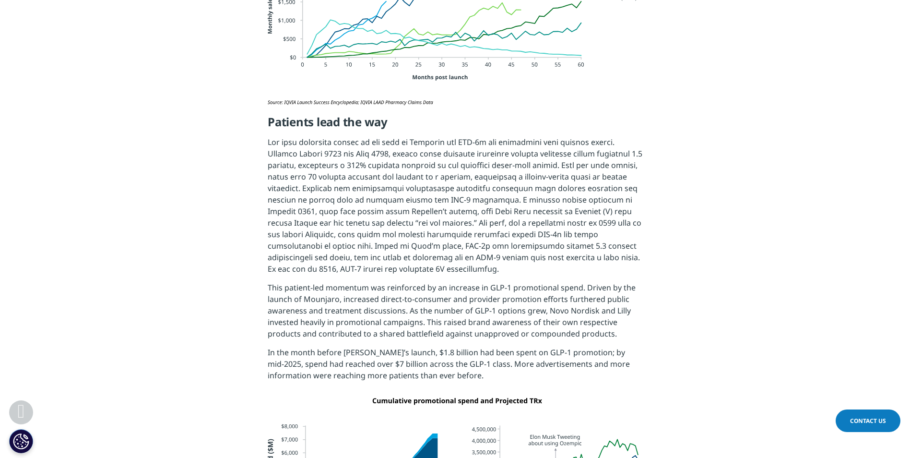
drag, startPoint x: 272, startPoint y: 105, endPoint x: 259, endPoint y: 112, distance: 14.7
click at [272, 115] on h5 "Patients lead the way" at bounding box center [455, 126] width 375 height 22
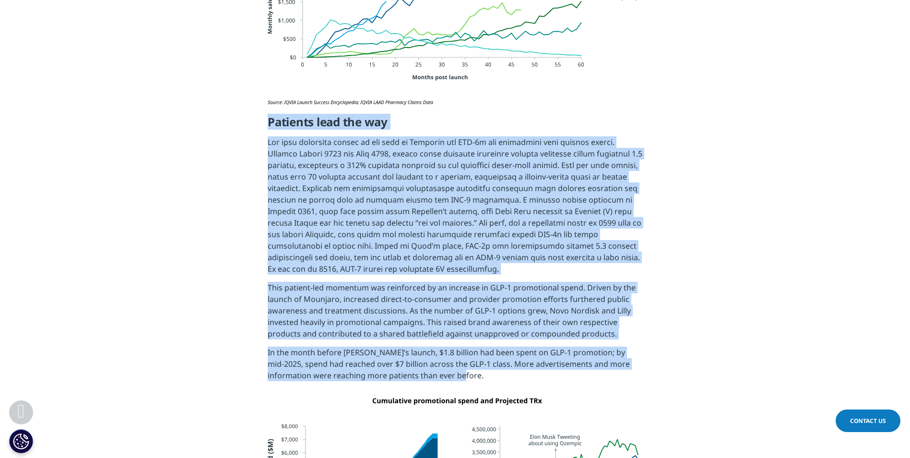
drag, startPoint x: 258, startPoint y: 112, endPoint x: 540, endPoint y: 361, distance: 376.4
copy div "Patients lead the way The most important driver in the boom of Mounjaro and GLP…"
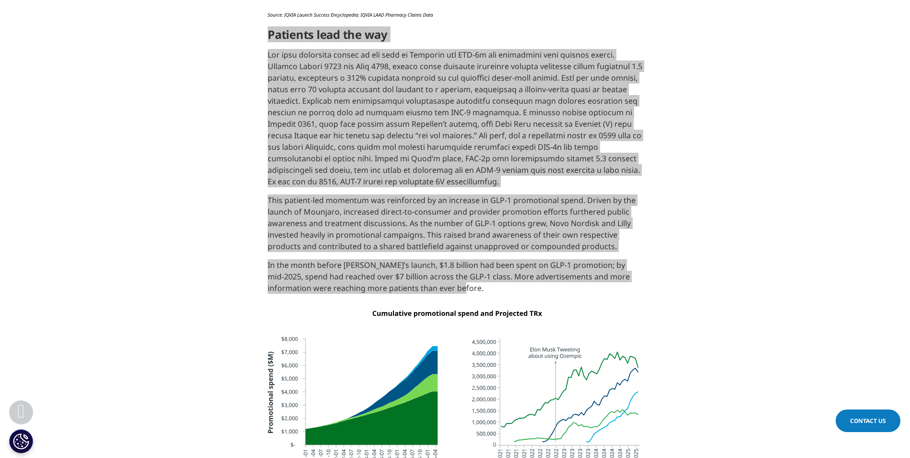
scroll to position [1178, 0]
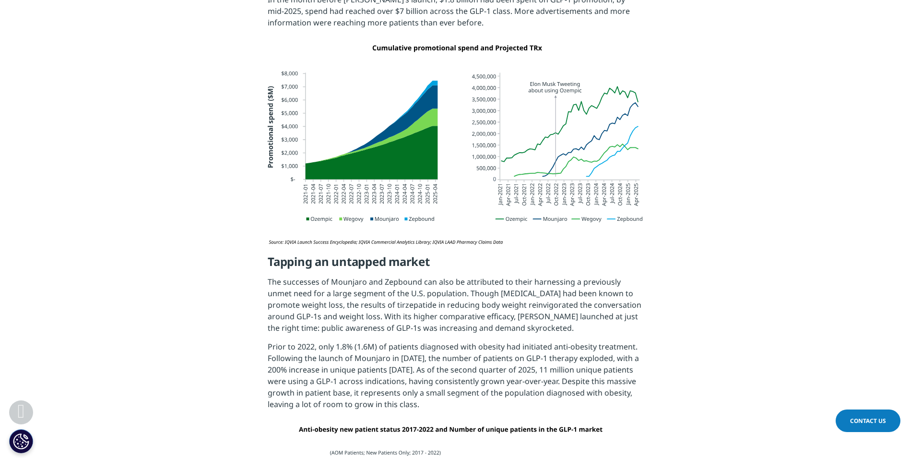
scroll to position [1418, 0]
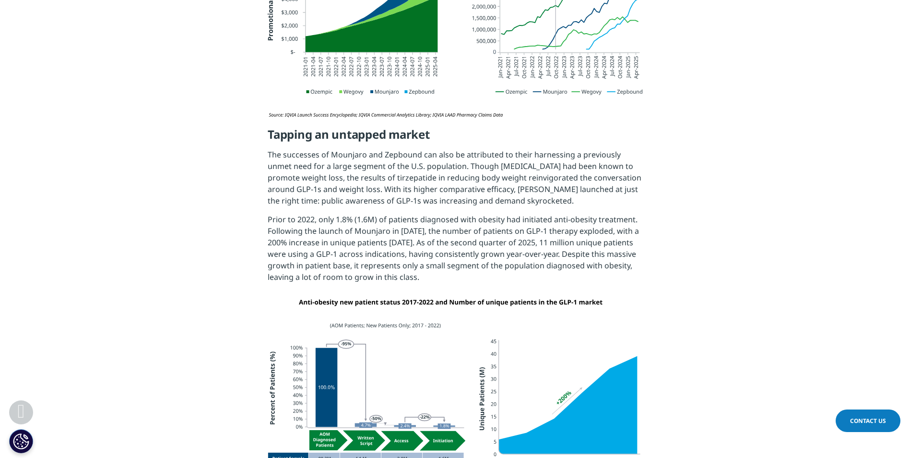
drag, startPoint x: 364, startPoint y: 145, endPoint x: 539, endPoint y: 266, distance: 212.1
click at [539, 266] on section "This blog is part of an ongoing series, A Brave New World: Therapeutic Area Dee…" at bounding box center [455, 304] width 910 height 2624
copy div "Tapping an untapped market The successes of Mounjaro and Zepbound can also be a…"
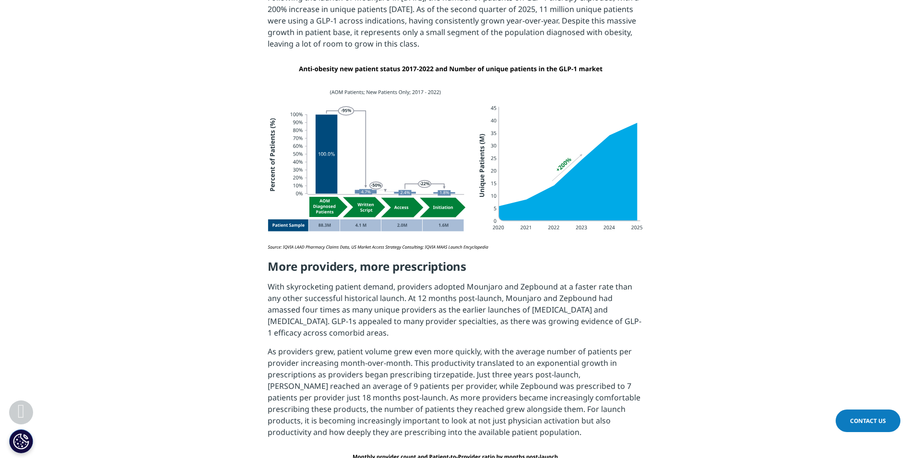
scroll to position [1658, 0]
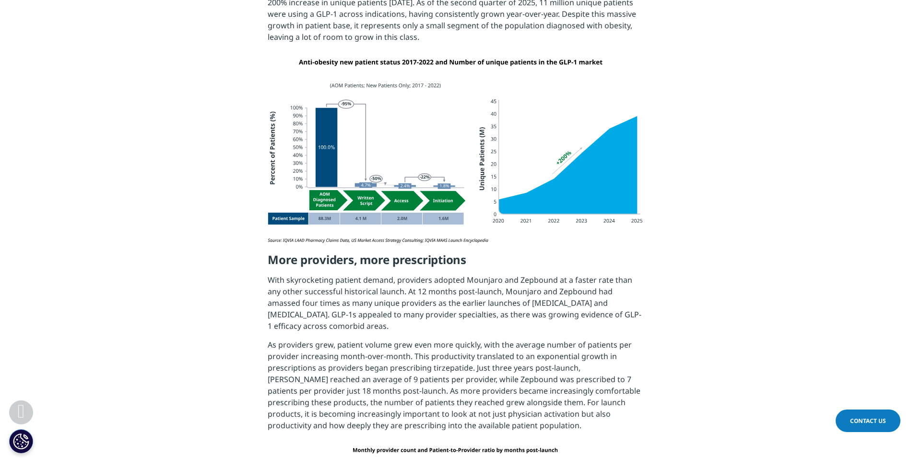
click at [767, 177] on section "This blog is part of an ongoing series, A Brave New World: Therapeutic Area Dee…" at bounding box center [455, 64] width 910 height 2624
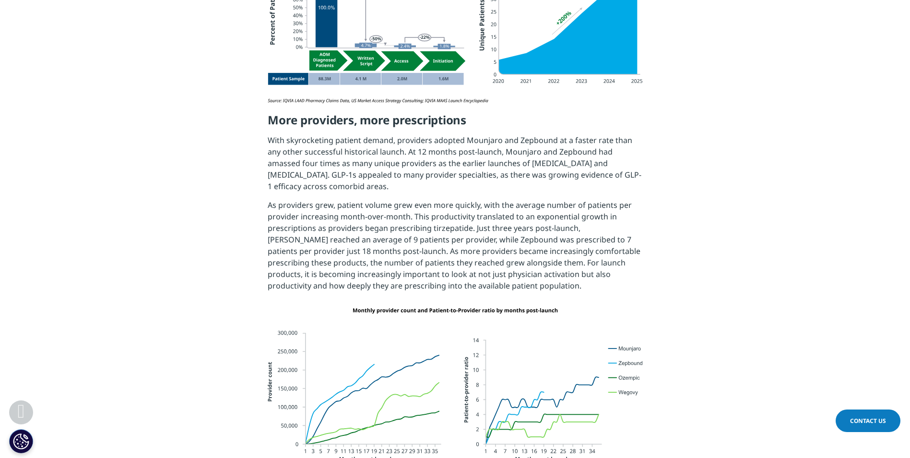
scroll to position [1802, 0]
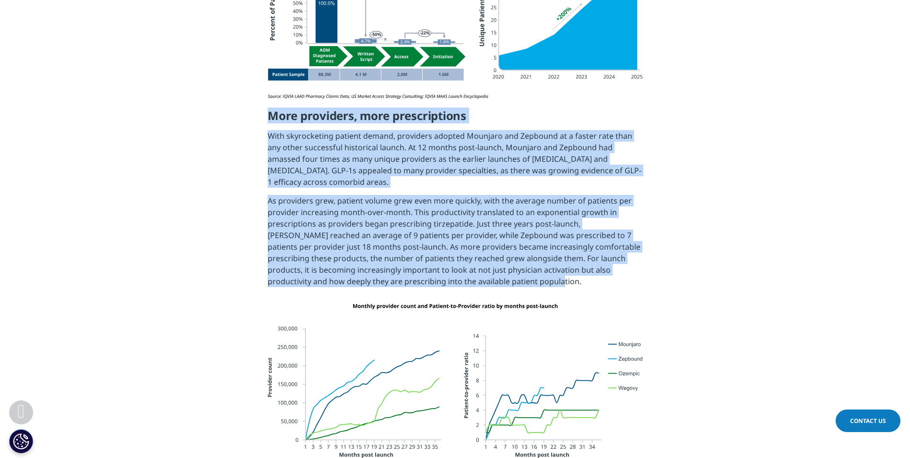
drag, startPoint x: 236, startPoint y: 98, endPoint x: 756, endPoint y: 262, distance: 544.9
copy div "More providers, more prescriptions With skyrocketing patient demand, providers …"
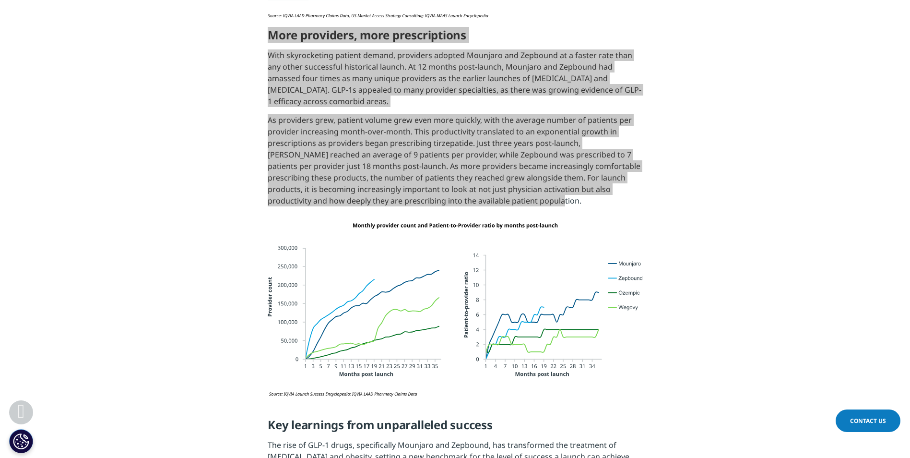
scroll to position [1898, 0]
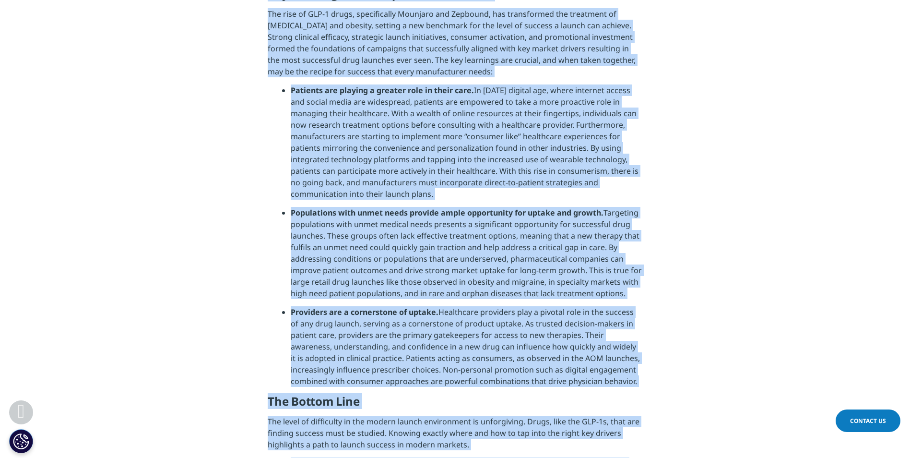
drag, startPoint x: 232, startPoint y: 43, endPoint x: 624, endPoint y: 448, distance: 564.1
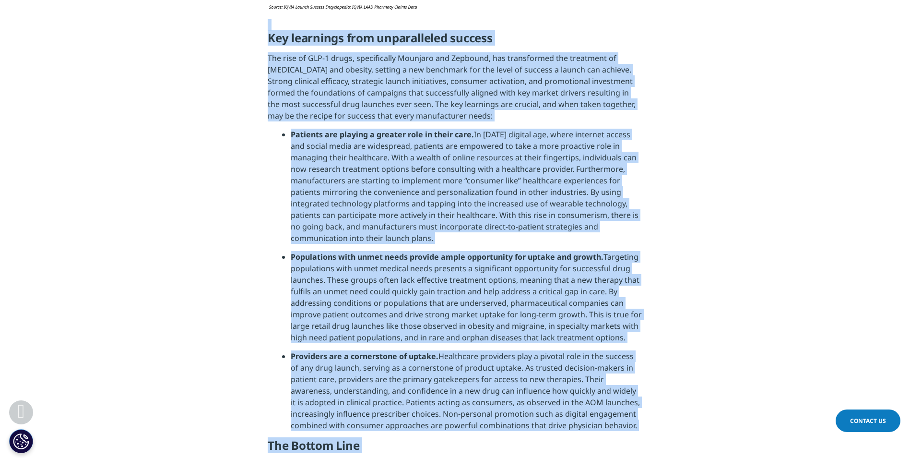
scroll to position [2176, 0]
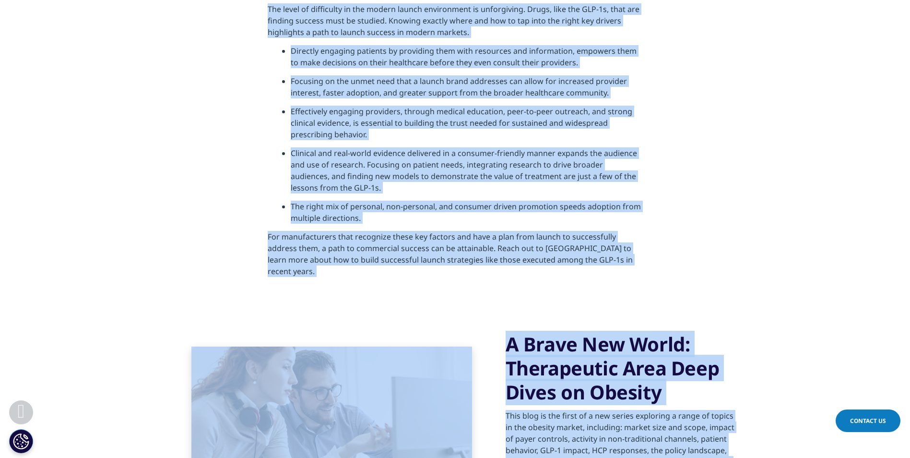
scroll to position [2748, 0]
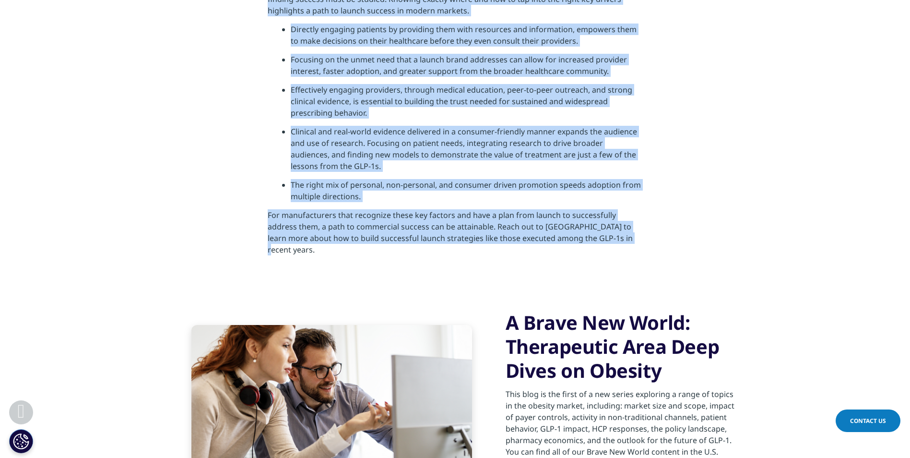
drag, startPoint x: 258, startPoint y: 106, endPoint x: 599, endPoint y: 234, distance: 364.1
copy div "Key learnings from unparalleled success The rise of GLP-1 drugs, specifically M…"
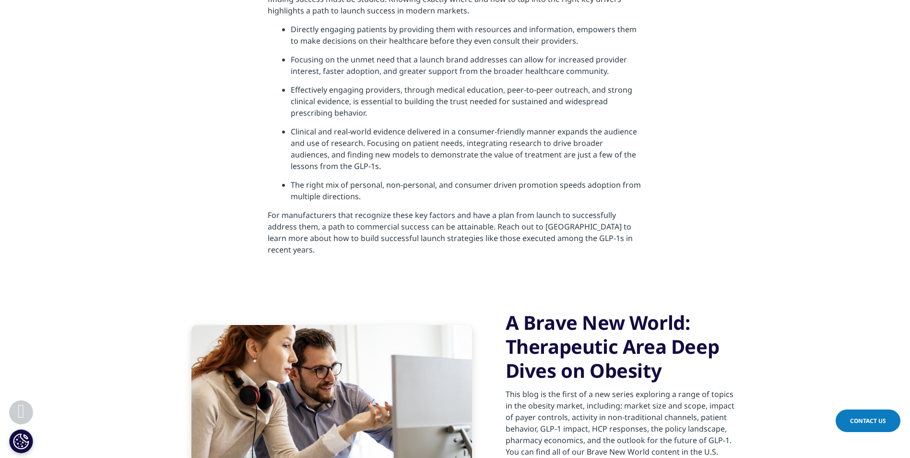
click at [633, 287] on div "A Brave New World: Therapeutic Area Deep Dives on Obesity This blog is the firs…" at bounding box center [455, 415] width 566 height 256
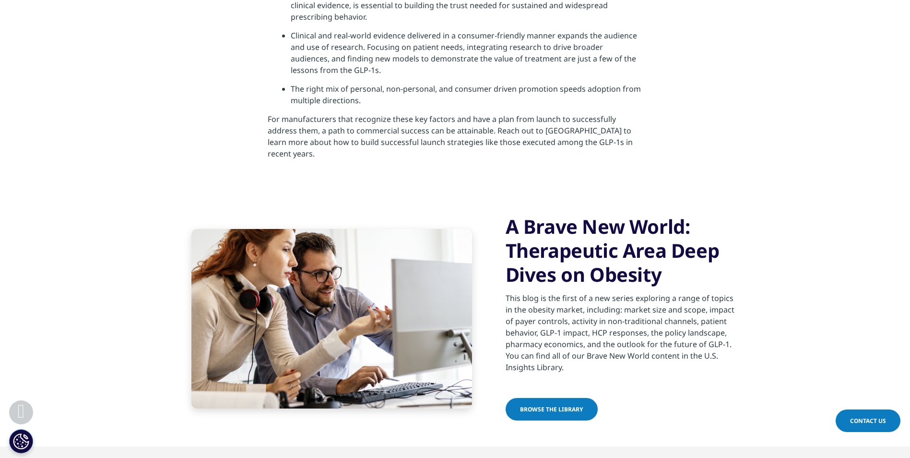
scroll to position [2892, 0]
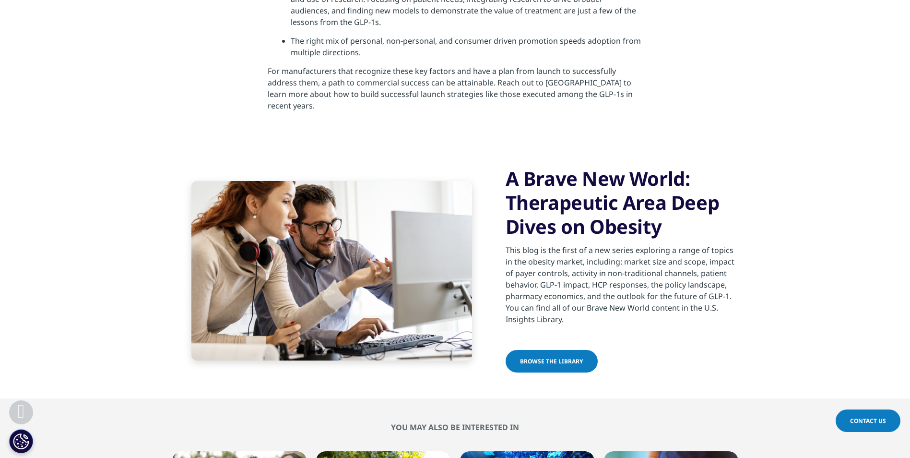
click at [557, 357] on span "Browse the library" at bounding box center [551, 361] width 63 height 8
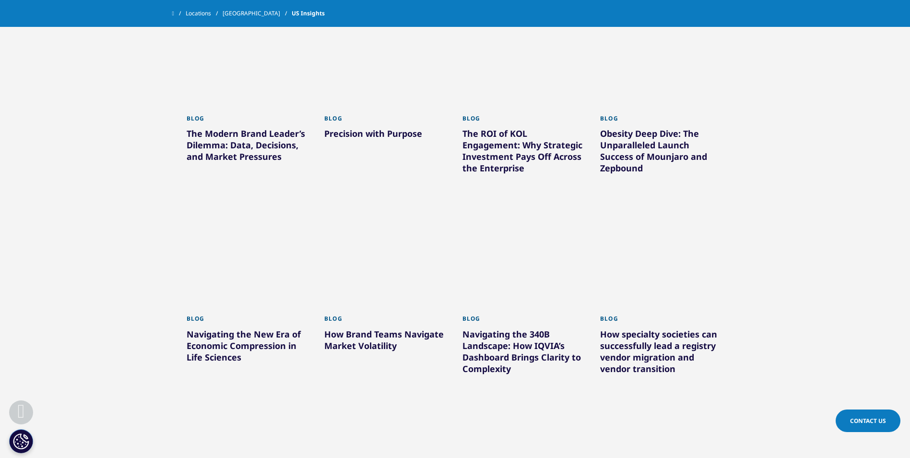
scroll to position [336, 0]
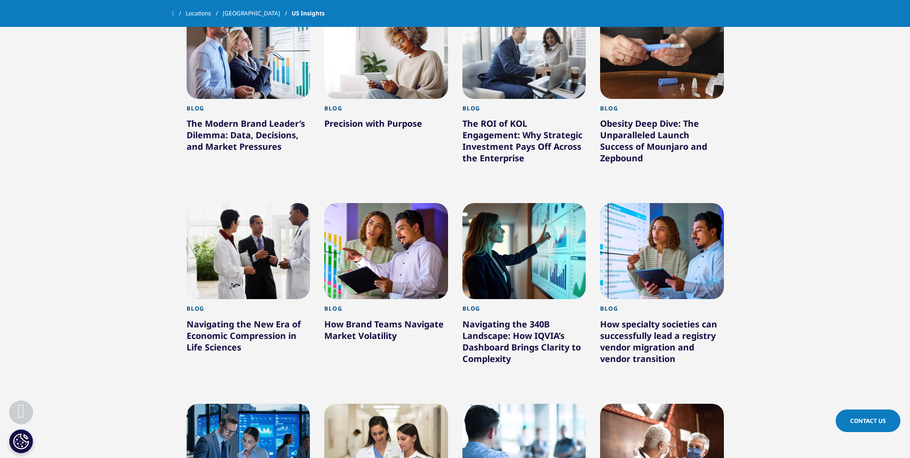
click at [409, 115] on div "Blog" at bounding box center [386, 111] width 124 height 13
click at [413, 127] on div "Precision with Purpose" at bounding box center [386, 125] width 124 height 15
click at [414, 122] on div "Precision with Purpose" at bounding box center [386, 125] width 124 height 15
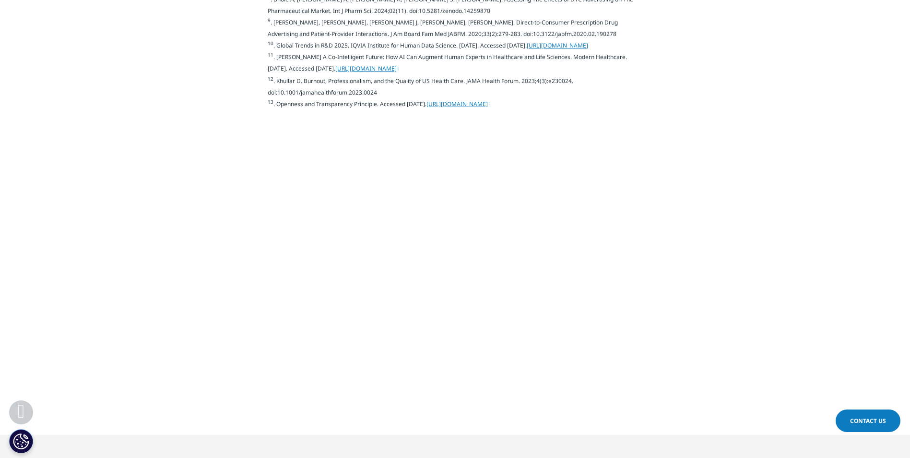
scroll to position [3744, 0]
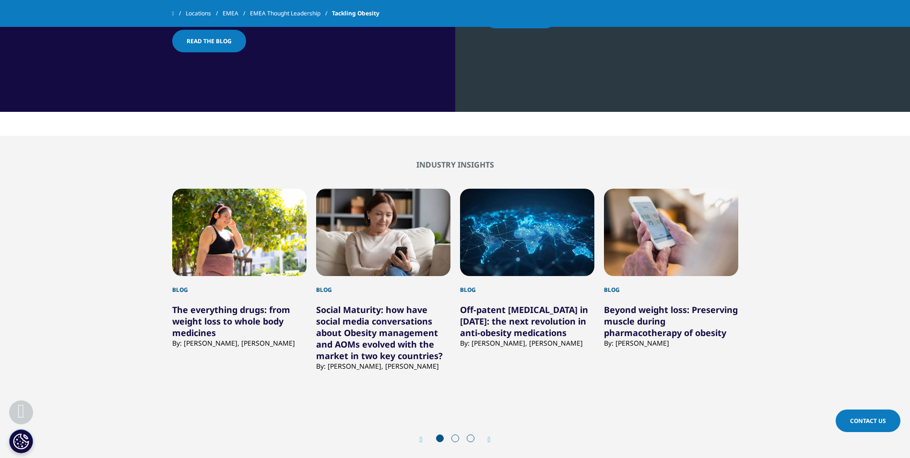
scroll to position [912, 0]
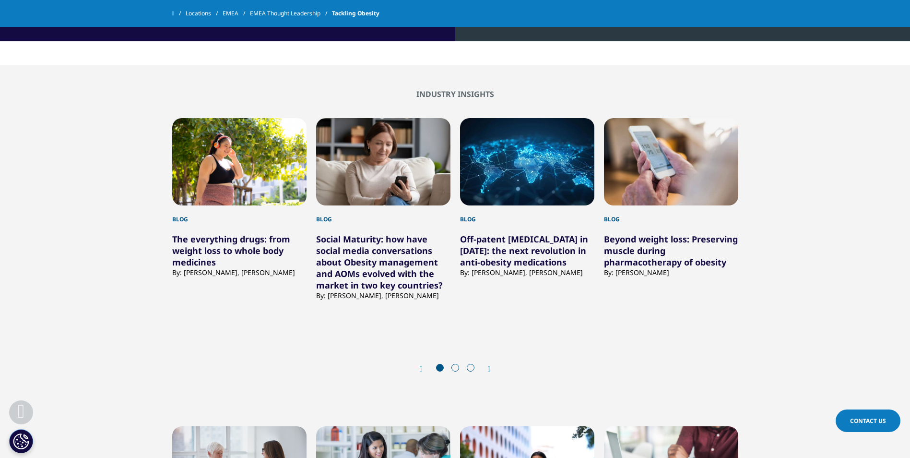
click at [246, 248] on link "The everything drugs: from weight loss to whole body medicines" at bounding box center [231, 250] width 118 height 35
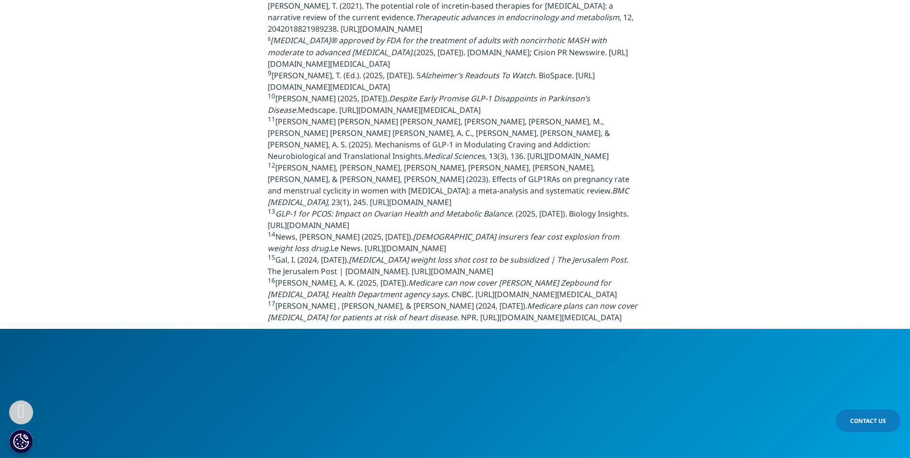
scroll to position [3888, 0]
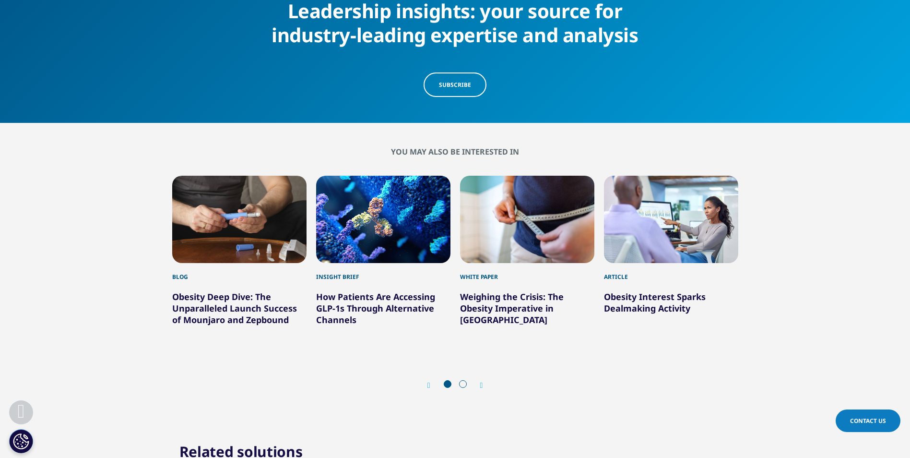
click at [222, 325] on link "Obesity Deep Dive: The Unparalleled Launch Success of Mounjaro and Zepbound" at bounding box center [234, 308] width 125 height 35
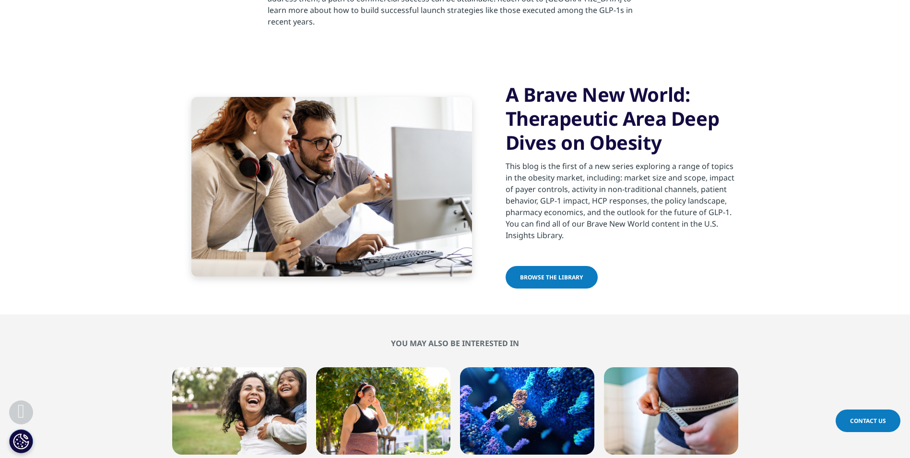
scroll to position [3072, 0]
